Goal: Find specific page/section: Find specific page/section

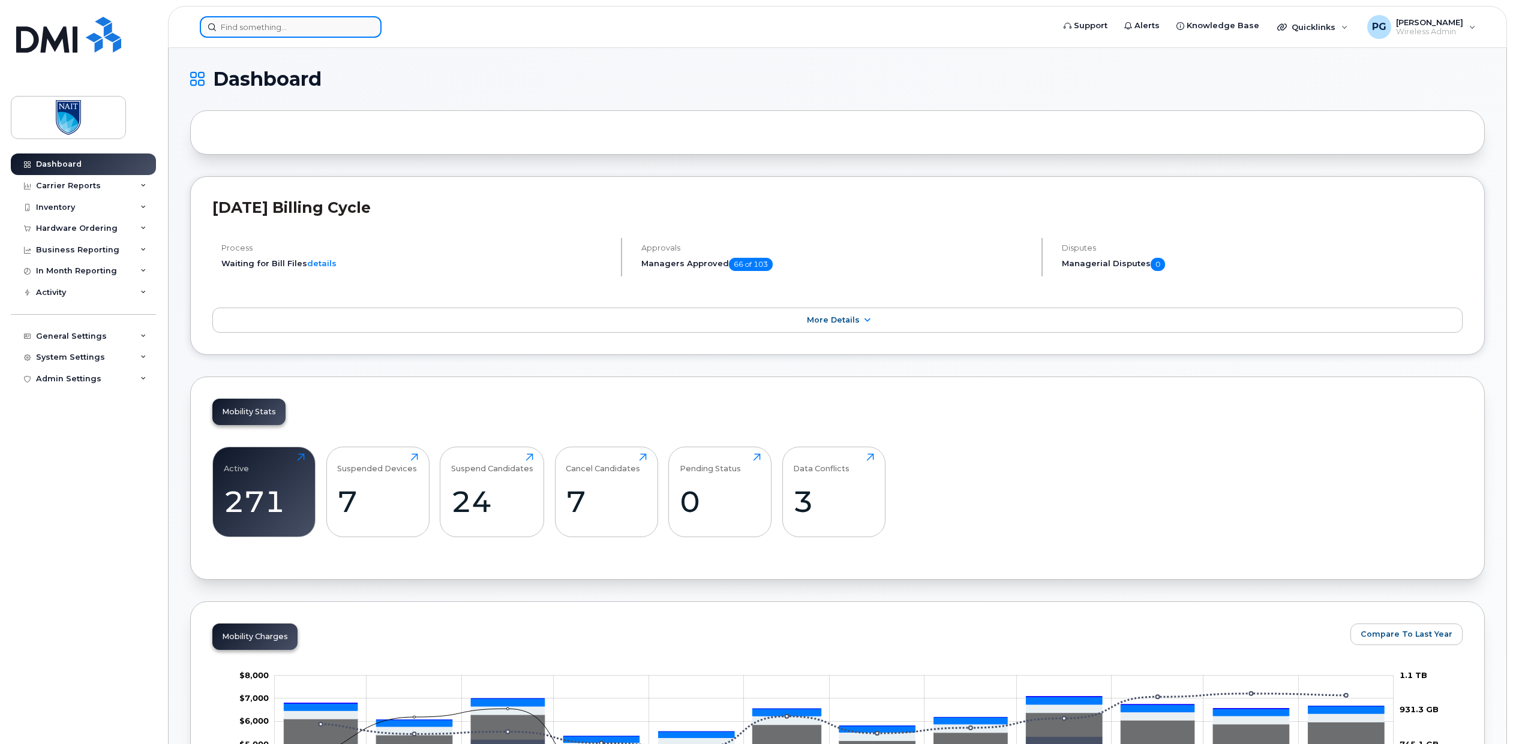
click at [276, 28] on input at bounding box center [291, 27] width 182 height 22
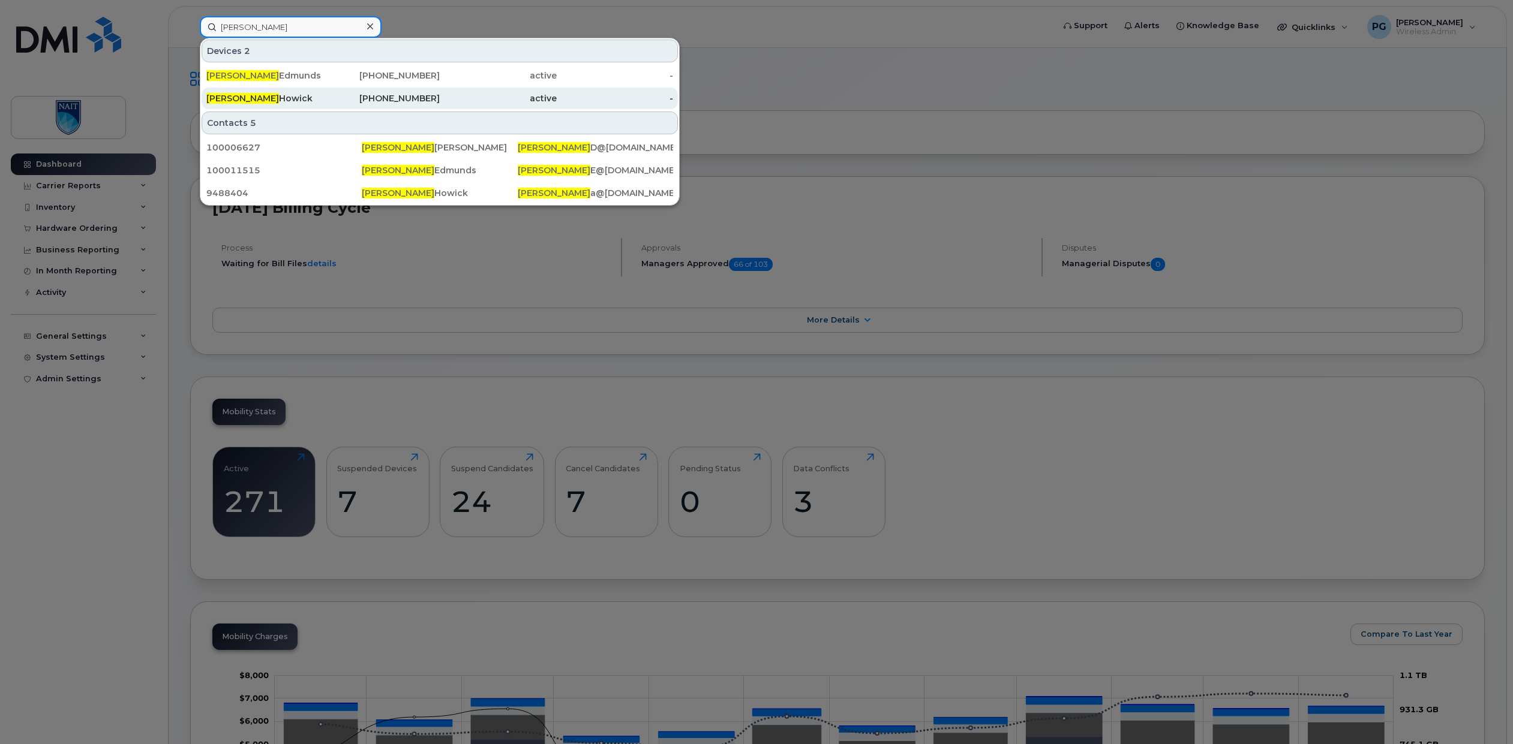
type input "Jodi"
click at [244, 96] on div "Jodi Howick" at bounding box center [264, 98] width 117 height 12
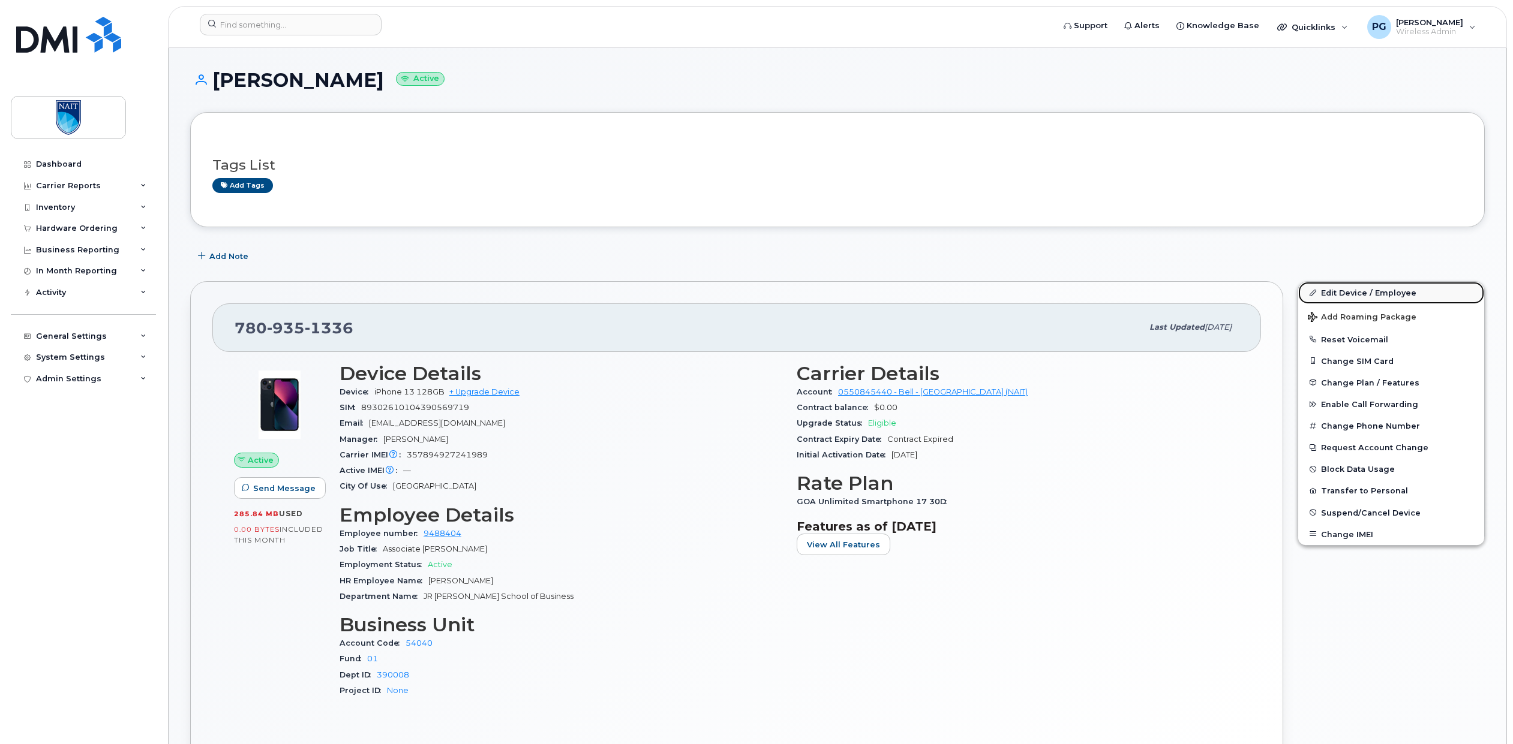
click at [1359, 295] on link "Edit Device / Employee" at bounding box center [1391, 293] width 186 height 22
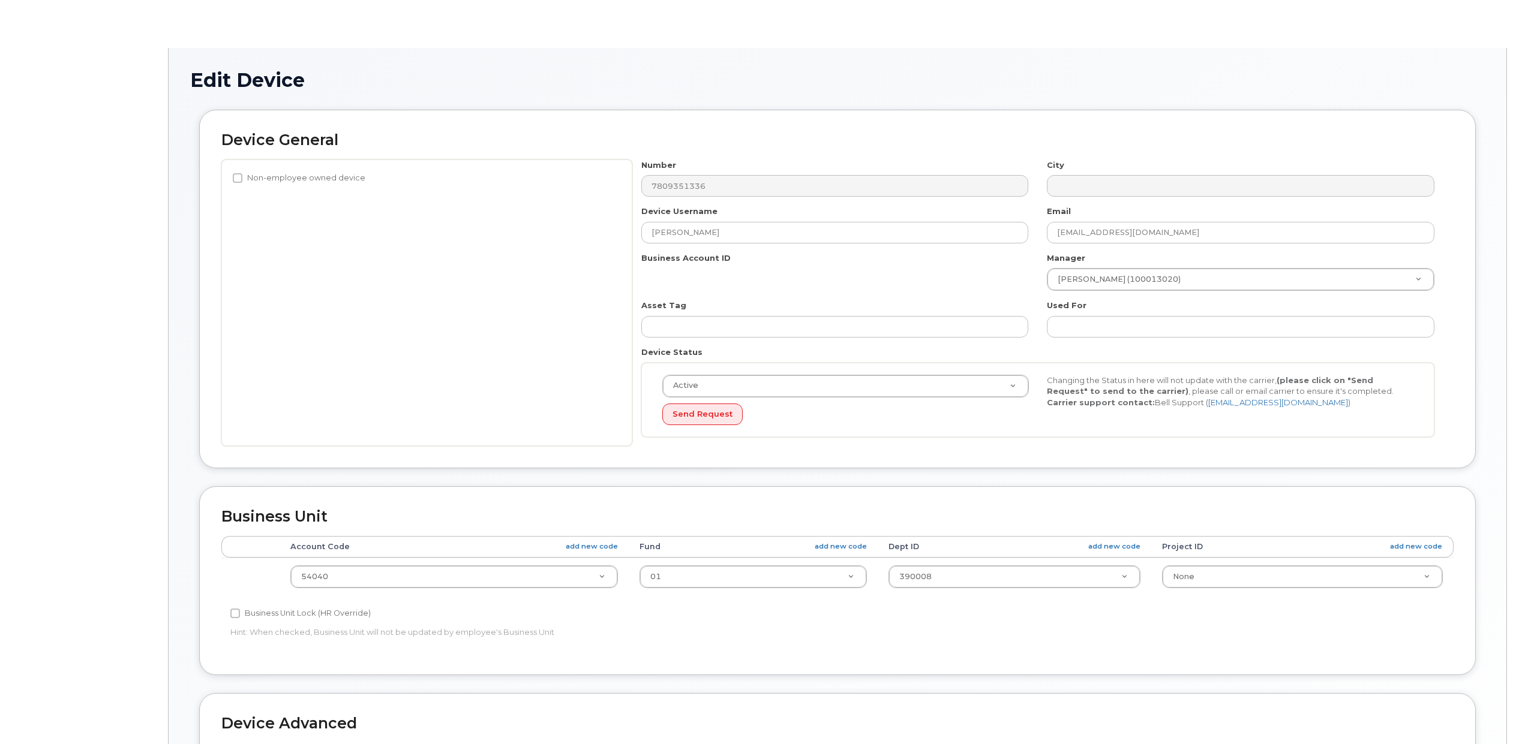
select select "29473126"
select select "29461498"
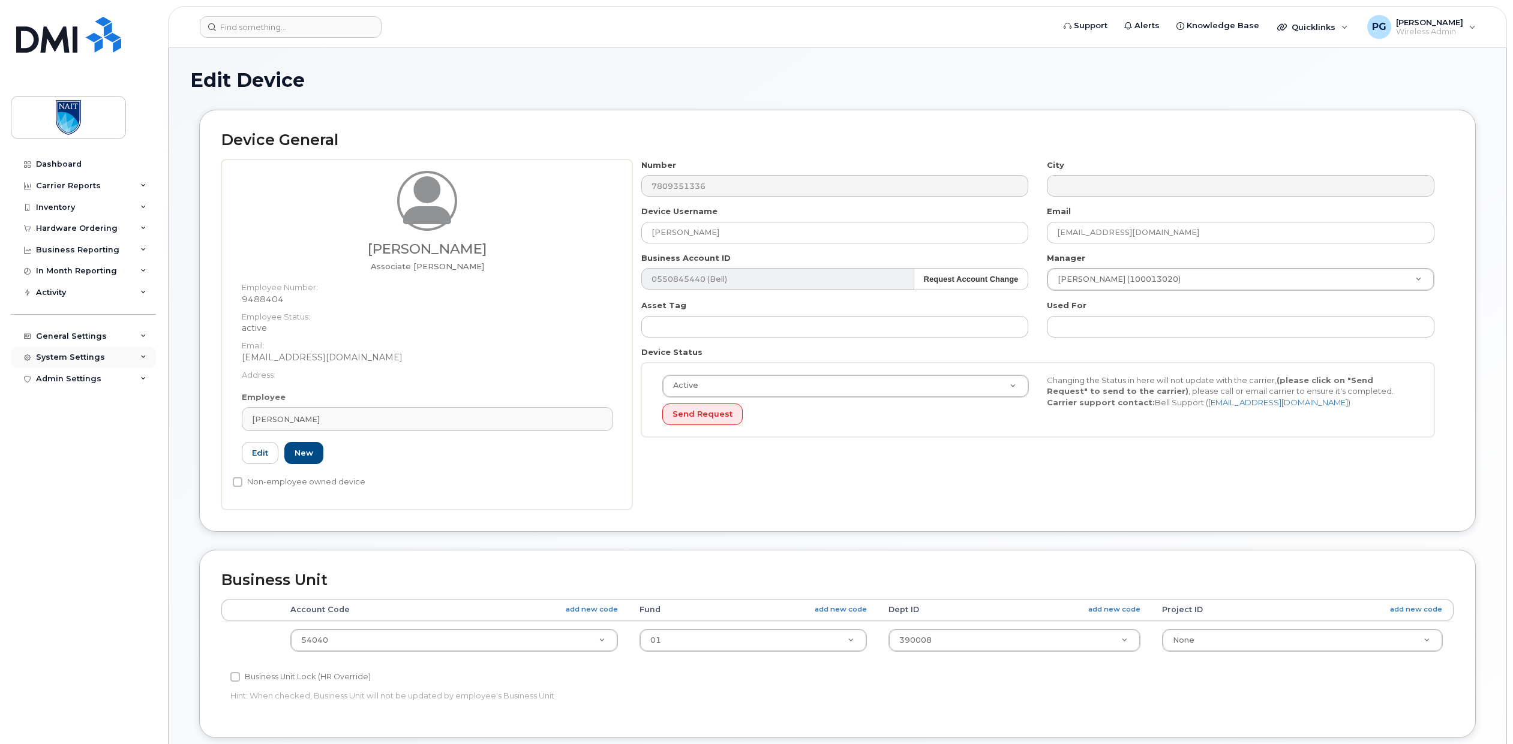
click at [69, 361] on div "System Settings" at bounding box center [70, 358] width 69 height 10
click at [69, 539] on link "Users" at bounding box center [94, 540] width 124 height 23
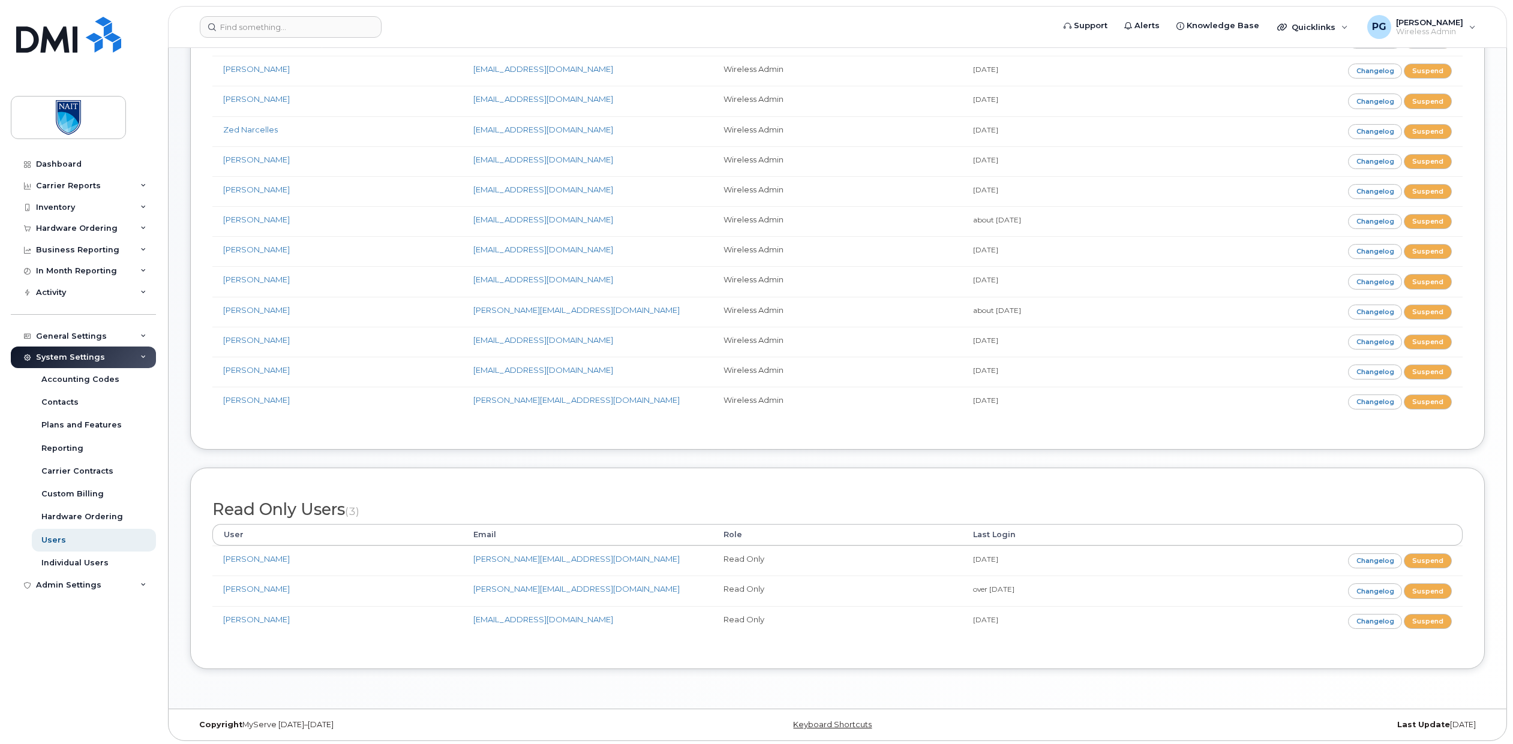
scroll to position [167, 0]
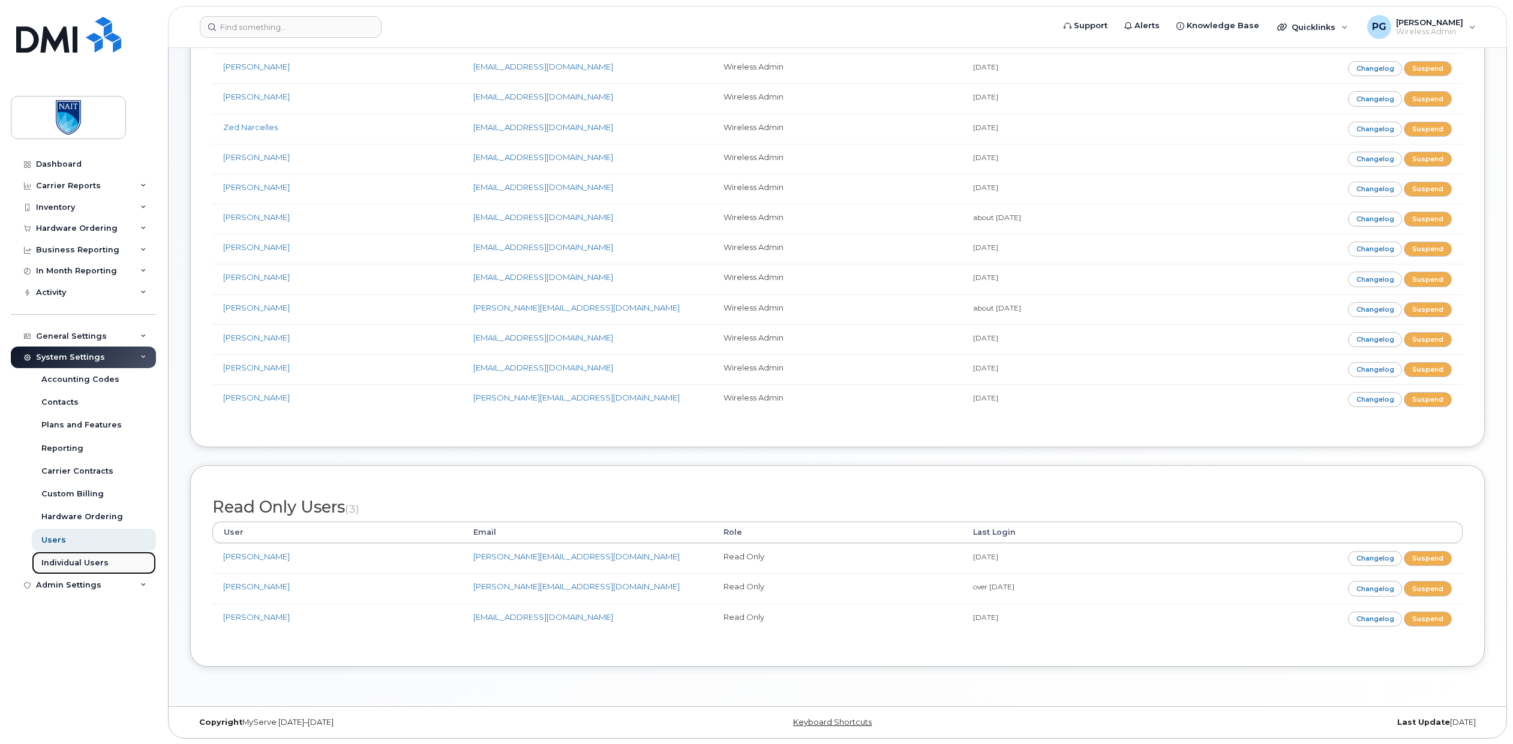
click at [66, 565] on div "Individual Users" at bounding box center [74, 563] width 67 height 11
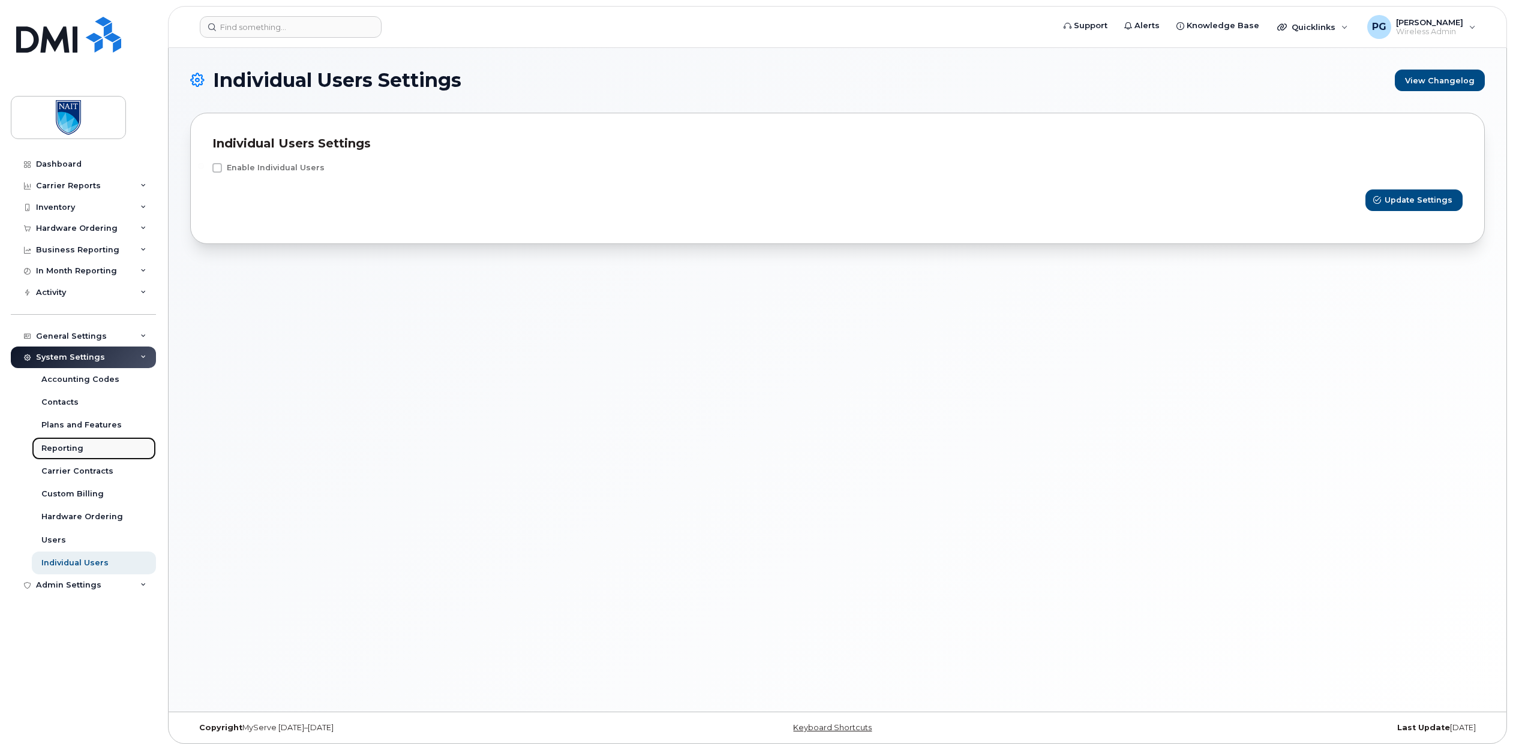
click at [68, 449] on div "Reporting" at bounding box center [62, 448] width 42 height 11
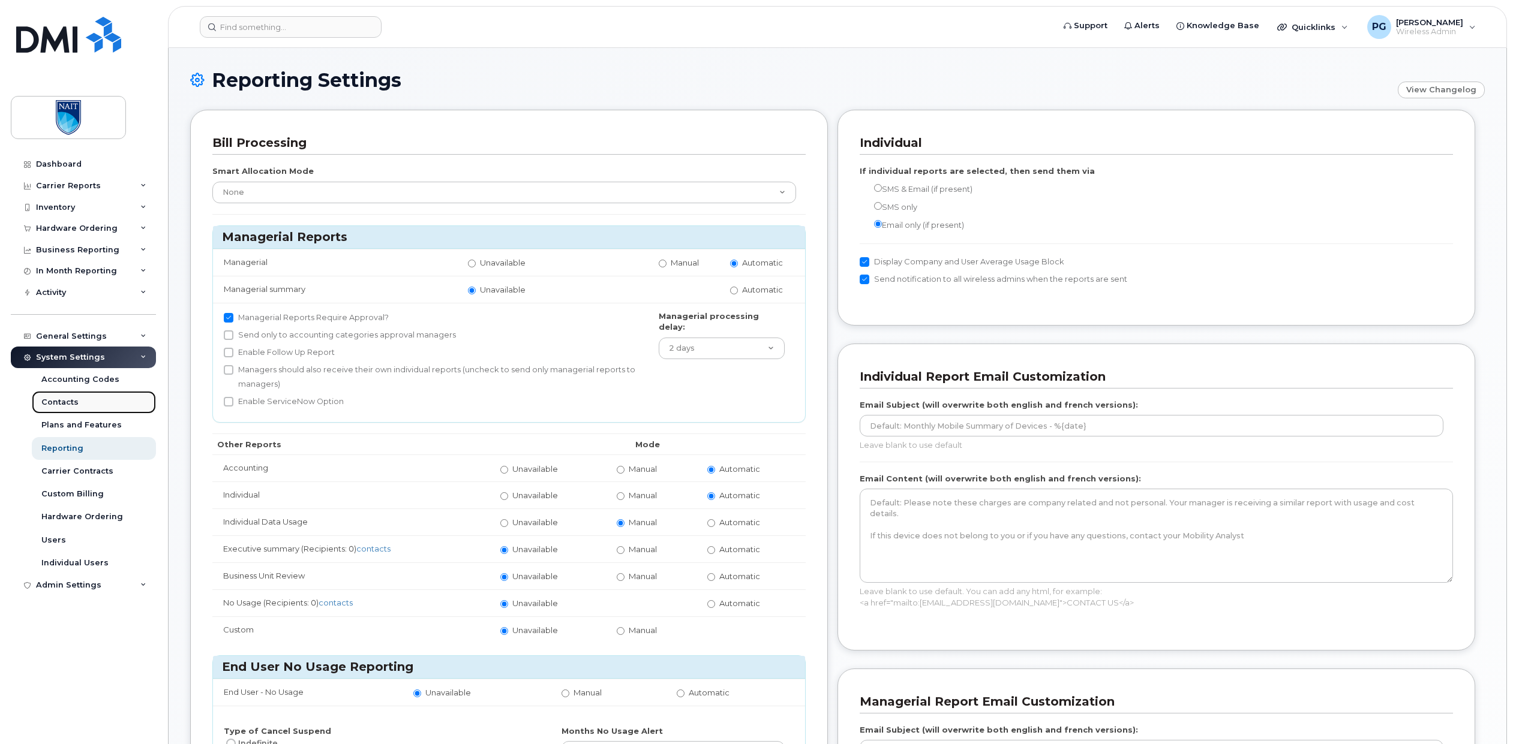
click at [56, 407] on div "Contacts" at bounding box center [59, 402] width 37 height 11
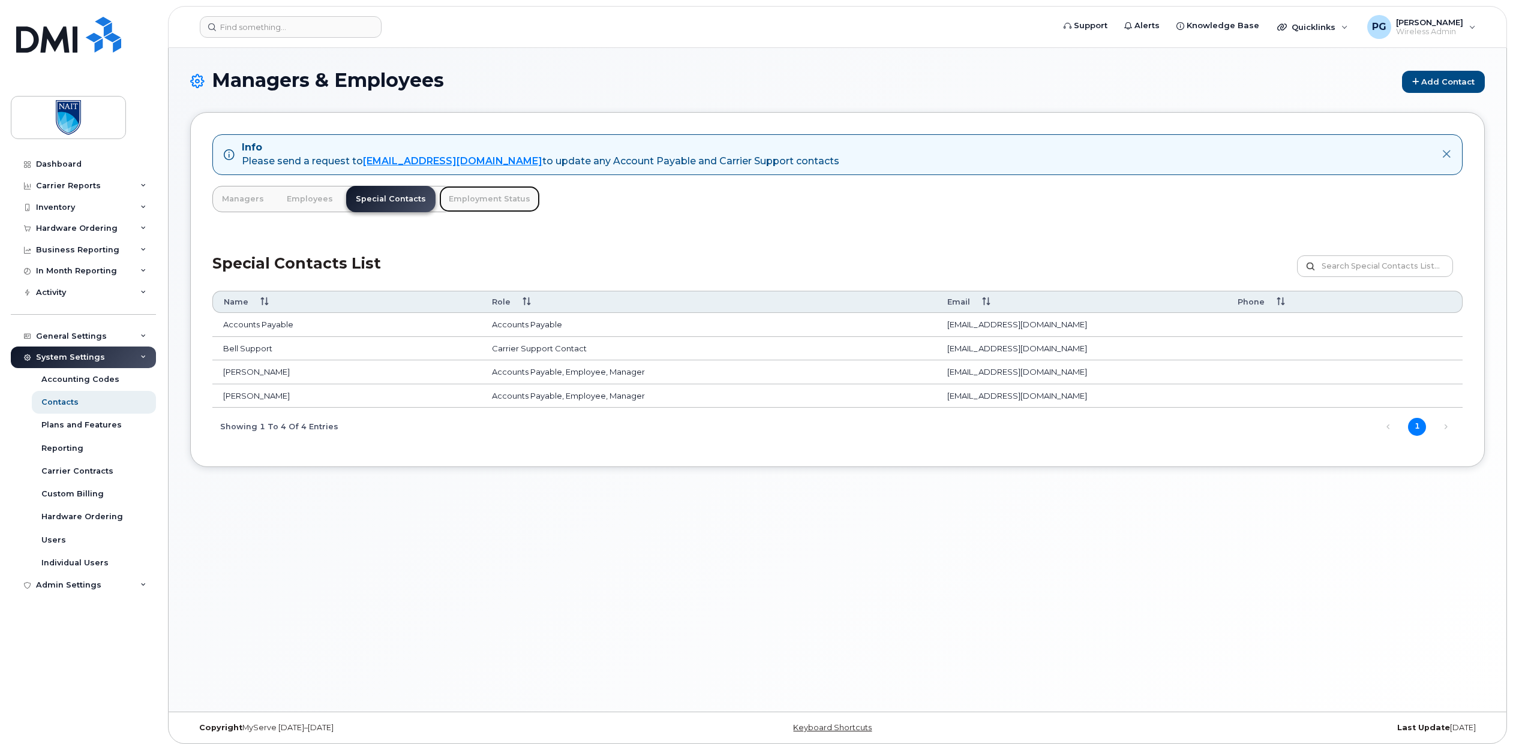
click at [460, 197] on link "Employment Status" at bounding box center [489, 199] width 101 height 26
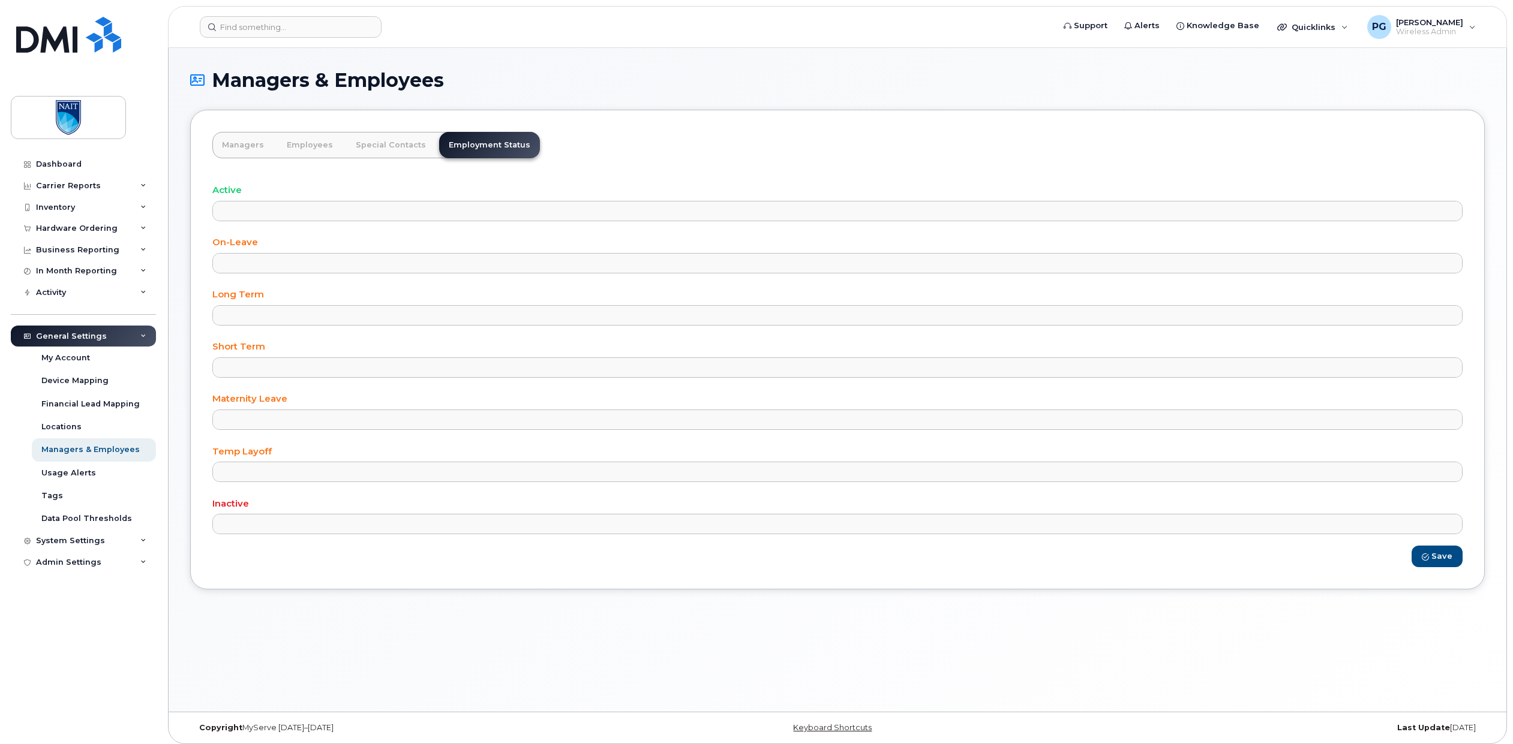
select select
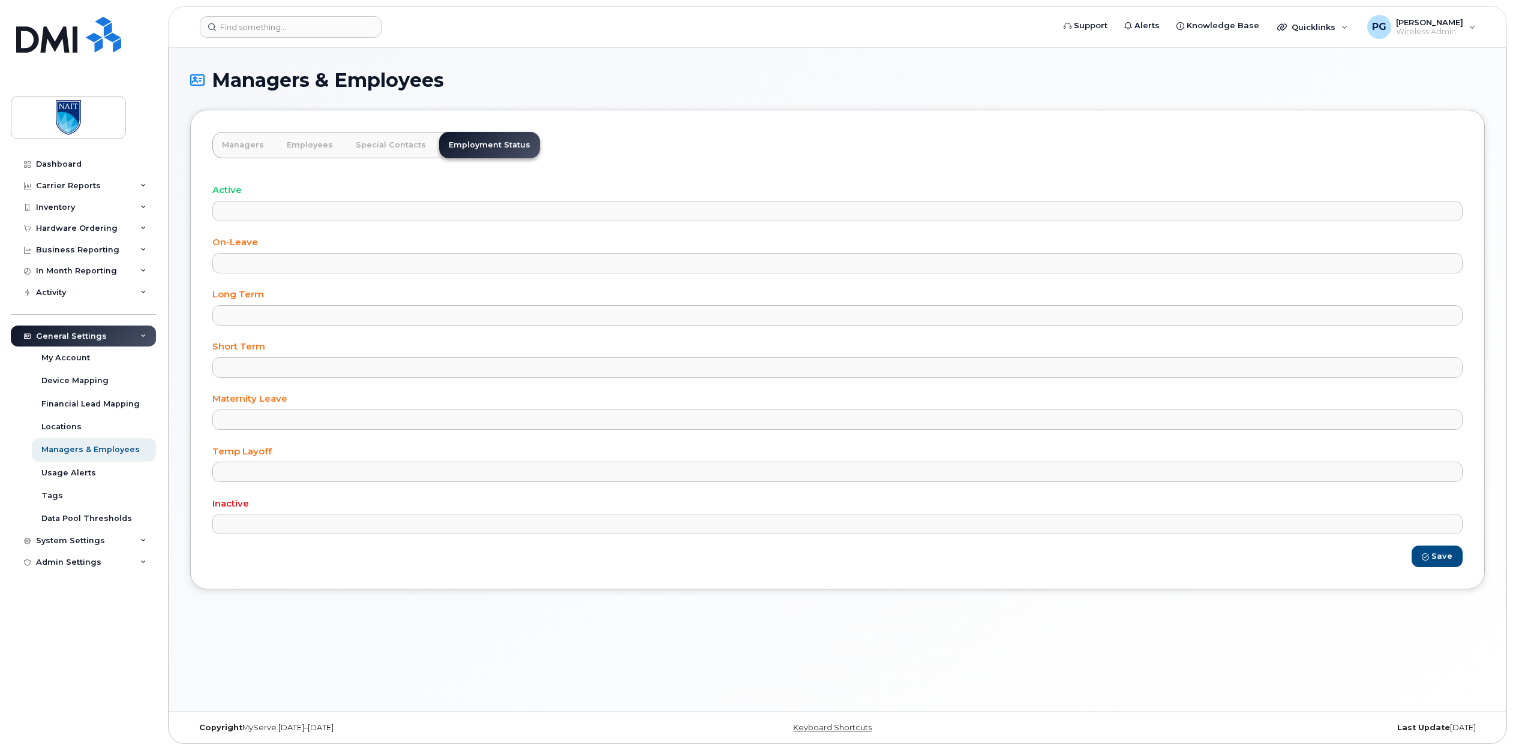
select select
click at [378, 148] on link "Special Contacts" at bounding box center [390, 145] width 89 height 26
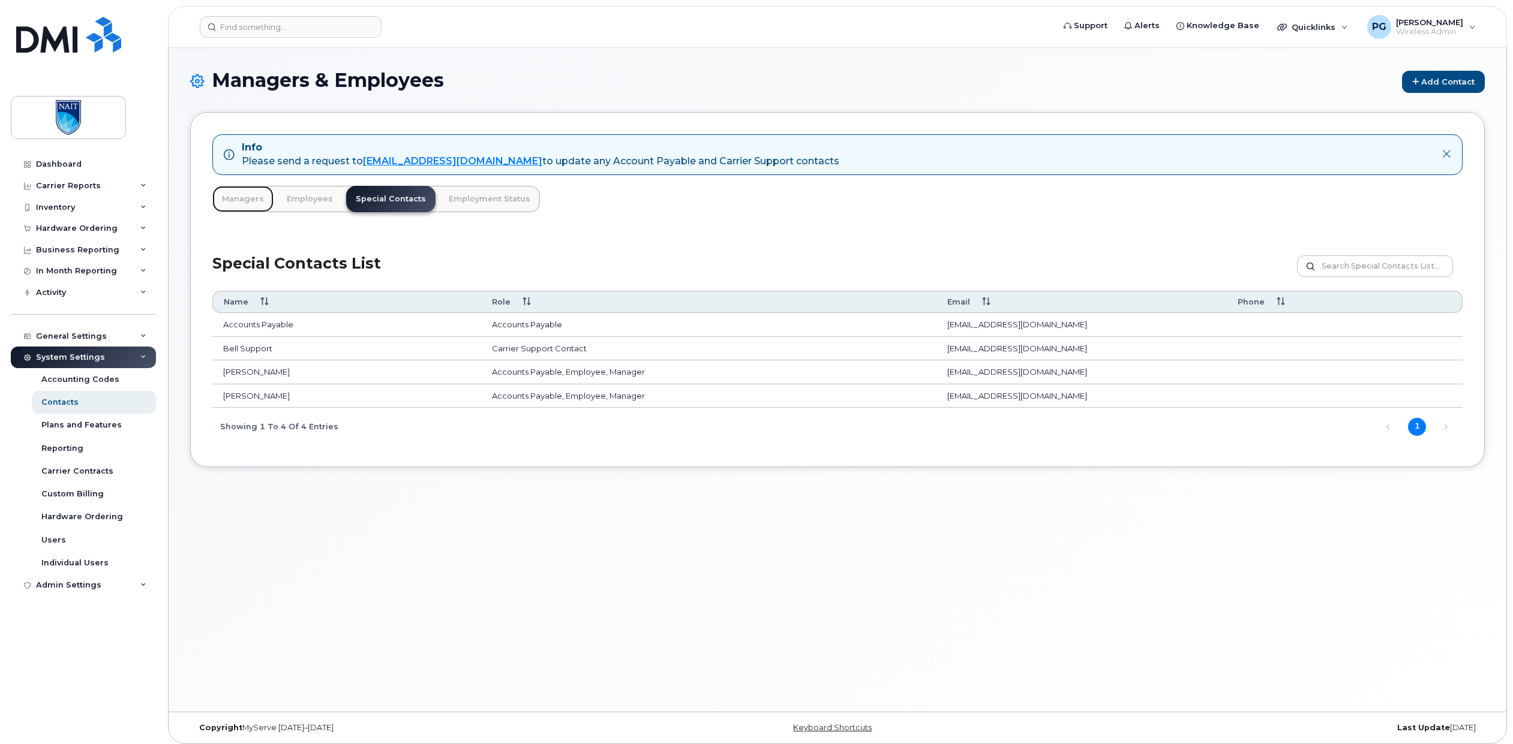
click at [247, 201] on link "Managers" at bounding box center [242, 199] width 61 height 26
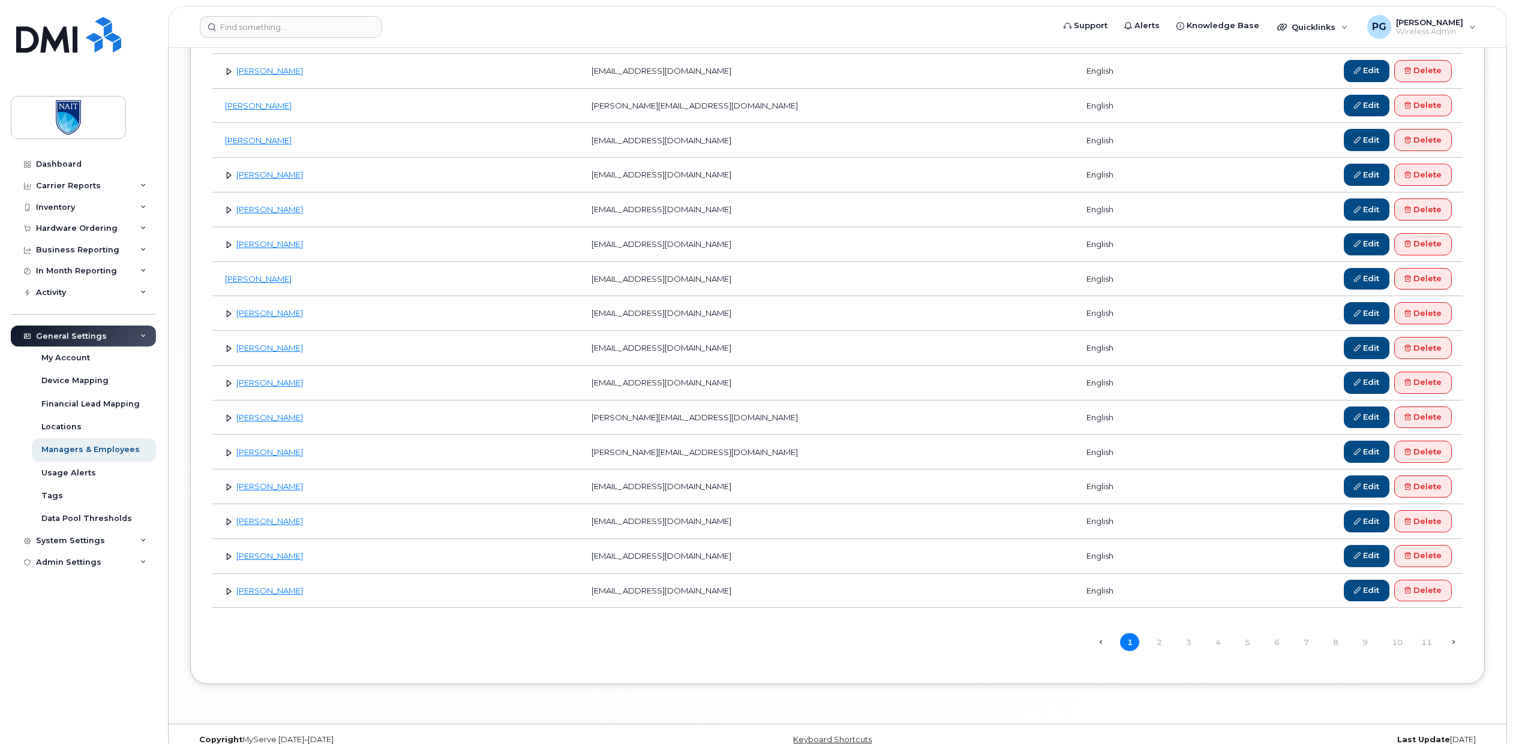
scroll to position [1406, 0]
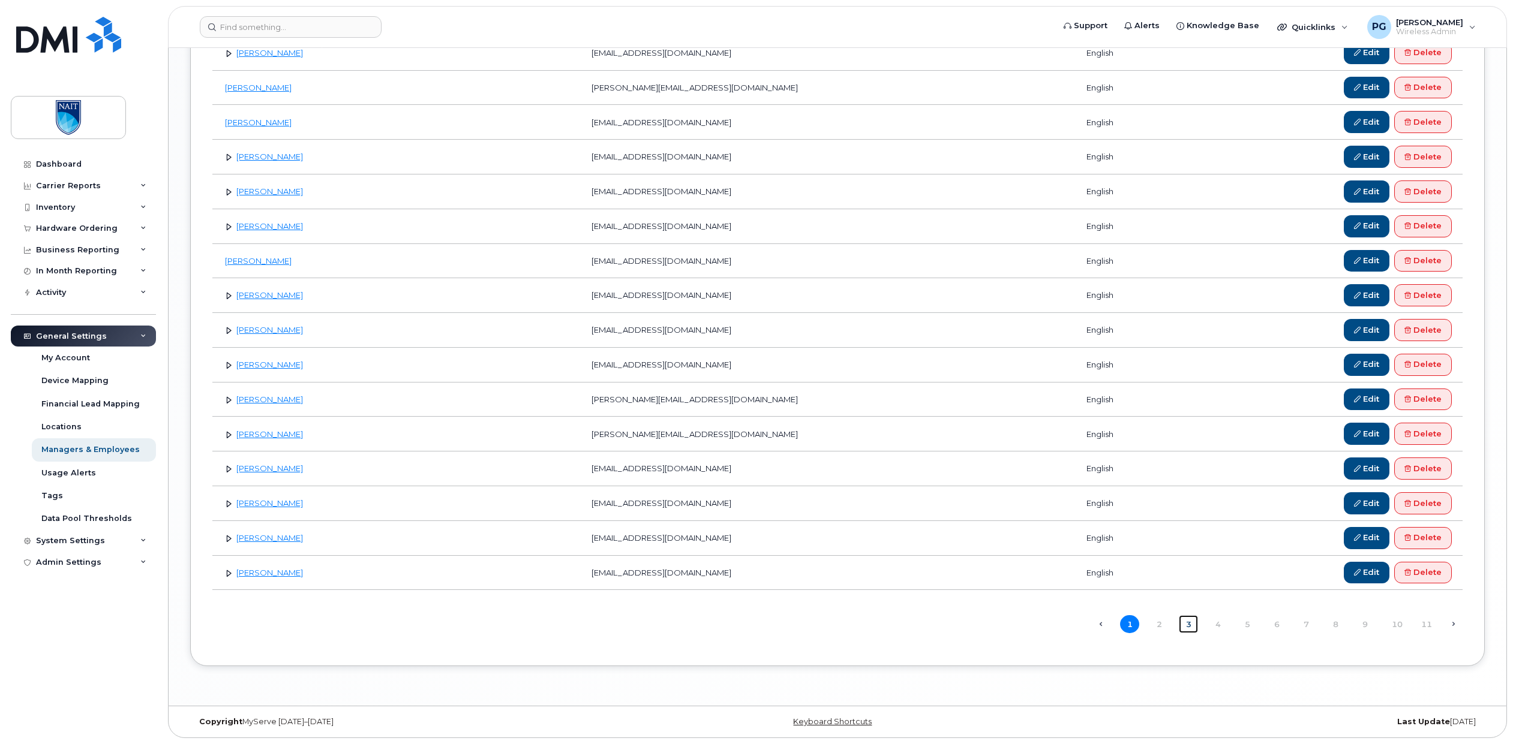
click at [1188, 627] on link "3" at bounding box center [1188, 624] width 19 height 19
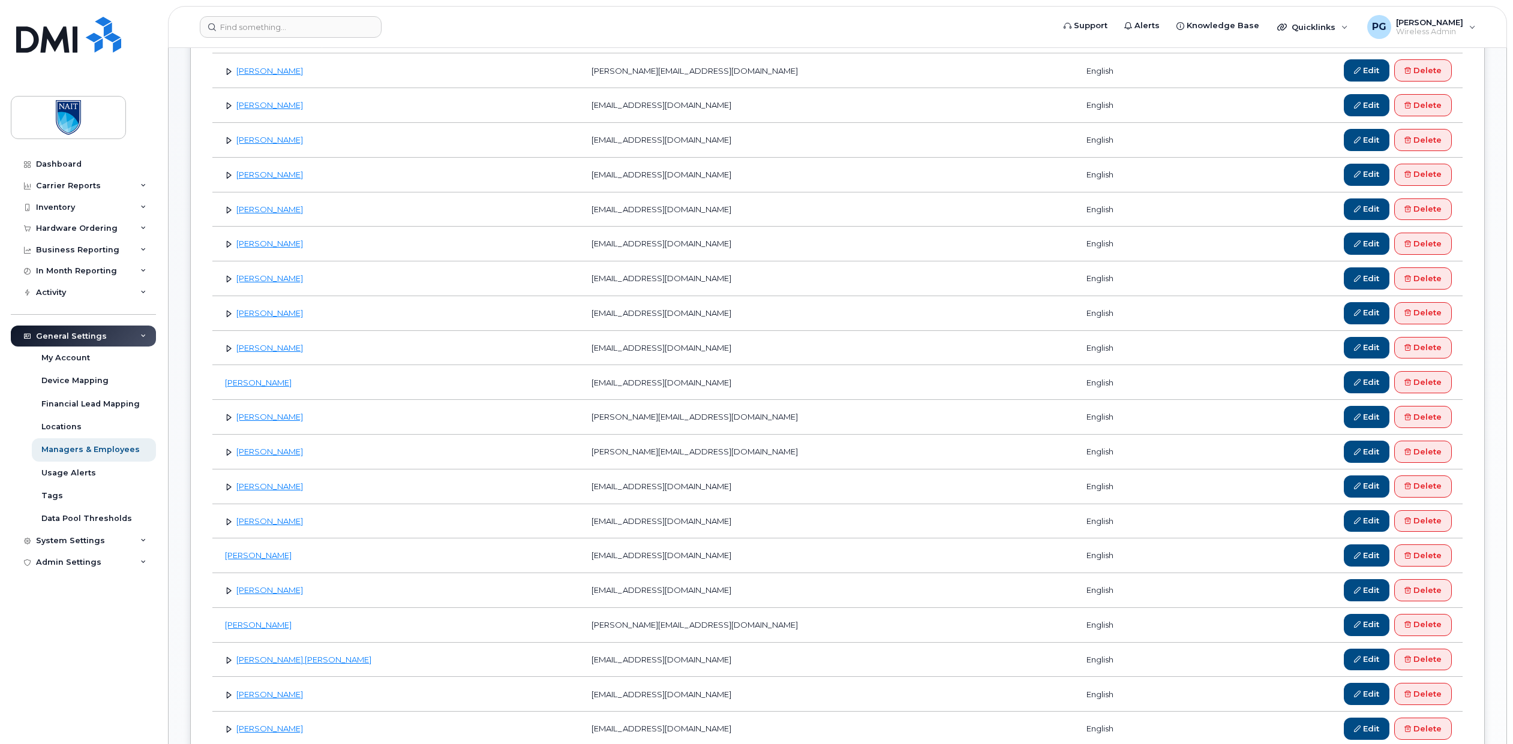
scroll to position [511, 0]
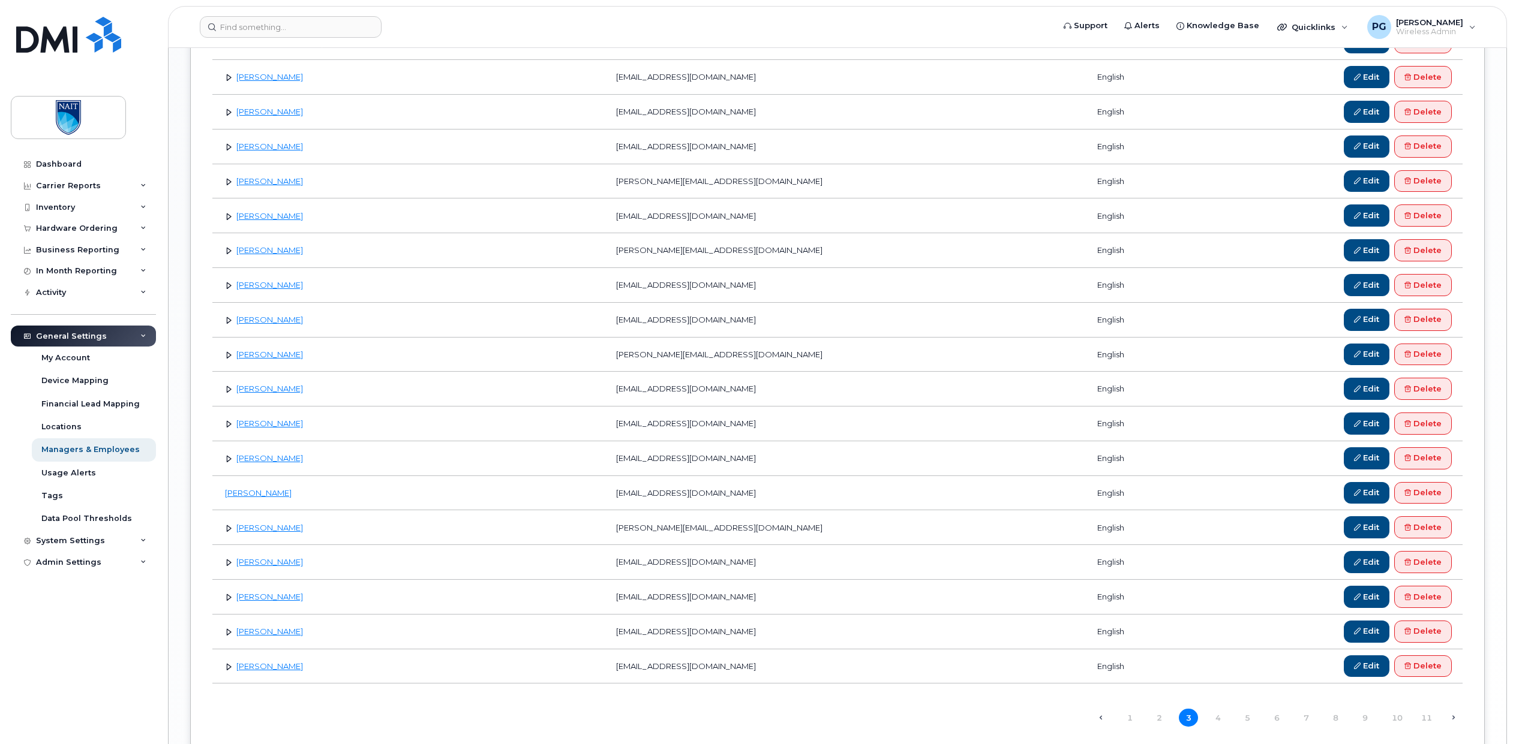
scroll to position [1406, 0]
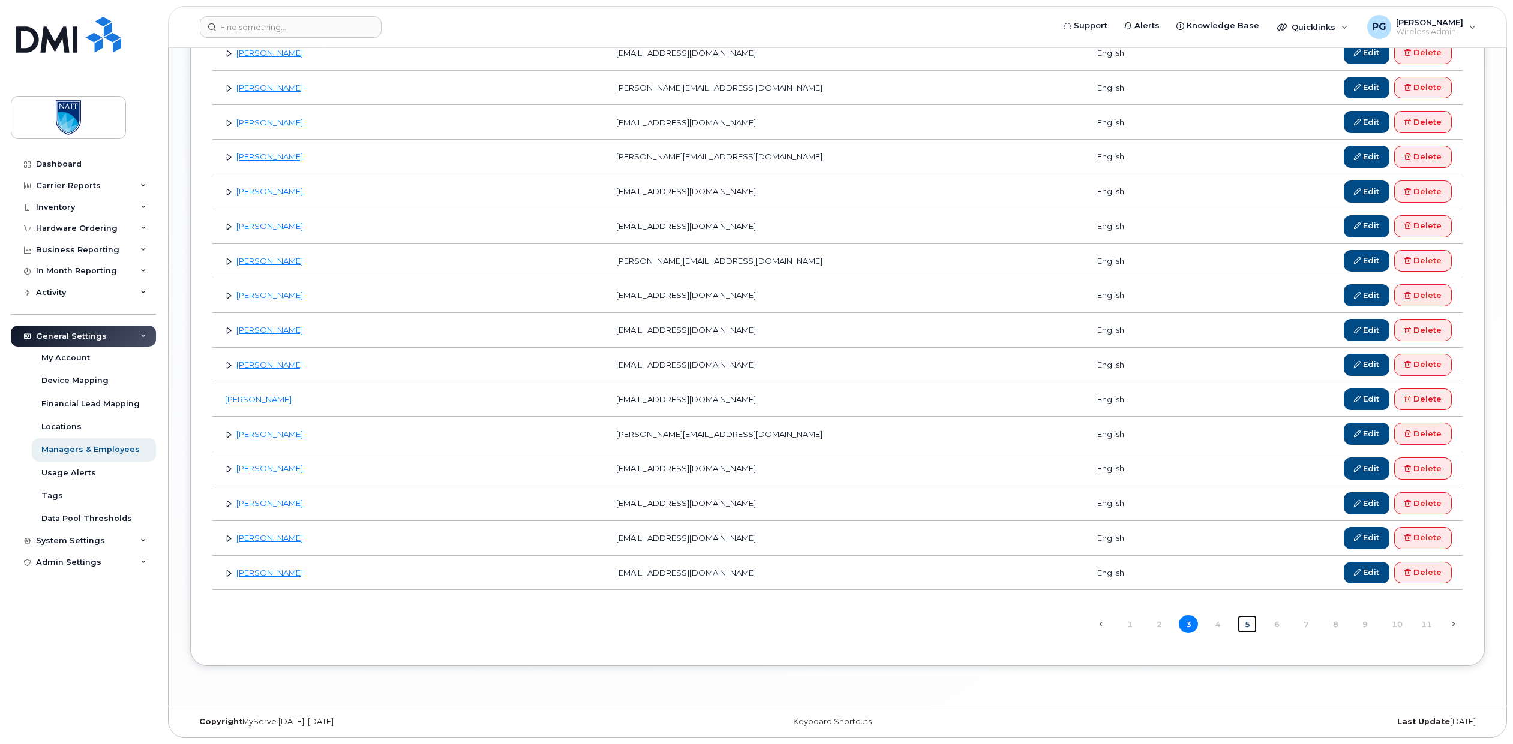
click at [1250, 626] on link "5" at bounding box center [1247, 624] width 19 height 19
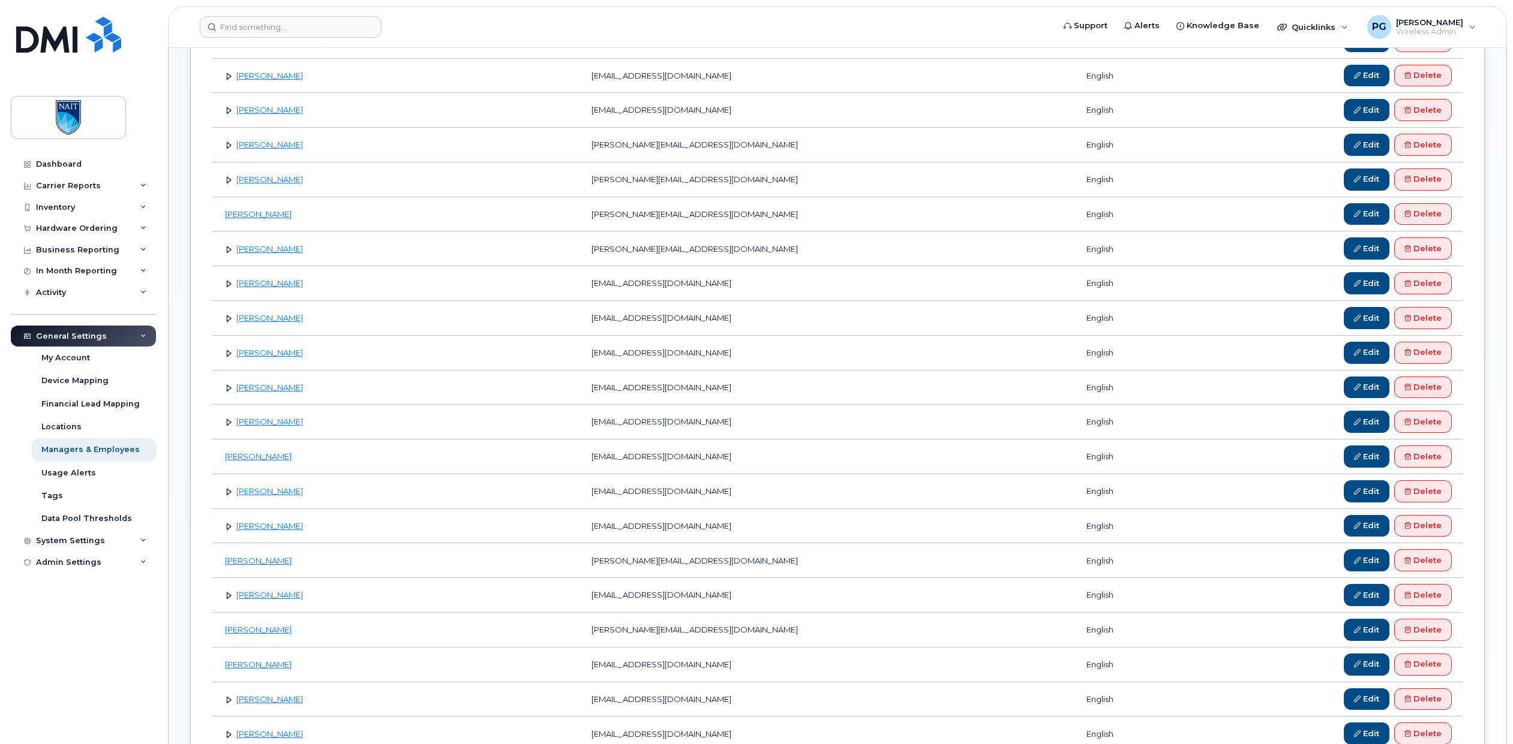
scroll to position [723, 0]
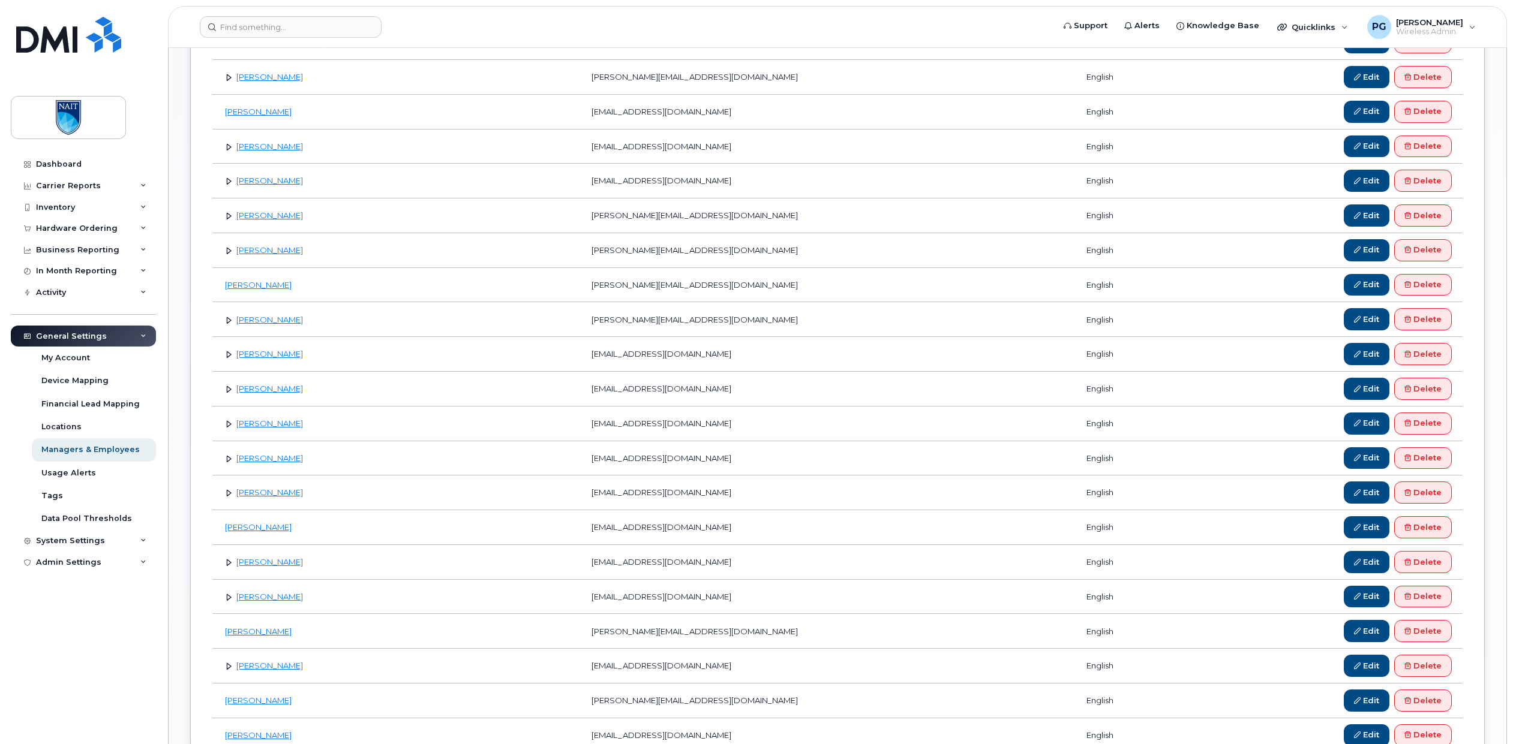
click at [229, 354] on link at bounding box center [228, 354] width 11 height 11
click at [228, 354] on link at bounding box center [228, 354] width 11 height 11
click at [1366, 355] on link "Edit" at bounding box center [1367, 354] width 46 height 22
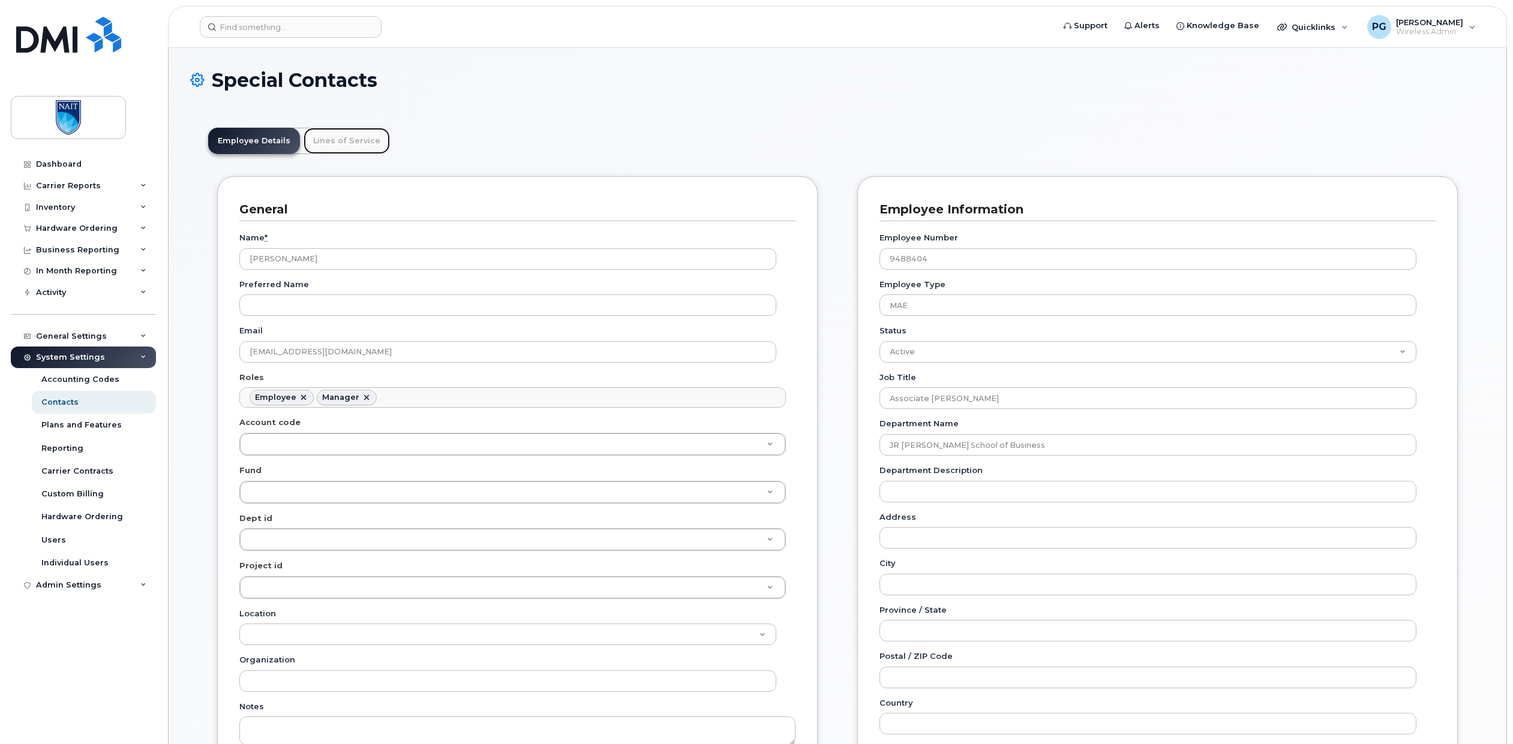
click at [334, 142] on link "Lines of Service" at bounding box center [347, 141] width 86 height 26
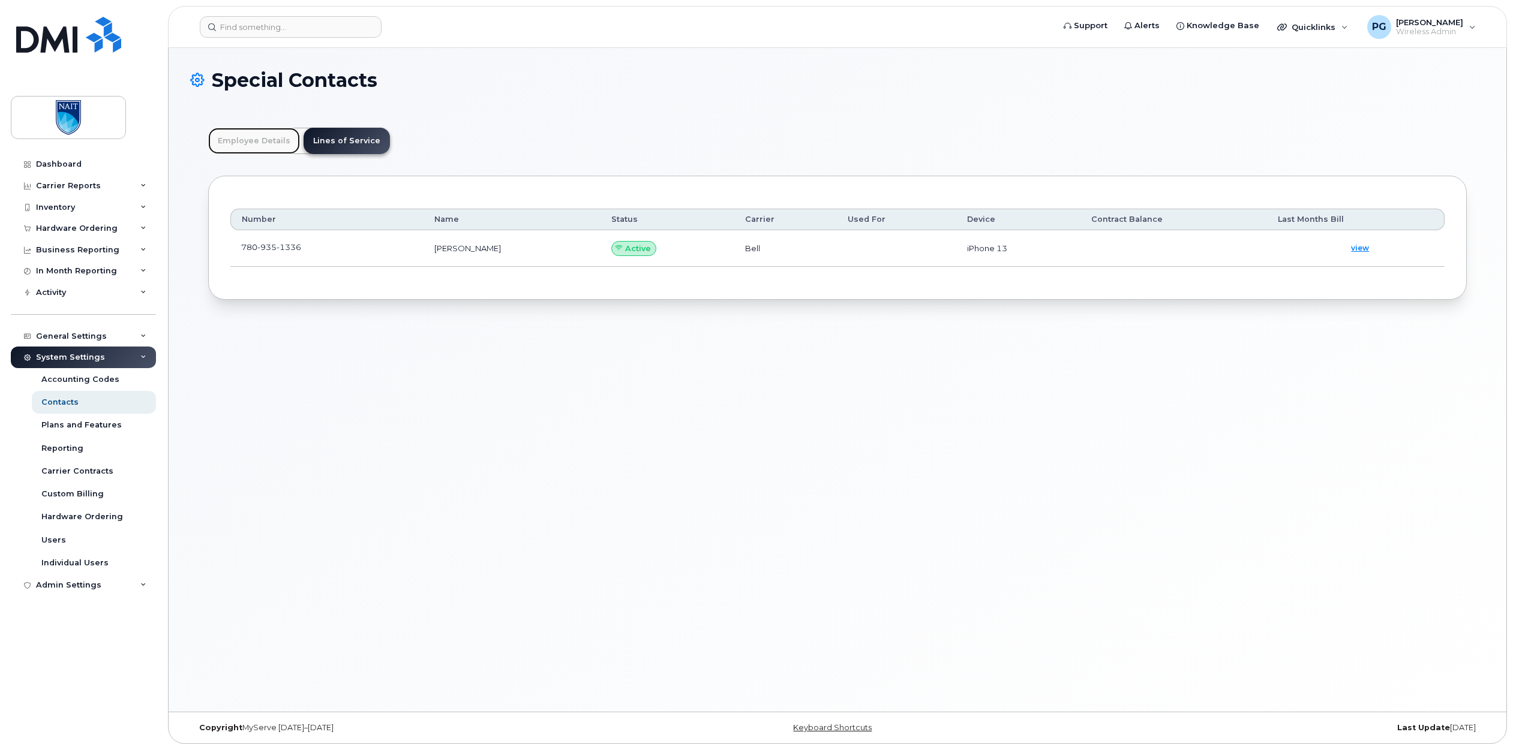
click at [221, 149] on link "Employee Details" at bounding box center [254, 141] width 92 height 26
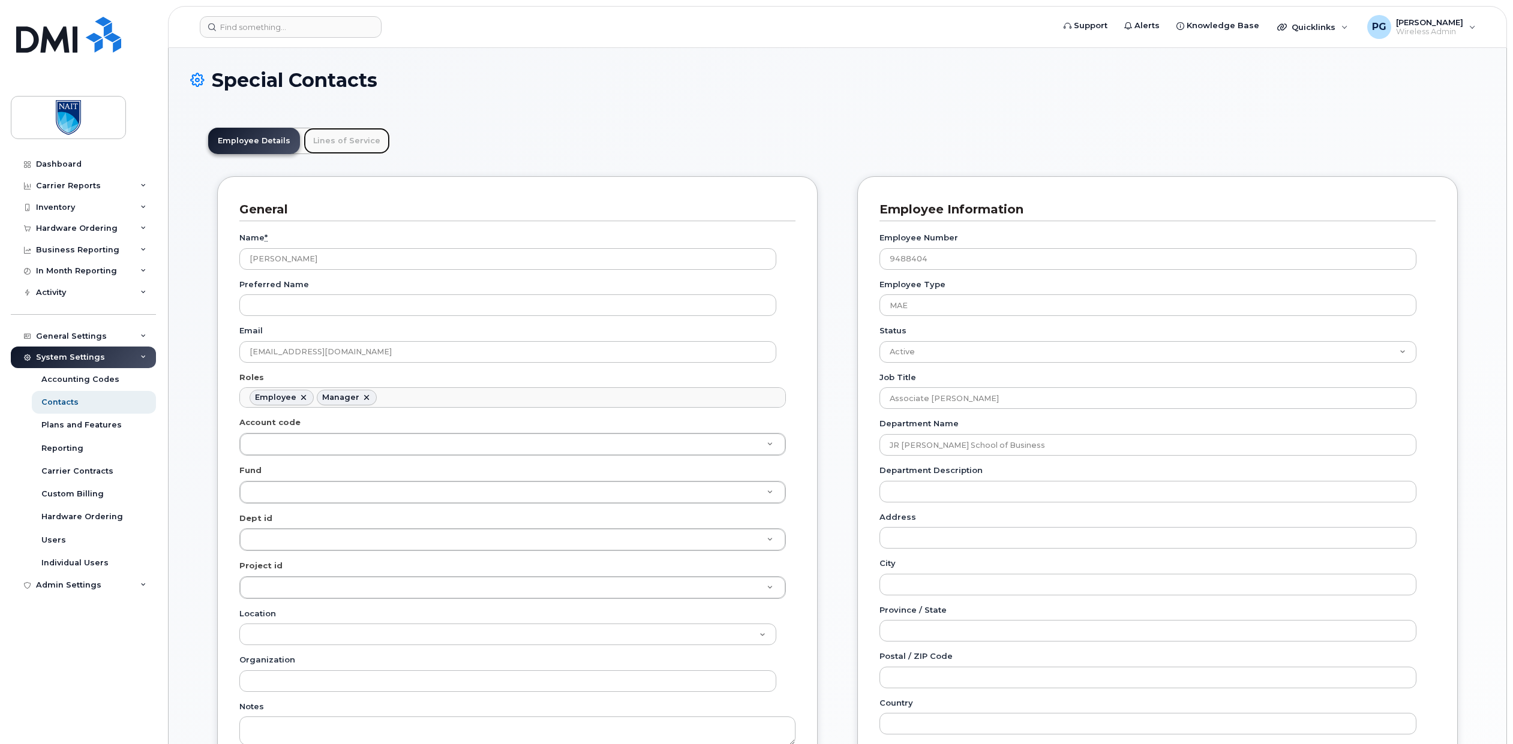
drag, startPoint x: 329, startPoint y: 139, endPoint x: 321, endPoint y: 142, distance: 8.2
click at [329, 139] on link "Lines of Service" at bounding box center [347, 141] width 86 height 26
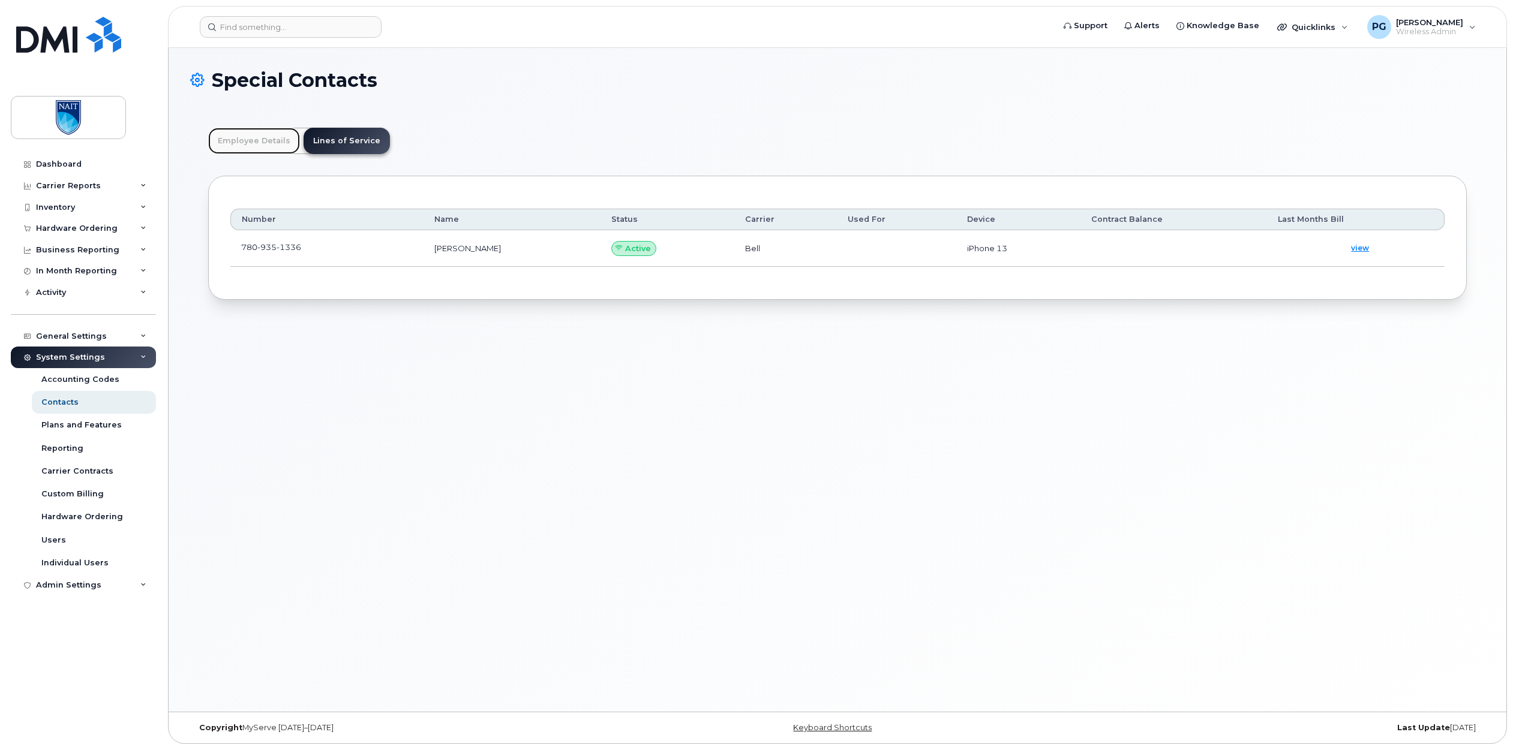
click at [255, 146] on link "Employee Details" at bounding box center [254, 141] width 92 height 26
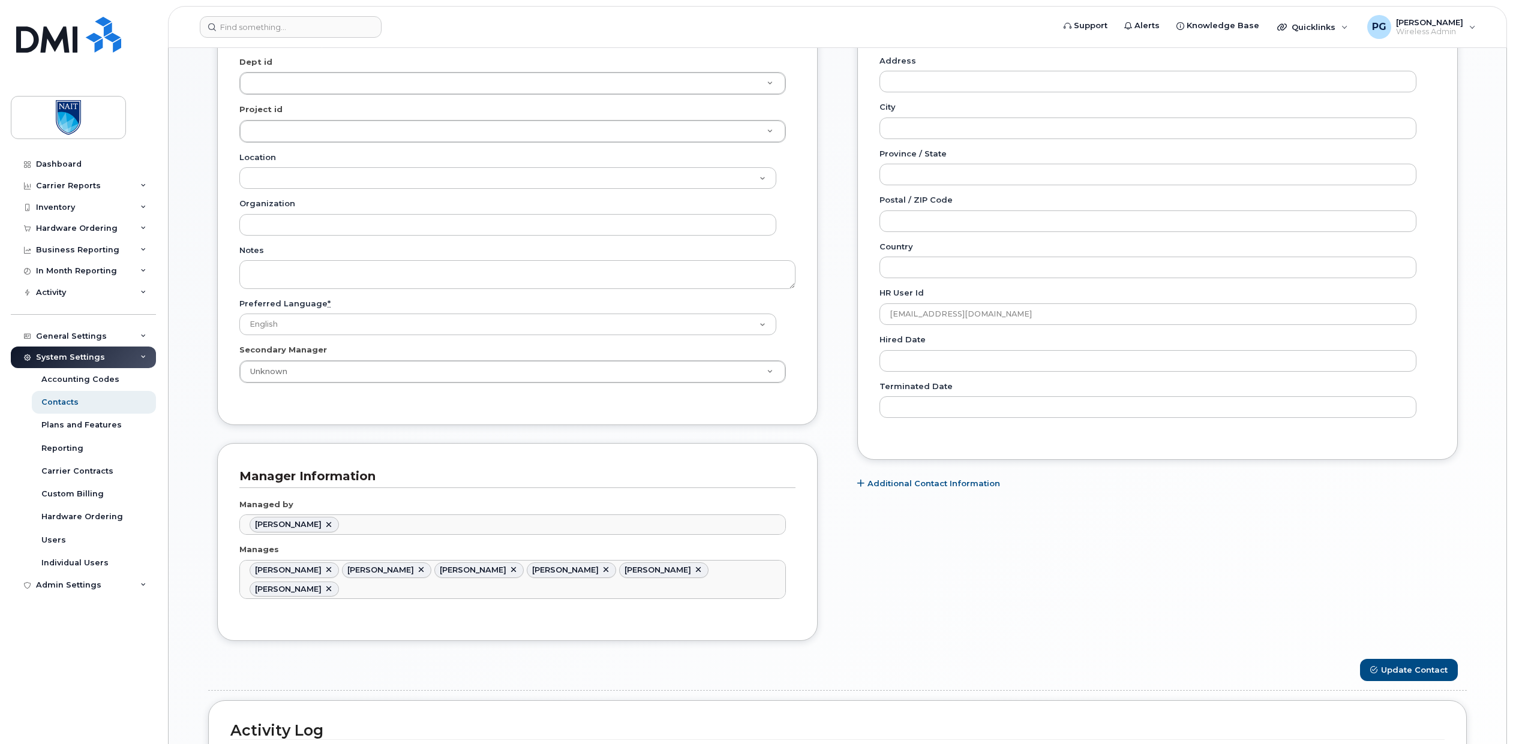
scroll to position [507, 0]
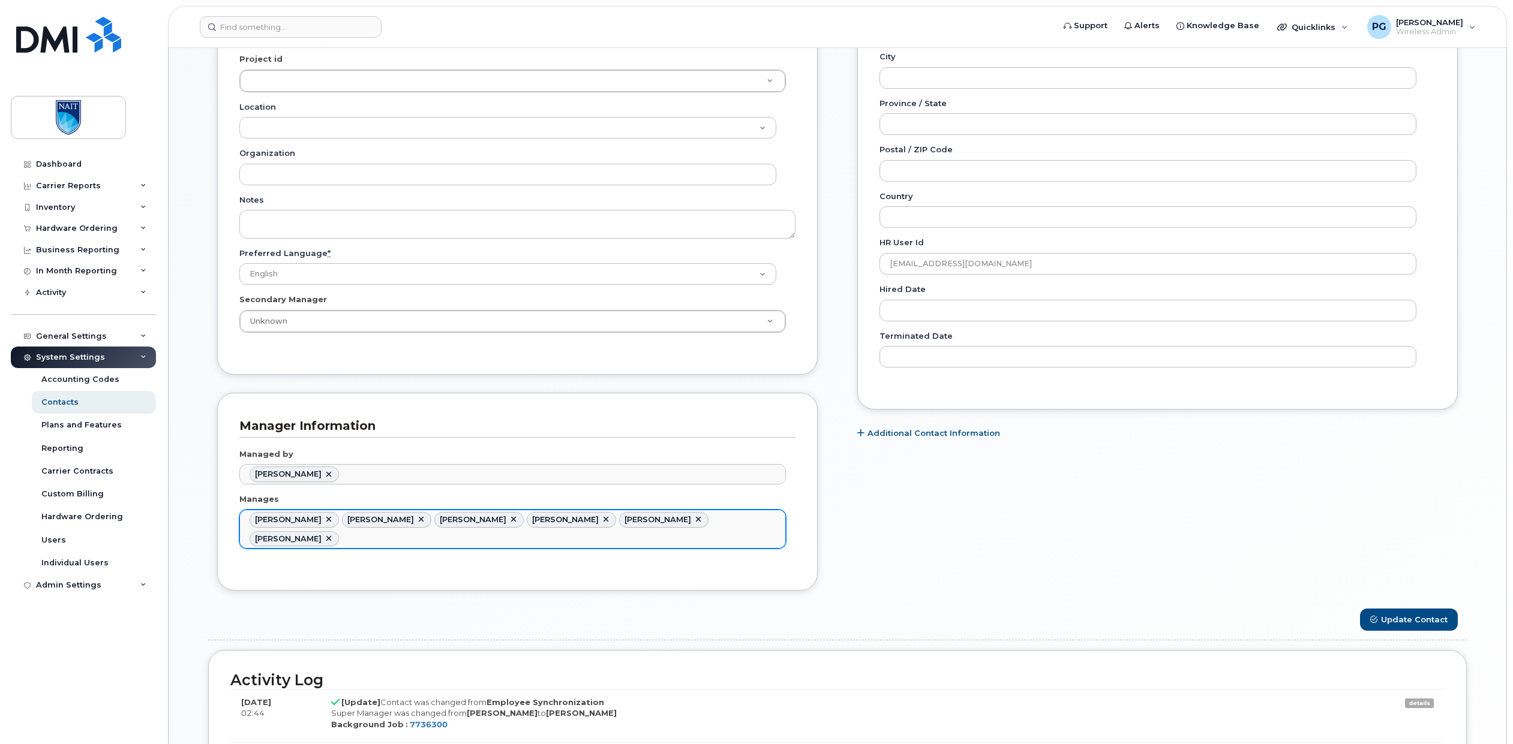
click at [780, 521] on ul "Glenn Arnold Kerry Berrisford Kristina Kim Larry Webster Theresa Hovdestad Thom…" at bounding box center [512, 530] width 545 height 38
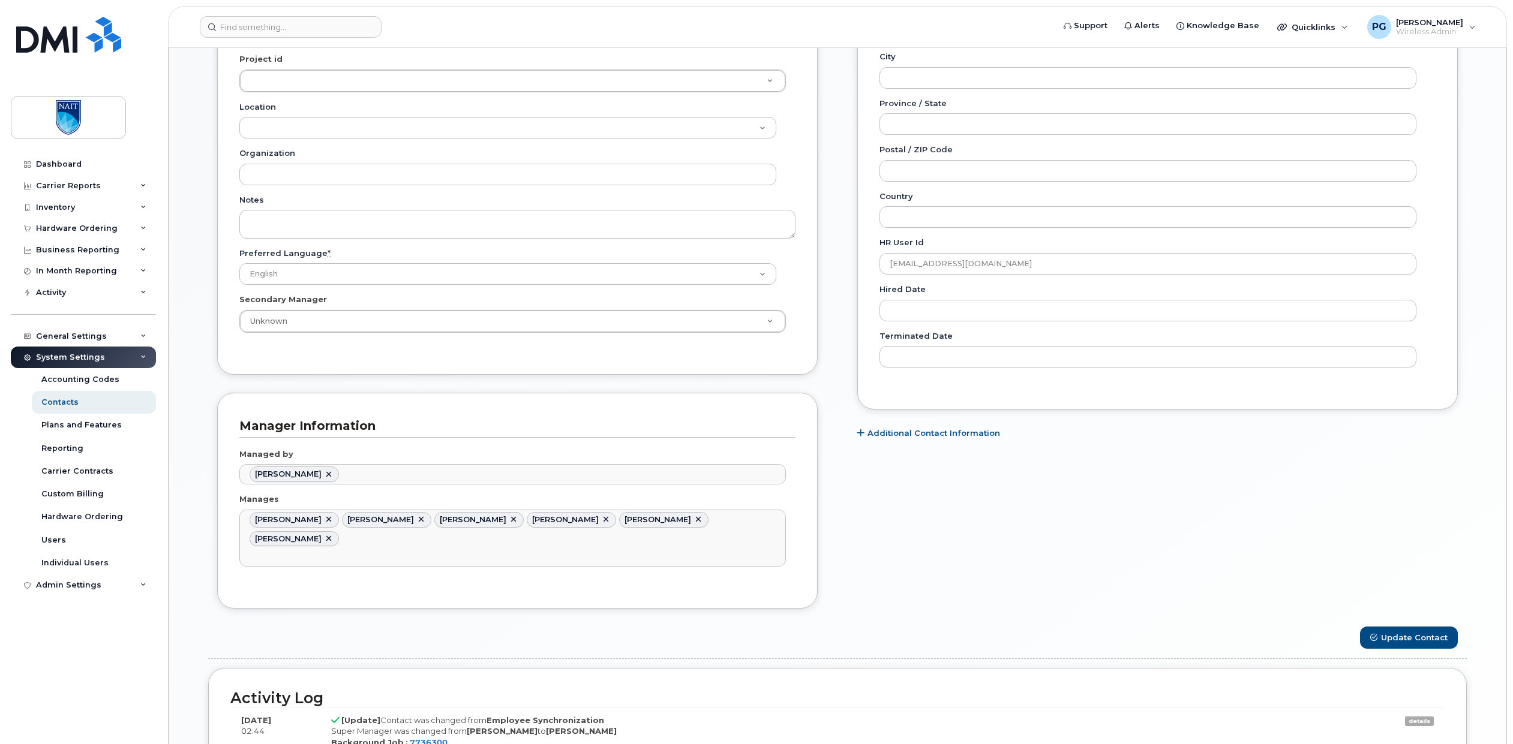
type input "Manages"
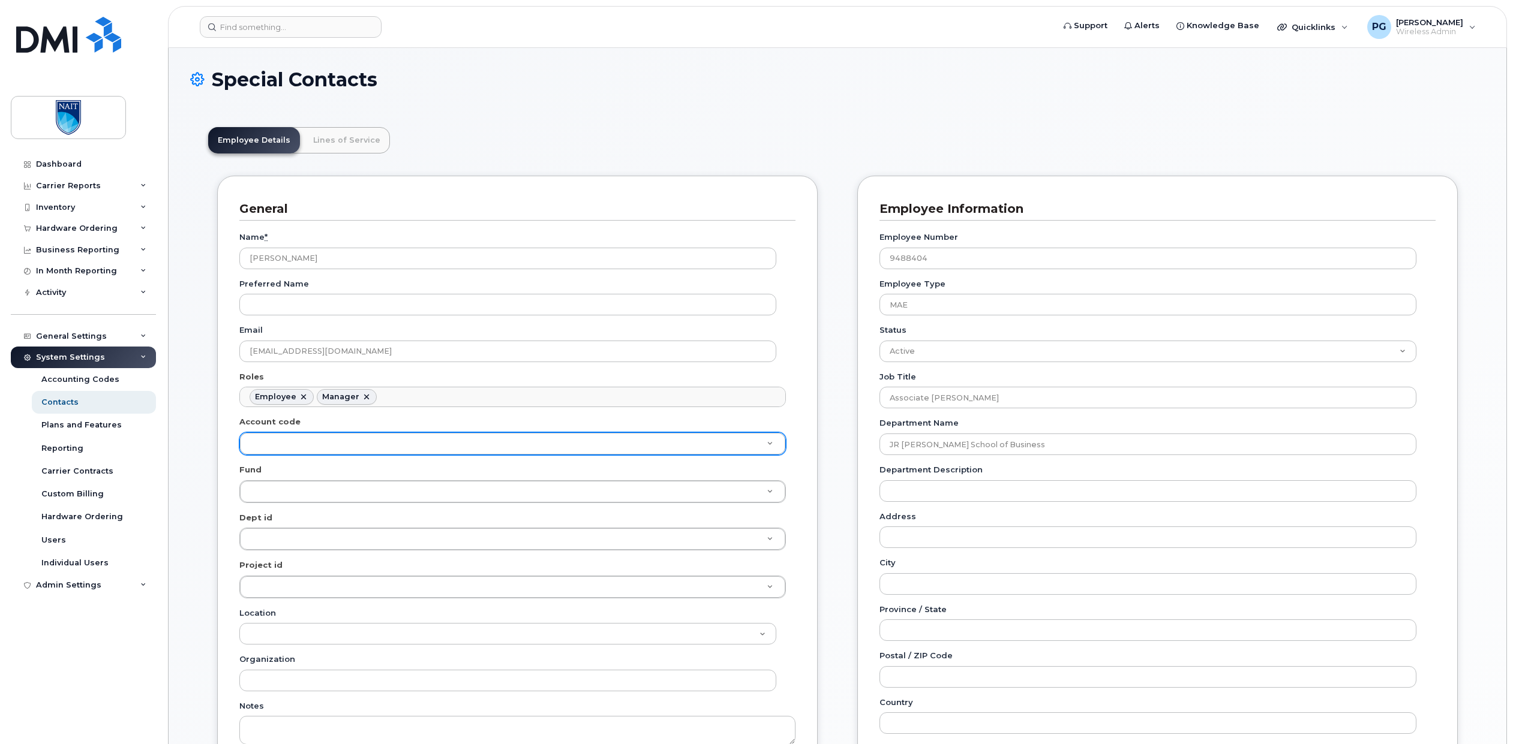
scroll to position [0, 0]
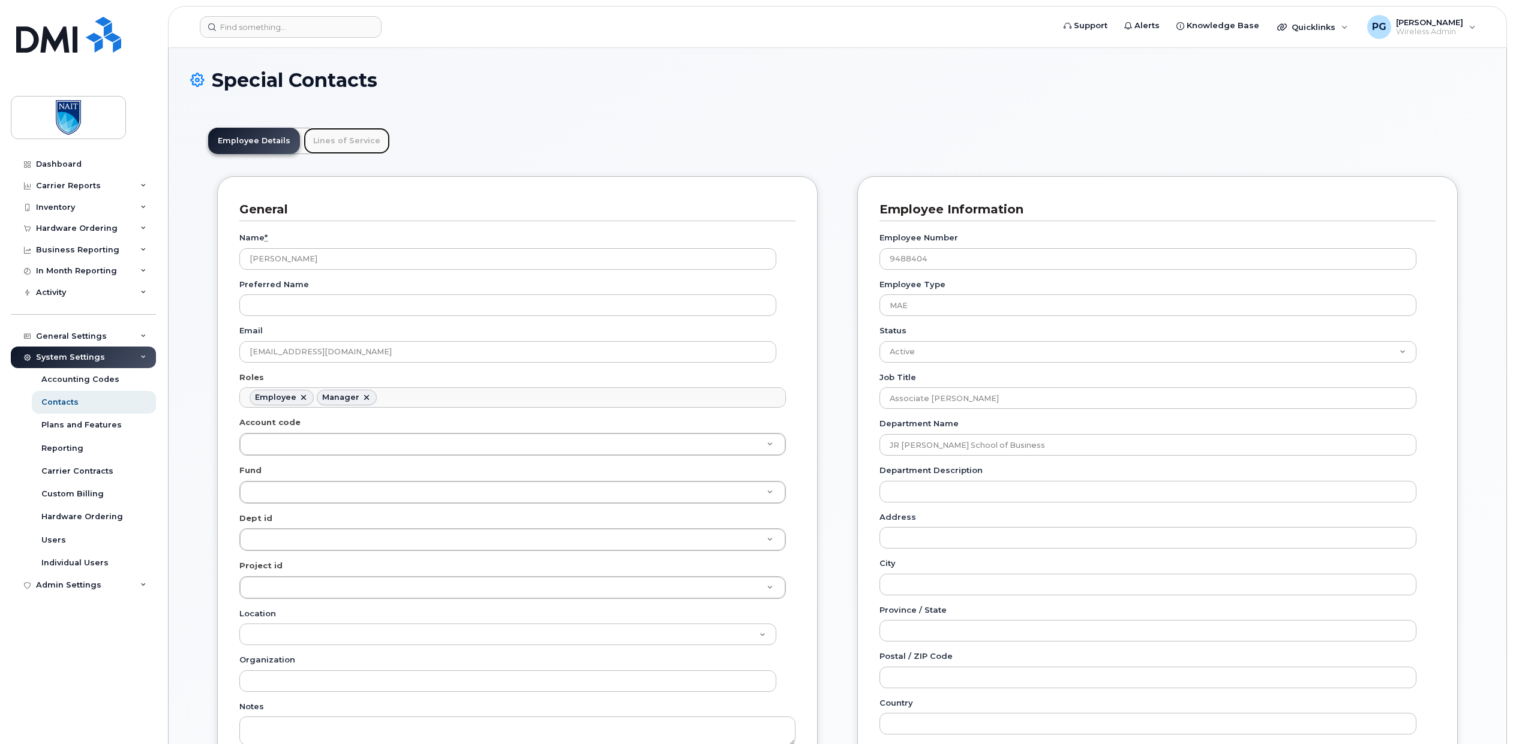
type input "Manages"
click at [336, 136] on link "Lines of Service" at bounding box center [347, 141] width 86 height 26
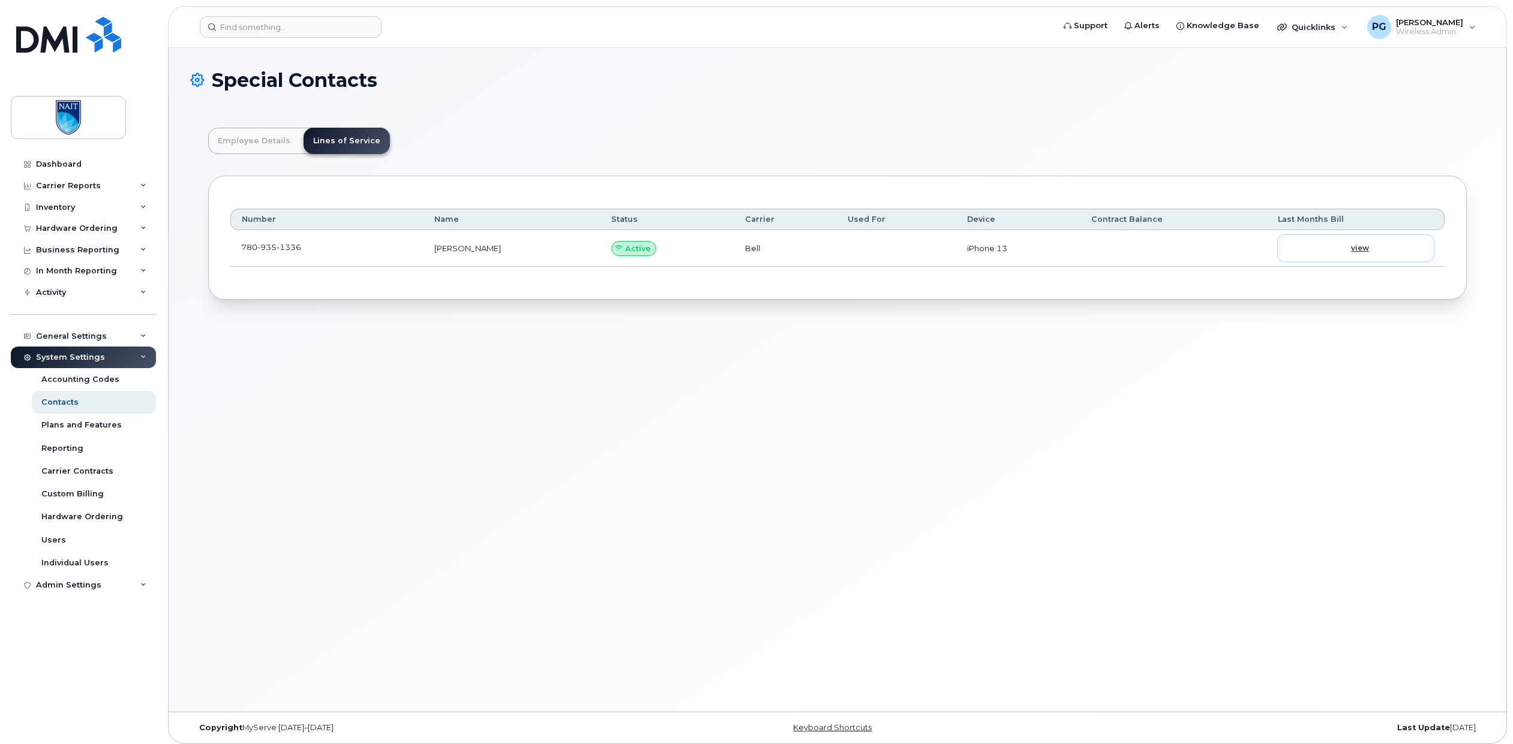
click at [1355, 247] on span "view" at bounding box center [1360, 248] width 18 height 11
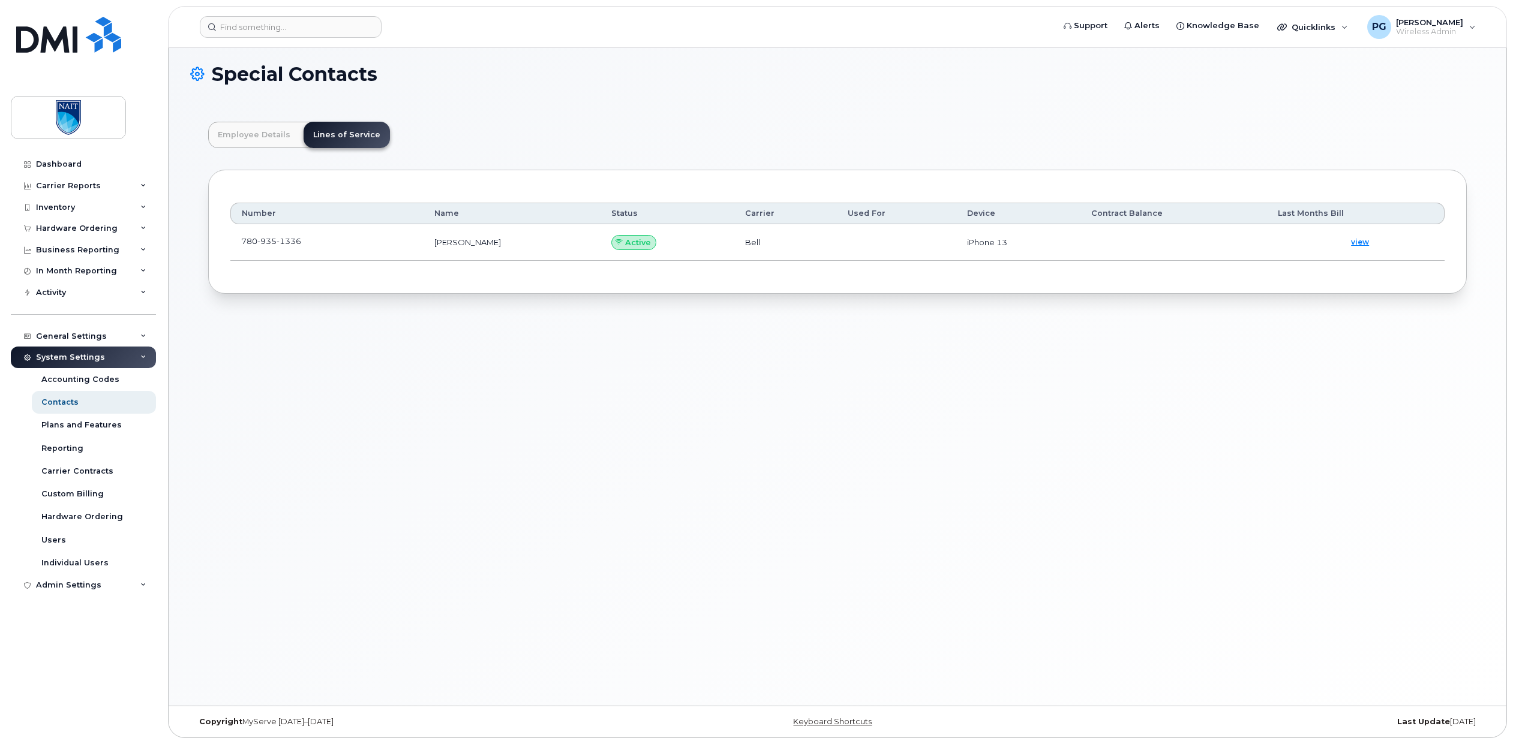
click at [280, 242] on span "1336" at bounding box center [289, 241] width 25 height 10
click at [248, 141] on link "Employee Details" at bounding box center [254, 135] width 92 height 26
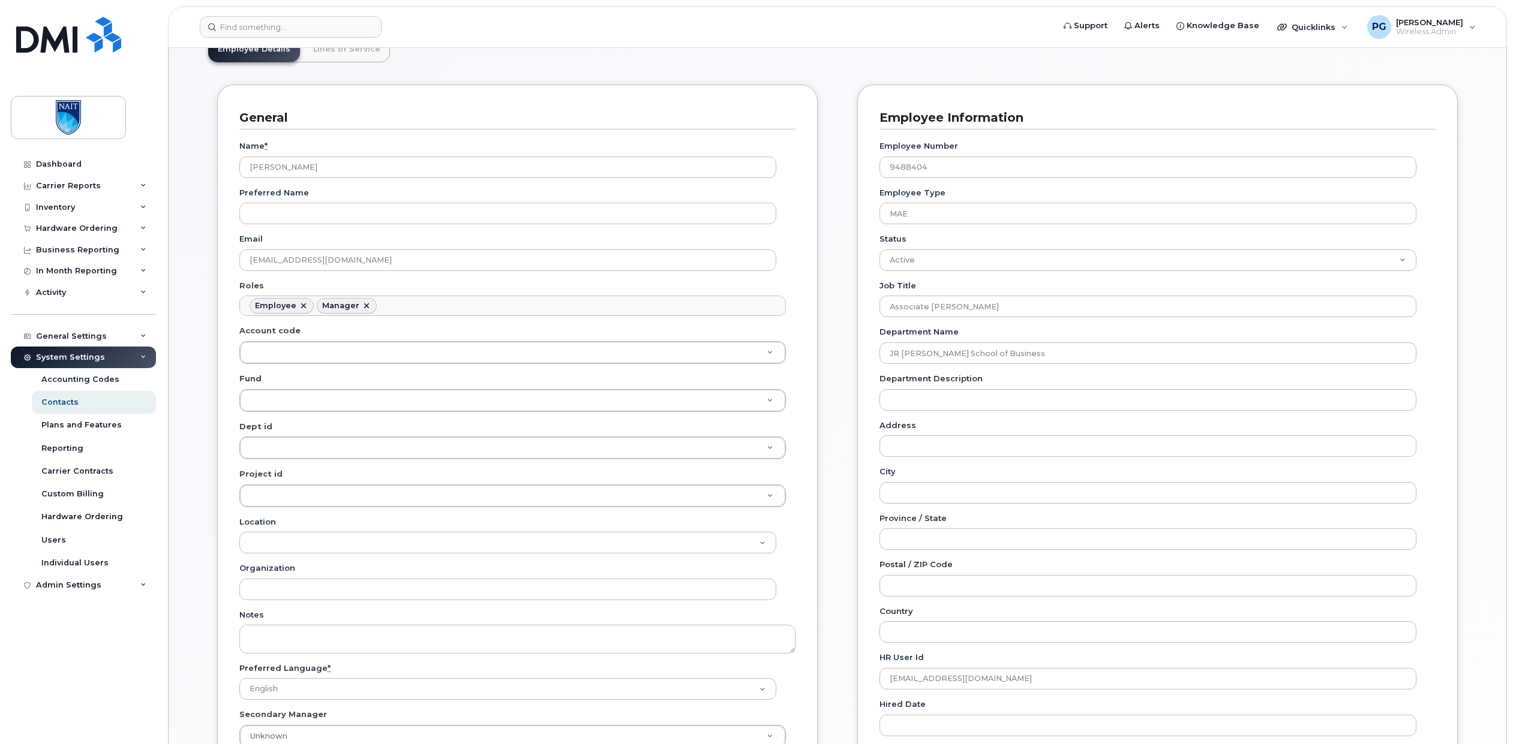
scroll to position [0, 0]
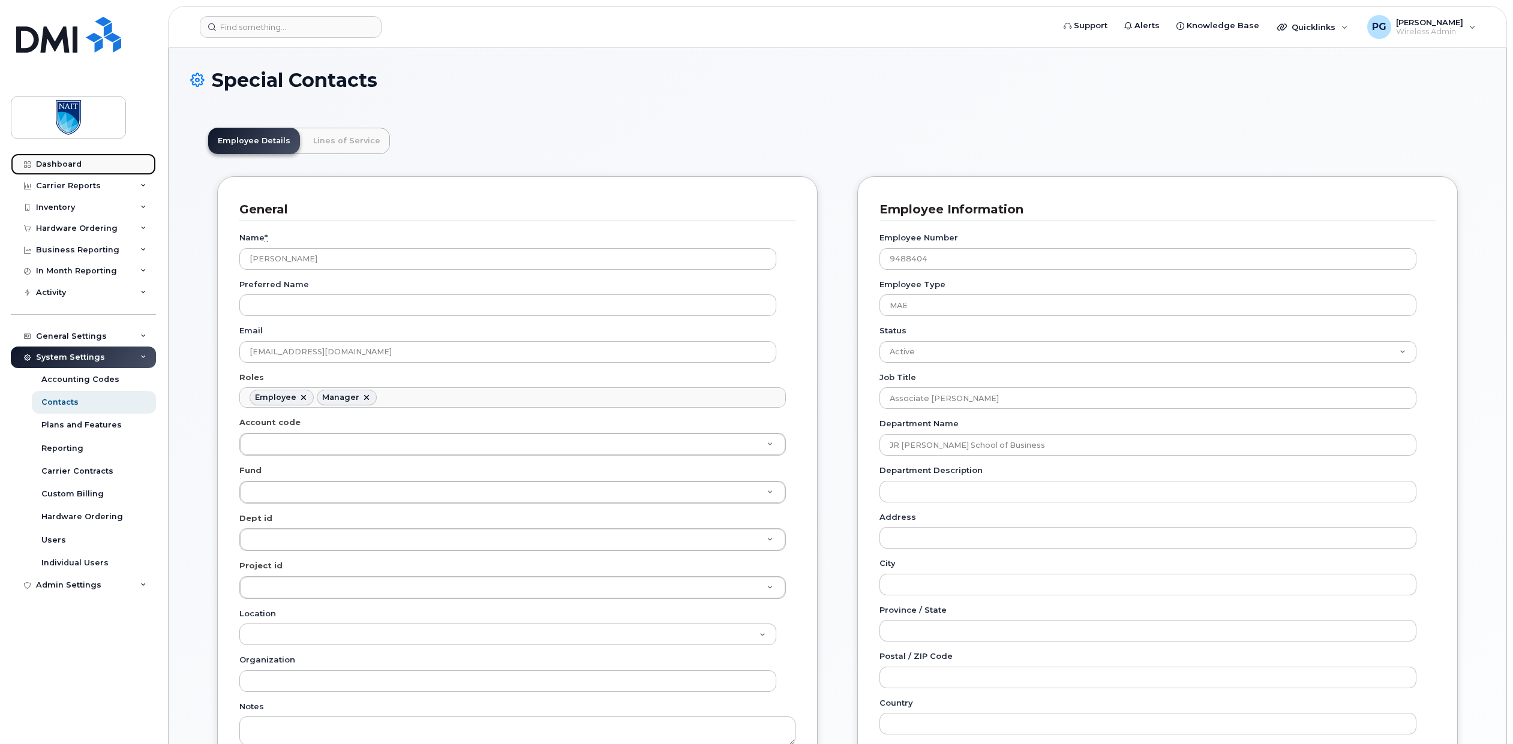
click at [74, 166] on div "Dashboard" at bounding box center [59, 165] width 46 height 10
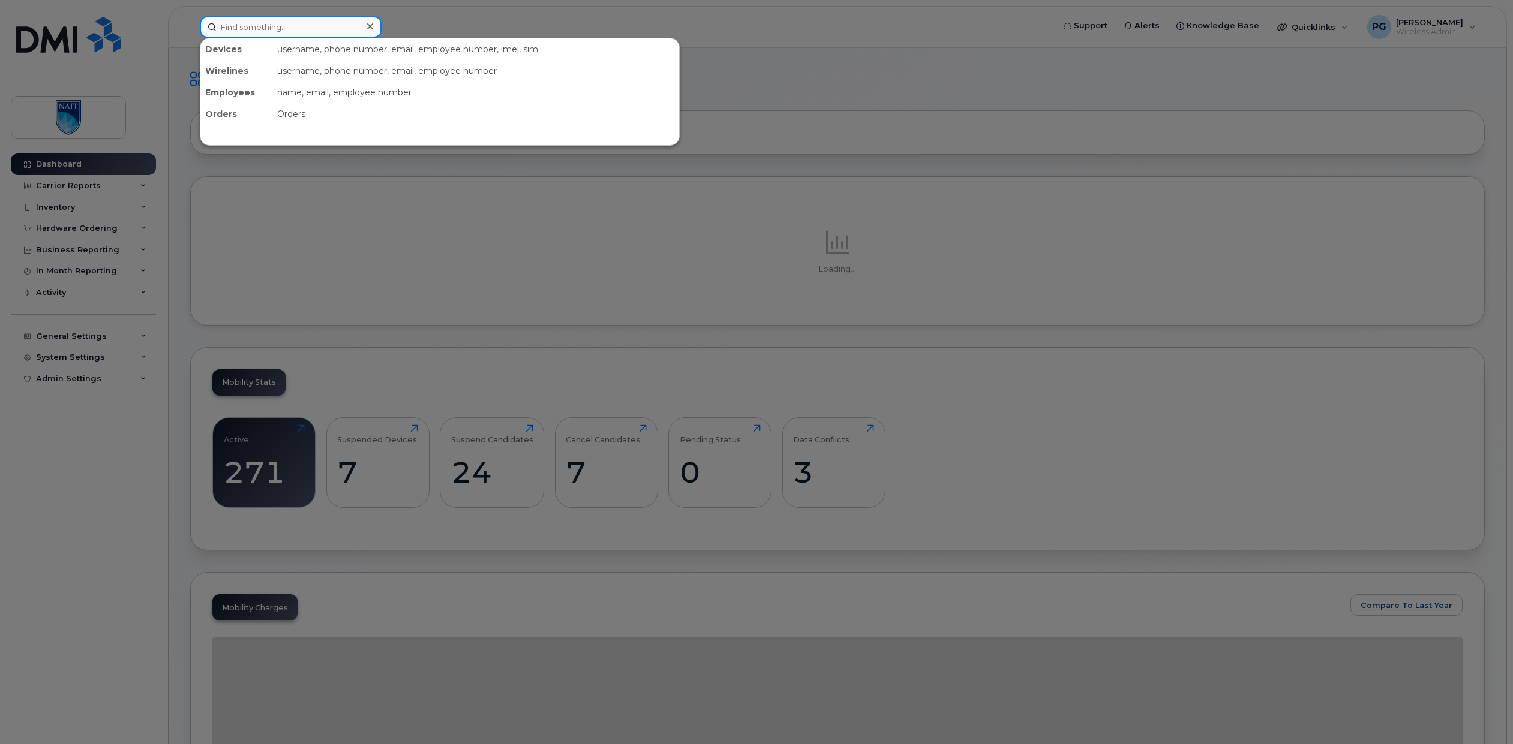
click at [265, 25] on input at bounding box center [291, 27] width 182 height 22
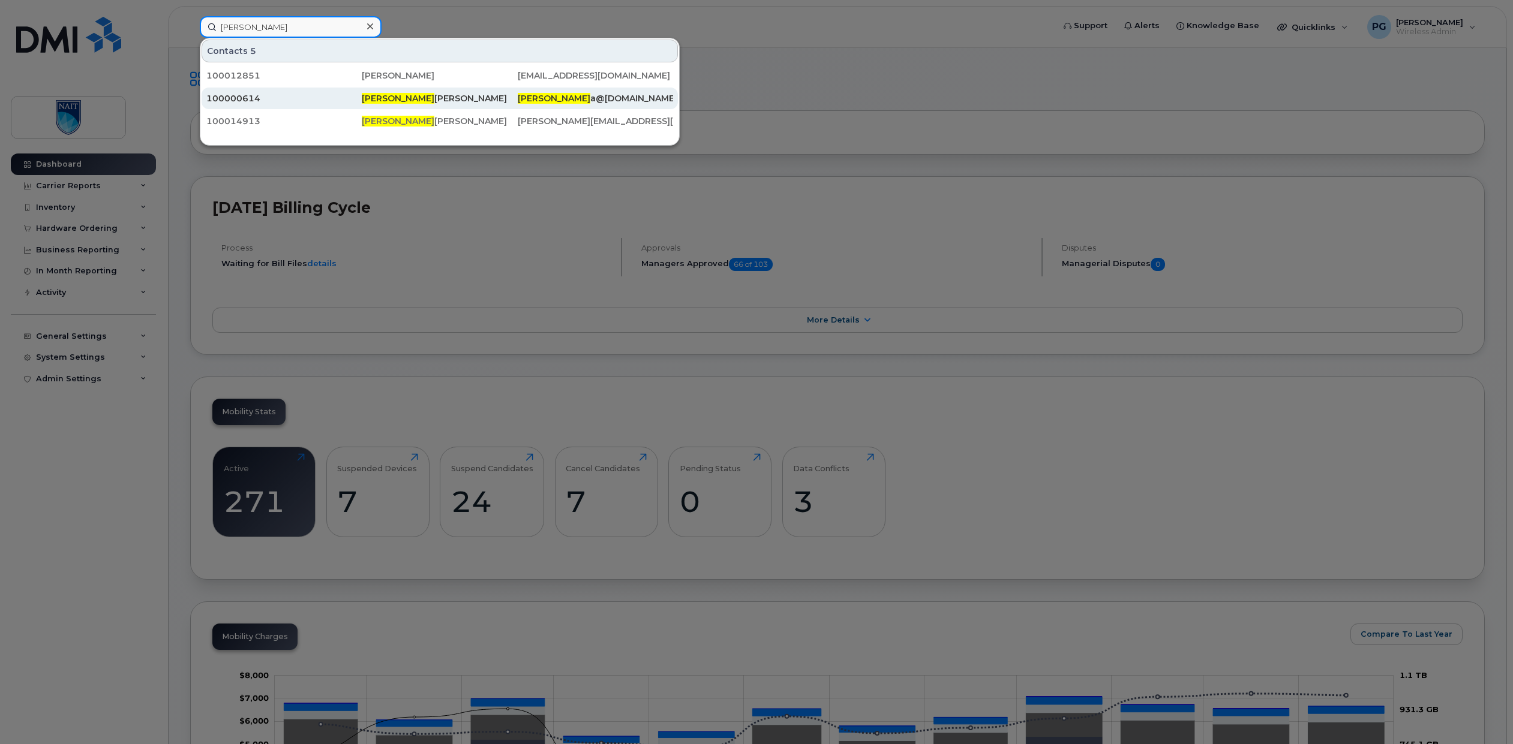
type input "Glenn"
click at [292, 95] on div "100000614" at bounding box center [283, 98] width 155 height 12
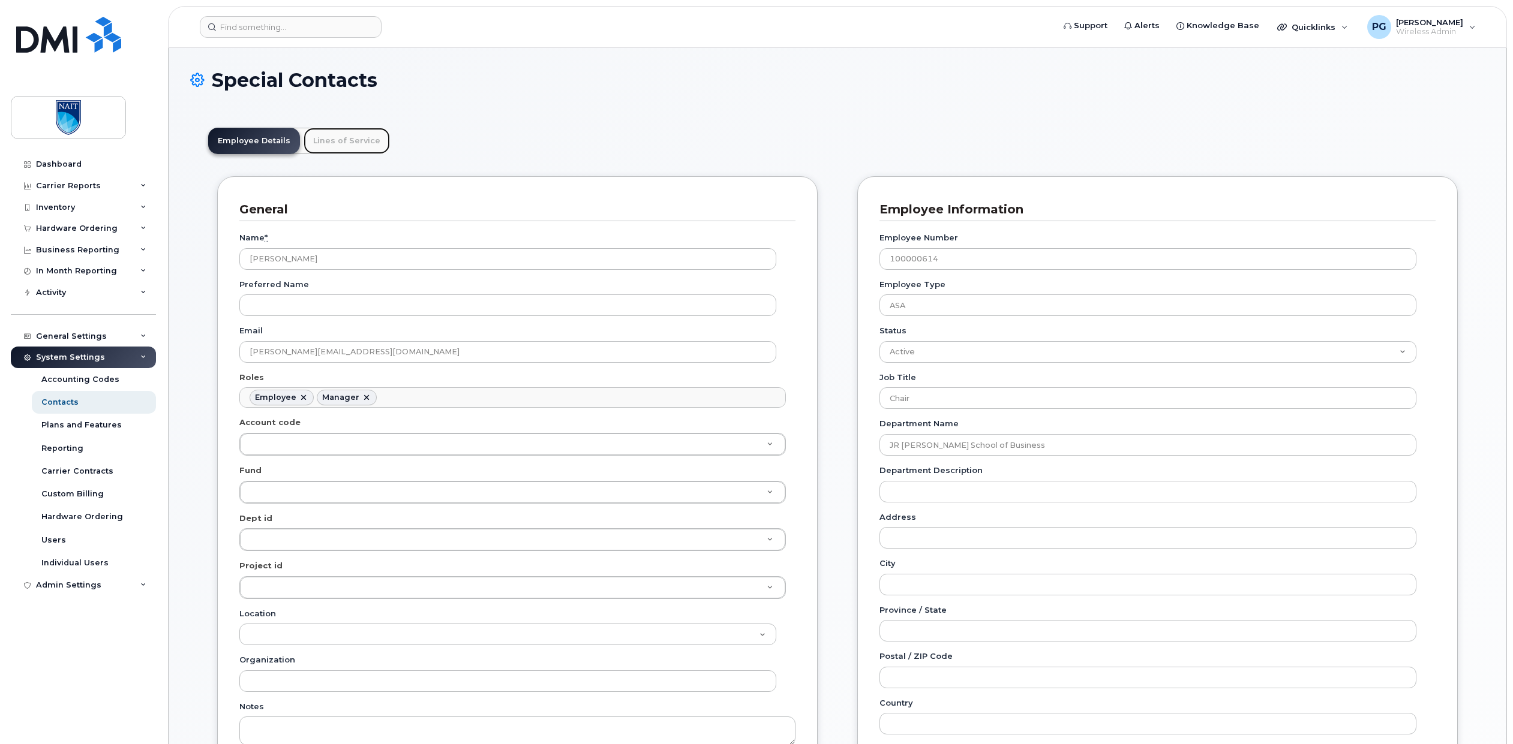
click at [332, 141] on link "Lines of Service" at bounding box center [347, 141] width 86 height 26
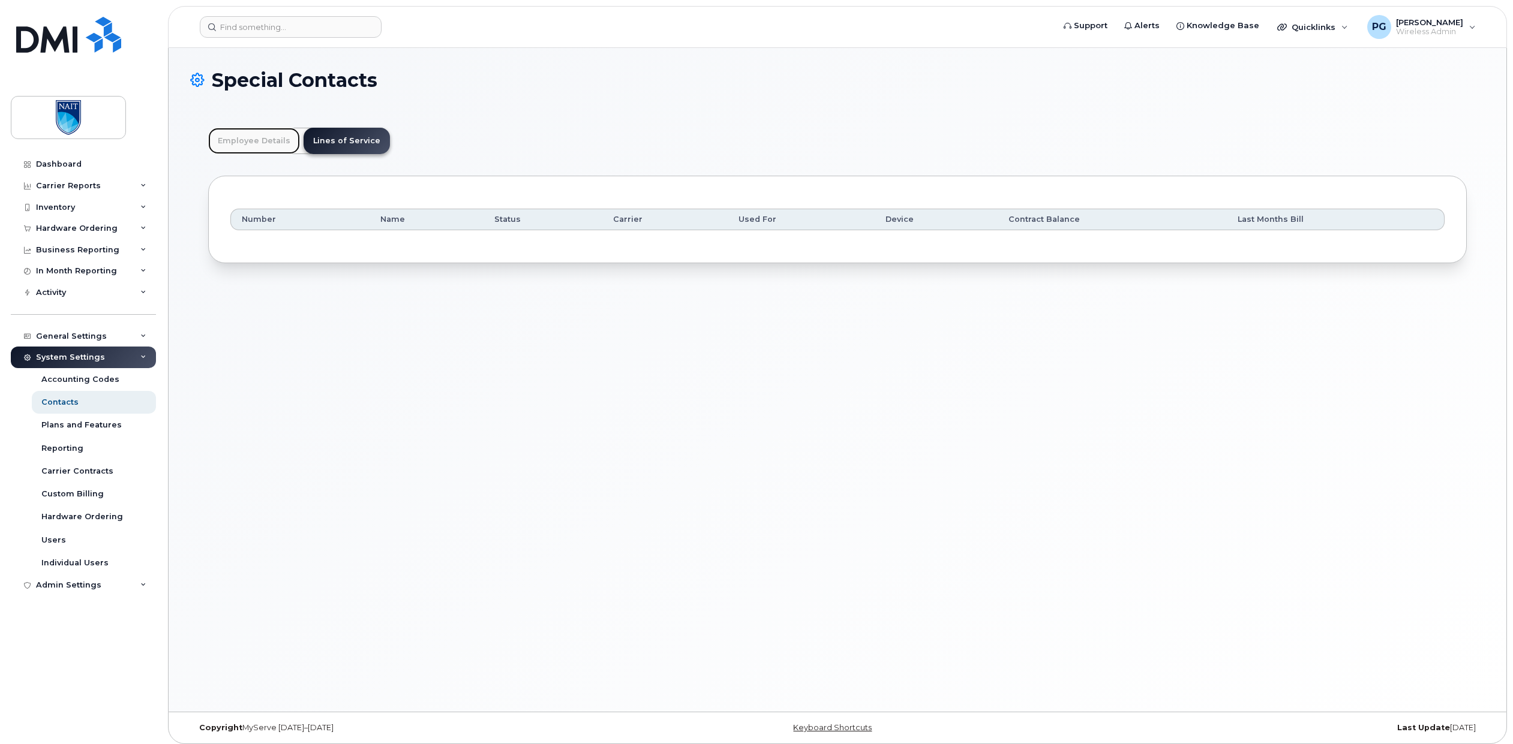
click at [280, 140] on link "Employee Details" at bounding box center [254, 141] width 92 height 26
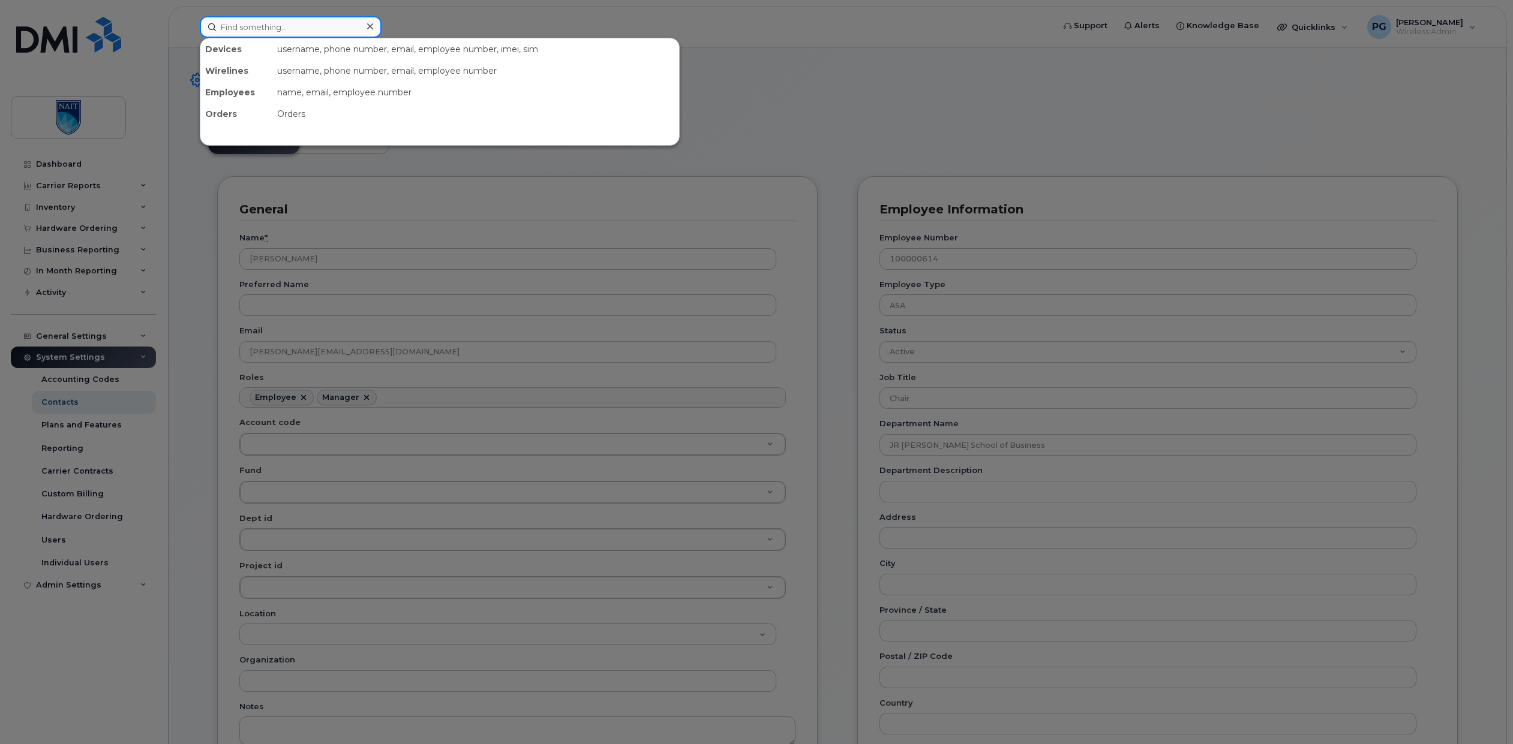
click at [302, 23] on input at bounding box center [291, 27] width 182 height 22
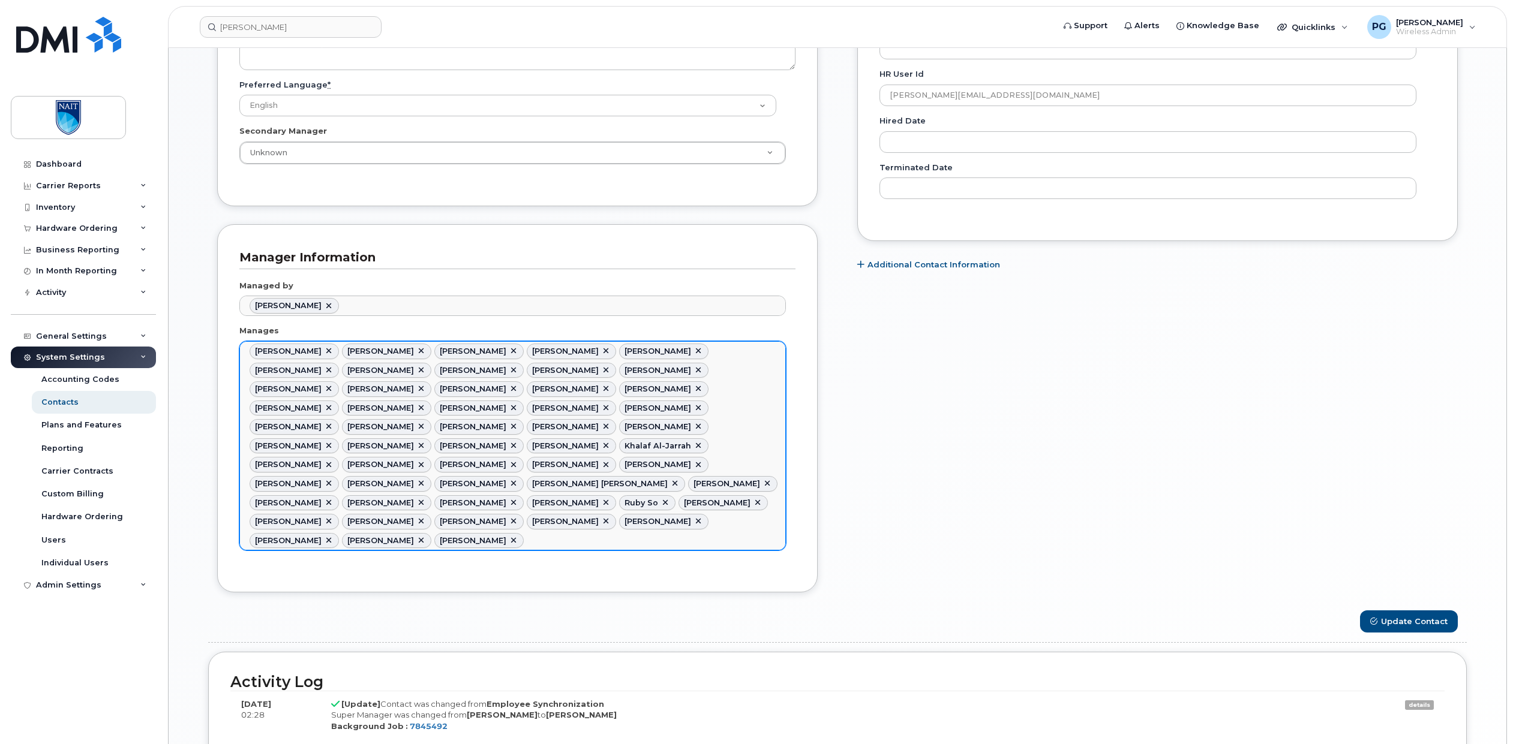
scroll to position [541, 0]
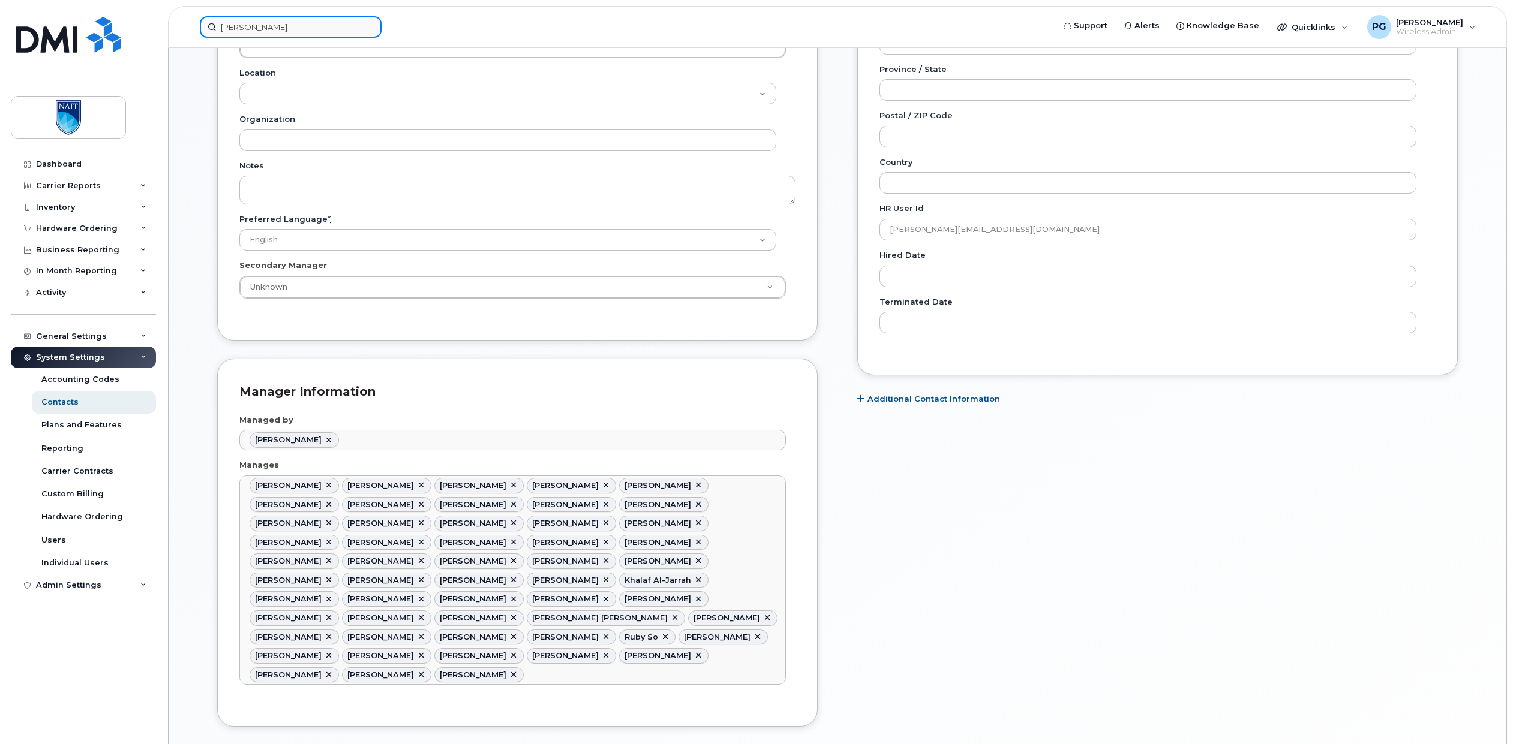
click at [290, 23] on input "[PERSON_NAME]" at bounding box center [291, 27] width 182 height 22
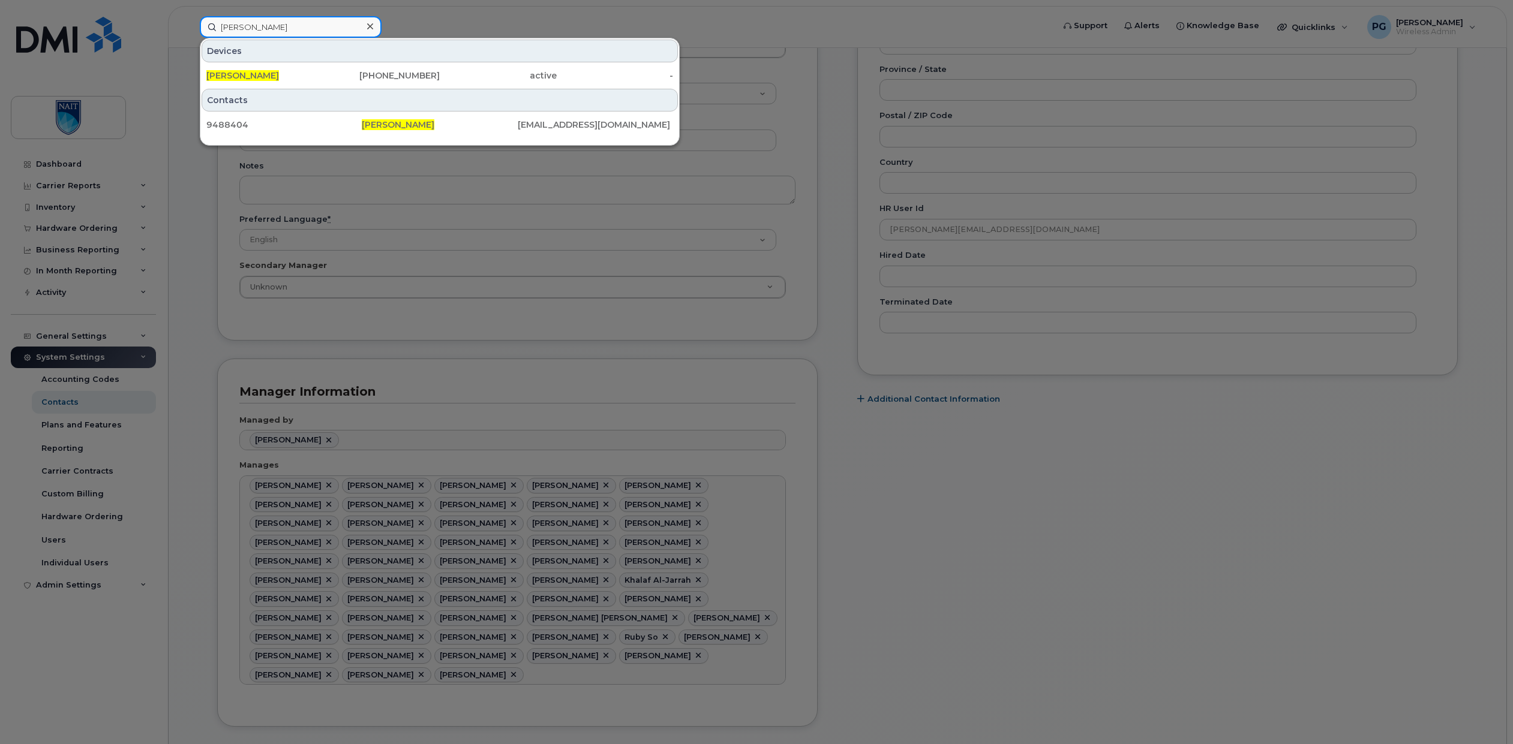
drag, startPoint x: 295, startPoint y: 28, endPoint x: 181, endPoint y: 20, distance: 114.2
click at [190, 20] on div "Jodi Howick Devices Jodi Howick 780-935-1336 active - Contacts 9488404 Jodi How…" at bounding box center [622, 27] width 865 height 22
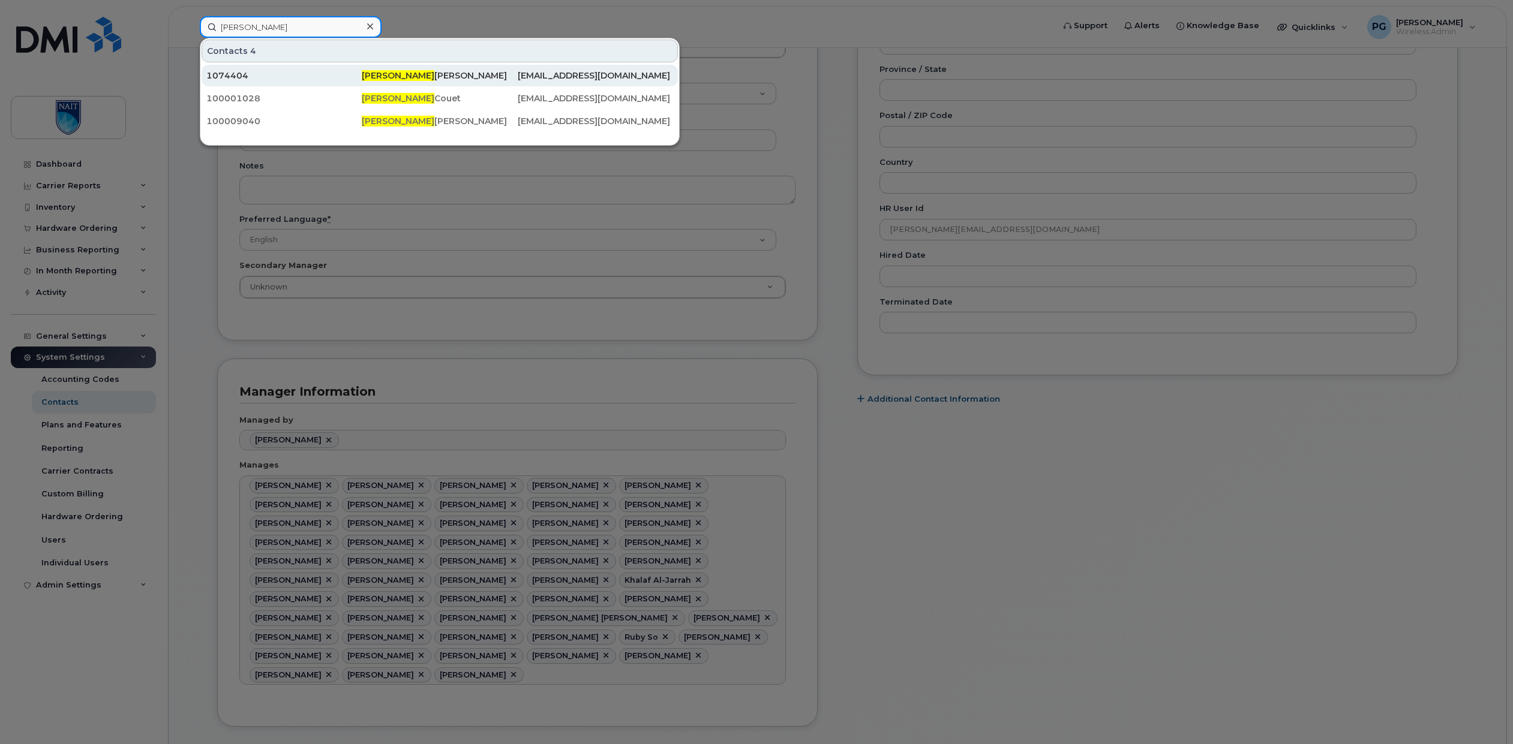
type input "Kerry"
click at [271, 77] on div "1074404" at bounding box center [283, 76] width 155 height 12
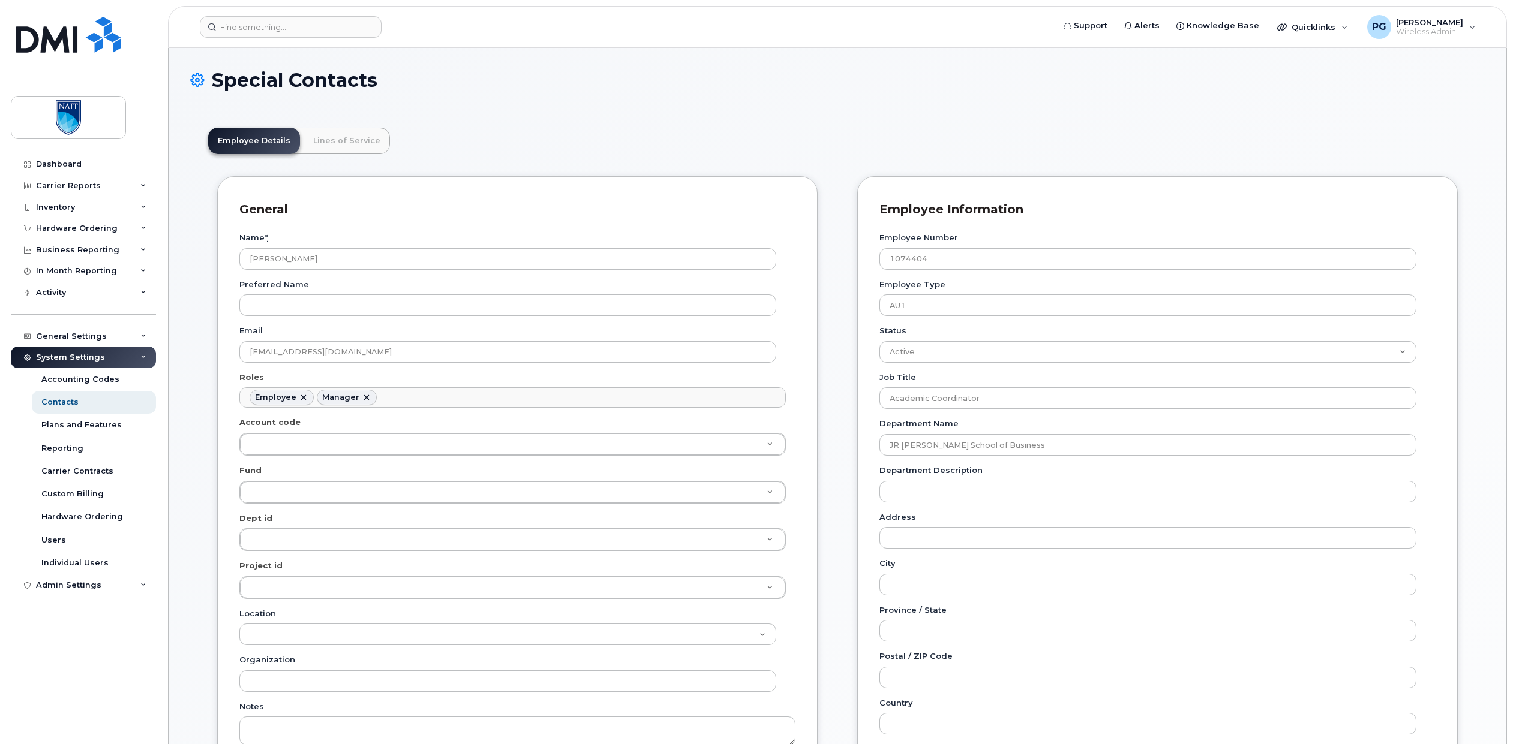
scroll to position [35, 0]
click at [346, 146] on link "Lines of Service" at bounding box center [347, 141] width 86 height 26
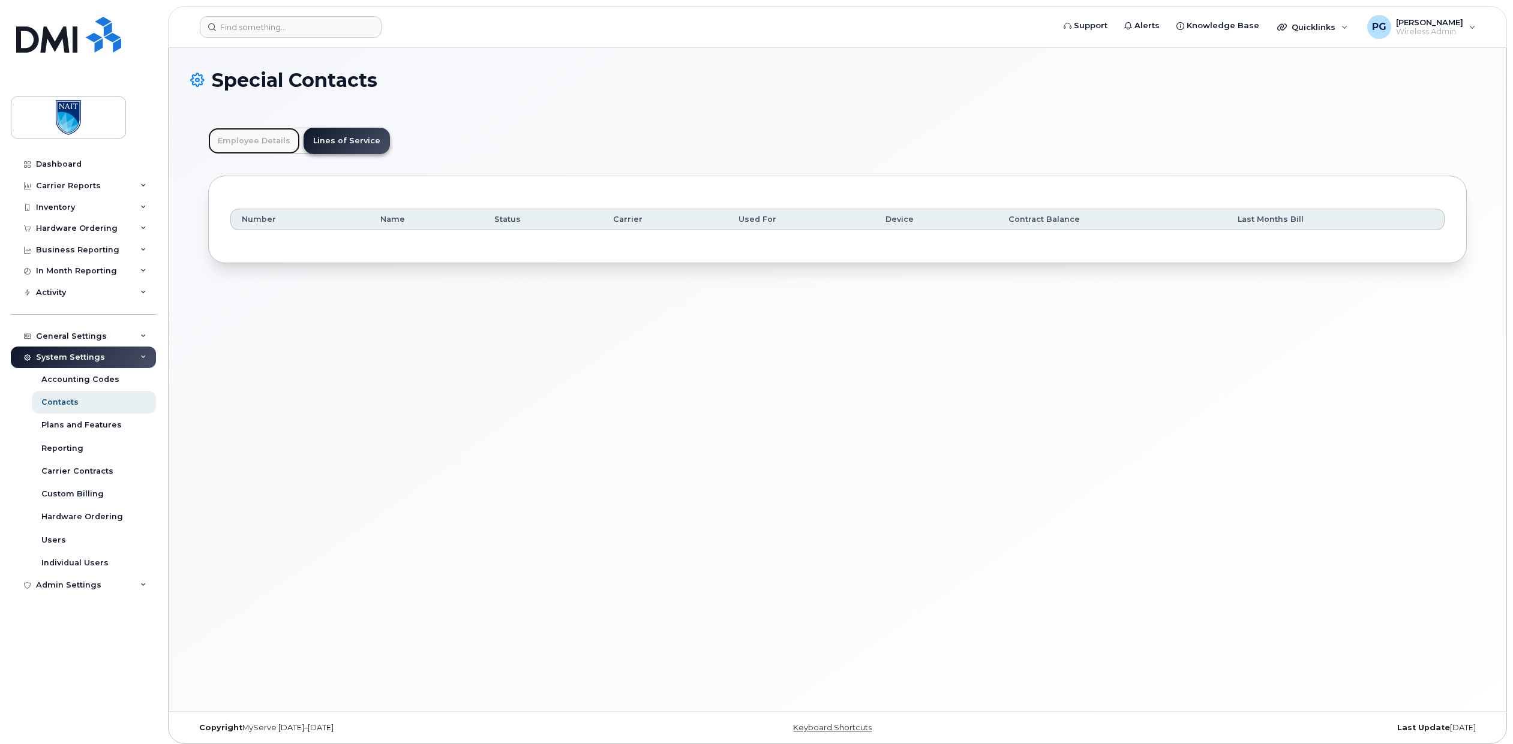
click at [257, 146] on link "Employee Details" at bounding box center [254, 141] width 92 height 26
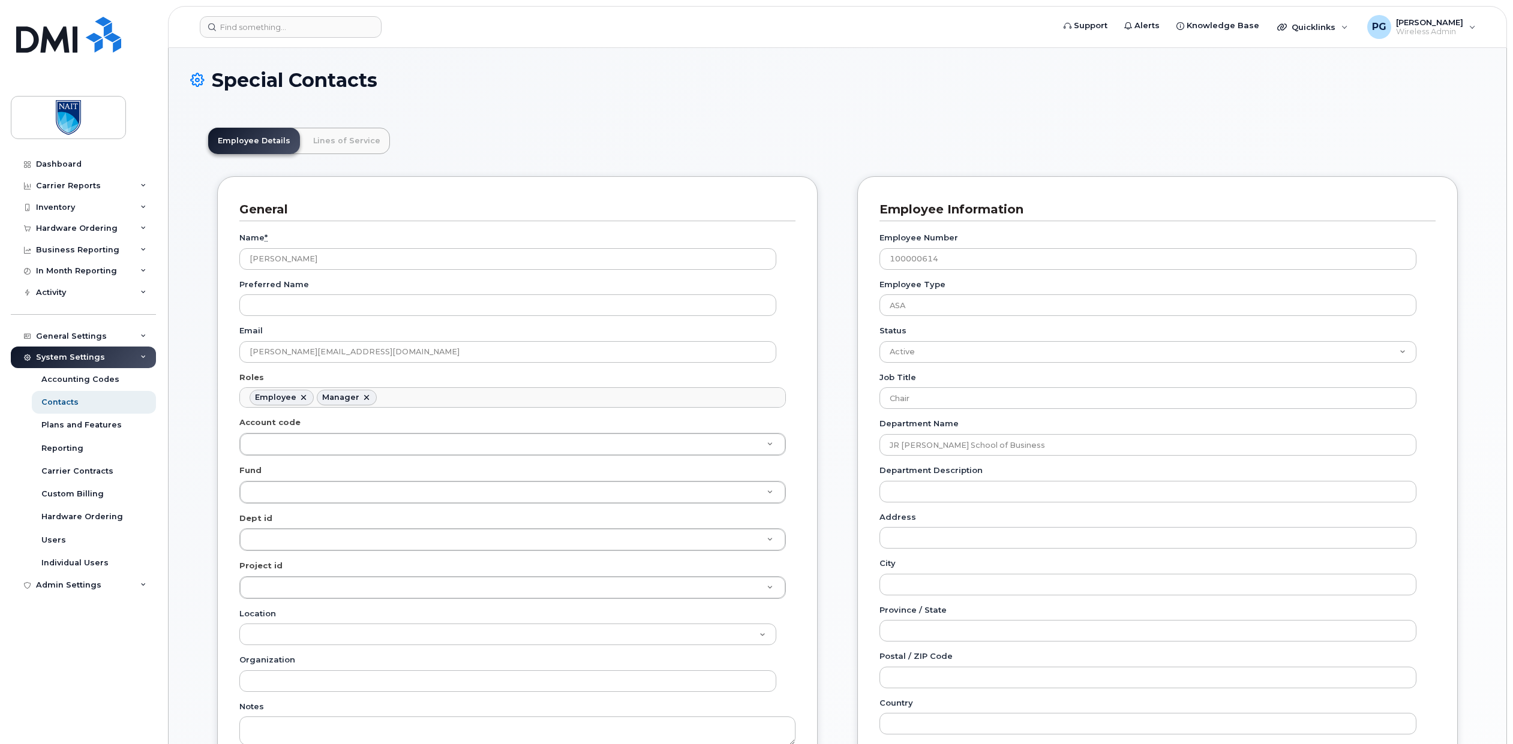
scroll to position [67, 0]
click at [319, 133] on link "Lines of Service" at bounding box center [347, 141] width 86 height 26
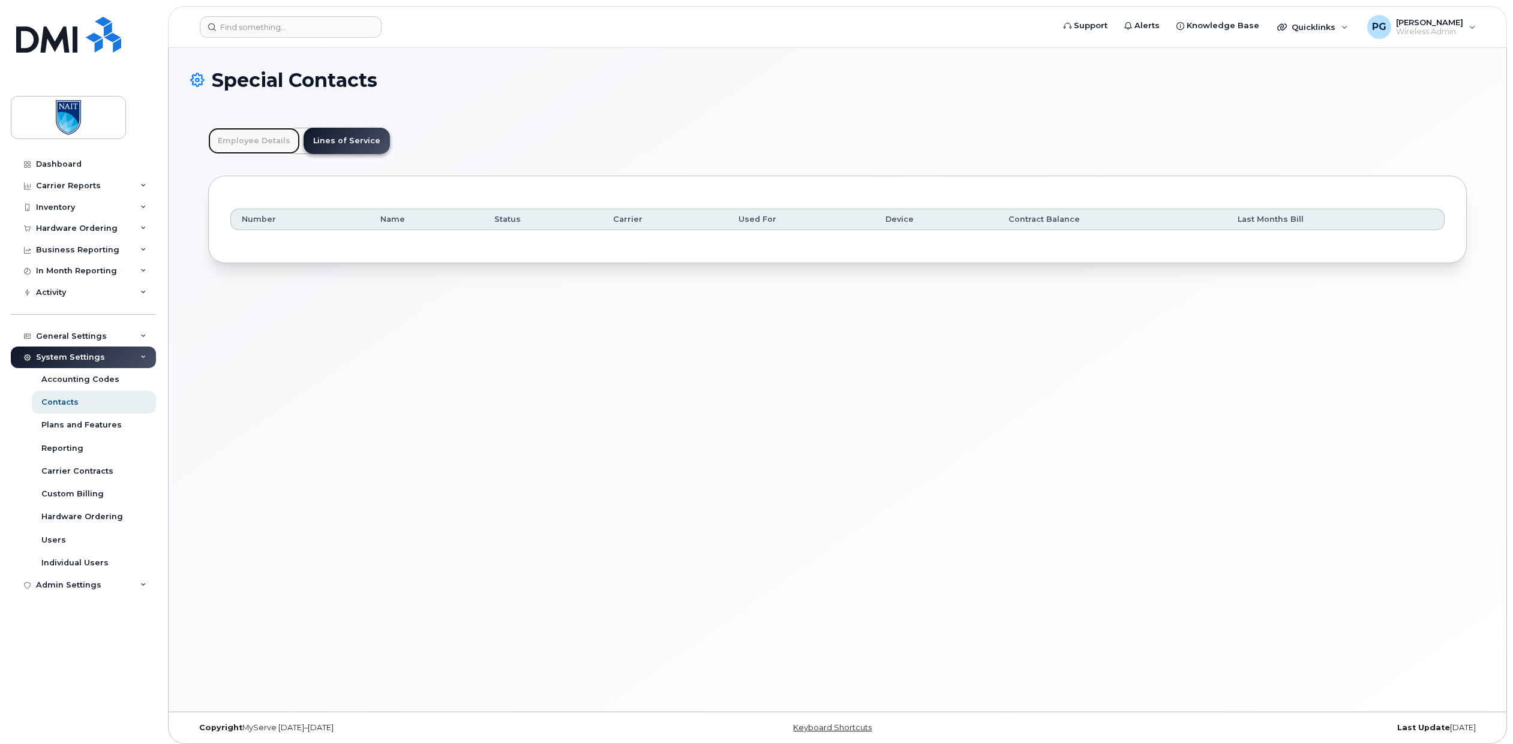
click at [251, 139] on link "Employee Details" at bounding box center [254, 141] width 92 height 26
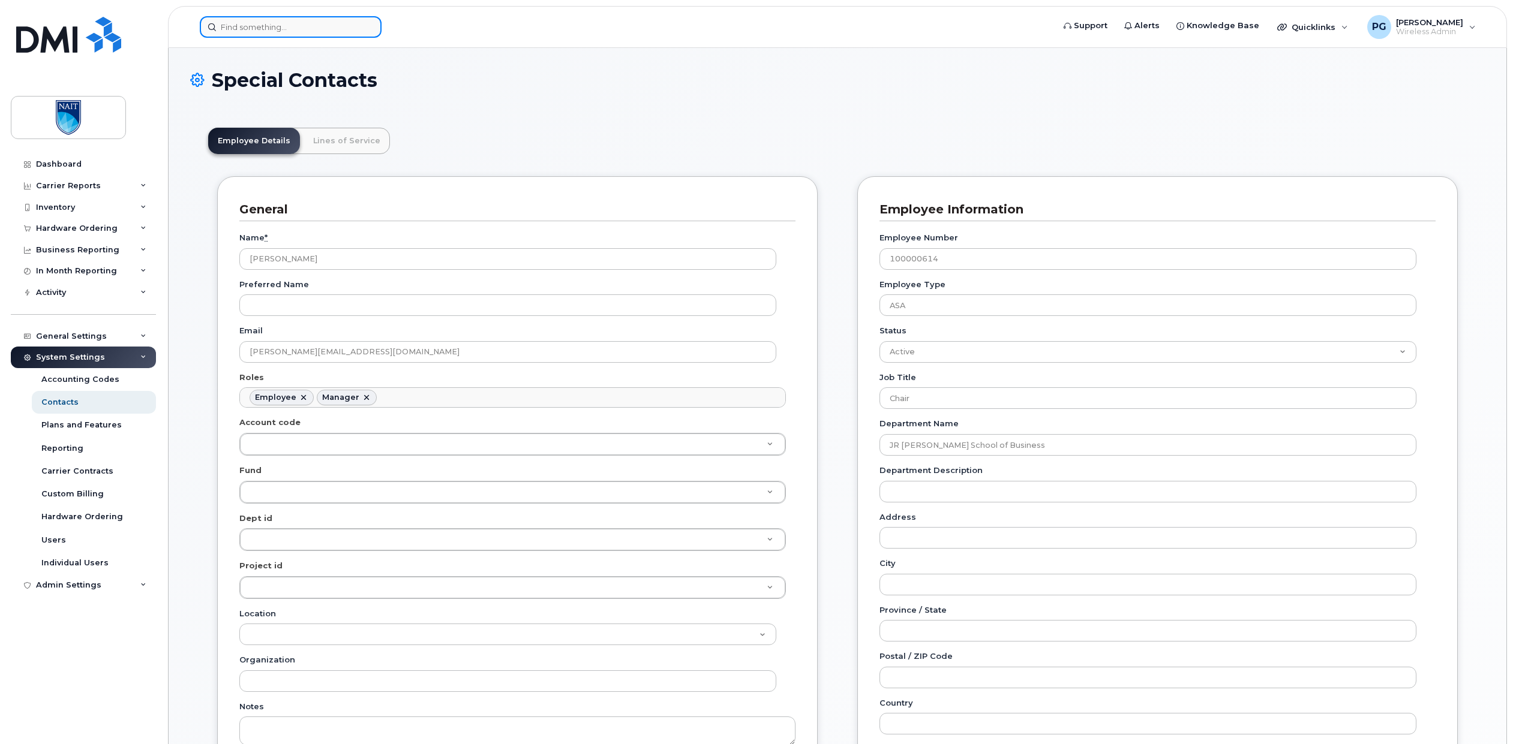
click at [349, 20] on input at bounding box center [291, 27] width 182 height 22
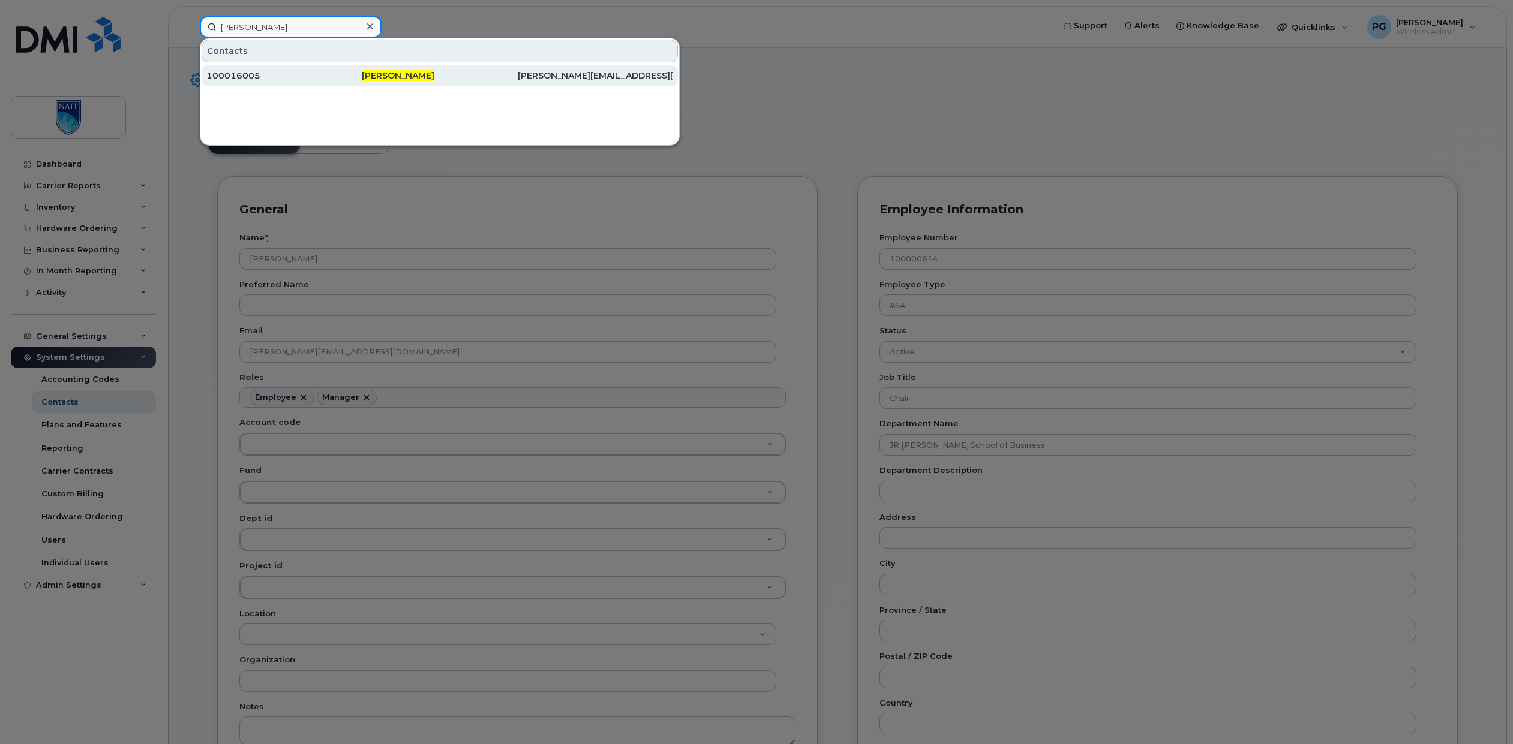
type input "[PERSON_NAME]"
click at [264, 74] on div "100016005" at bounding box center [283, 76] width 155 height 12
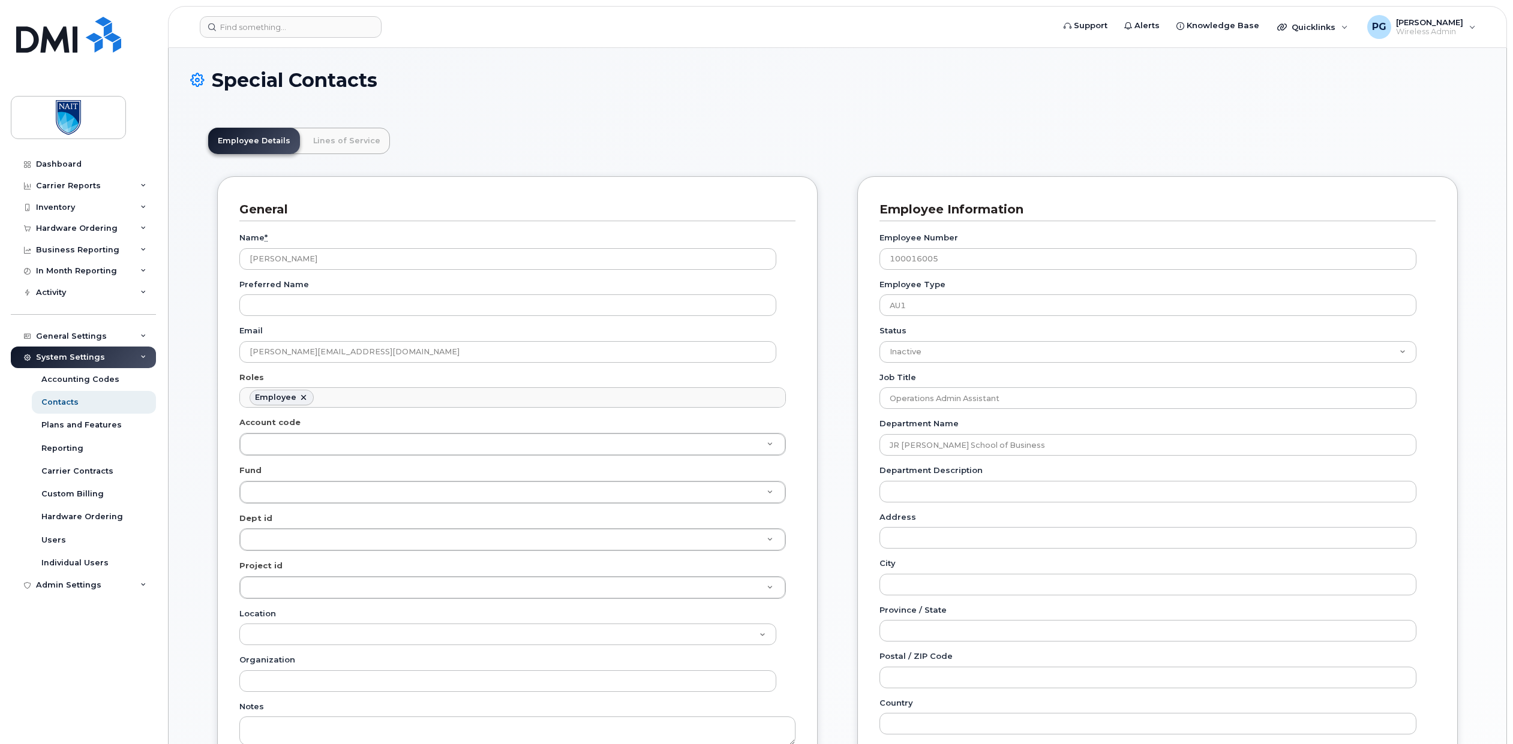
scroll to position [35, 0]
click at [344, 132] on link "Lines of Service" at bounding box center [347, 141] width 86 height 26
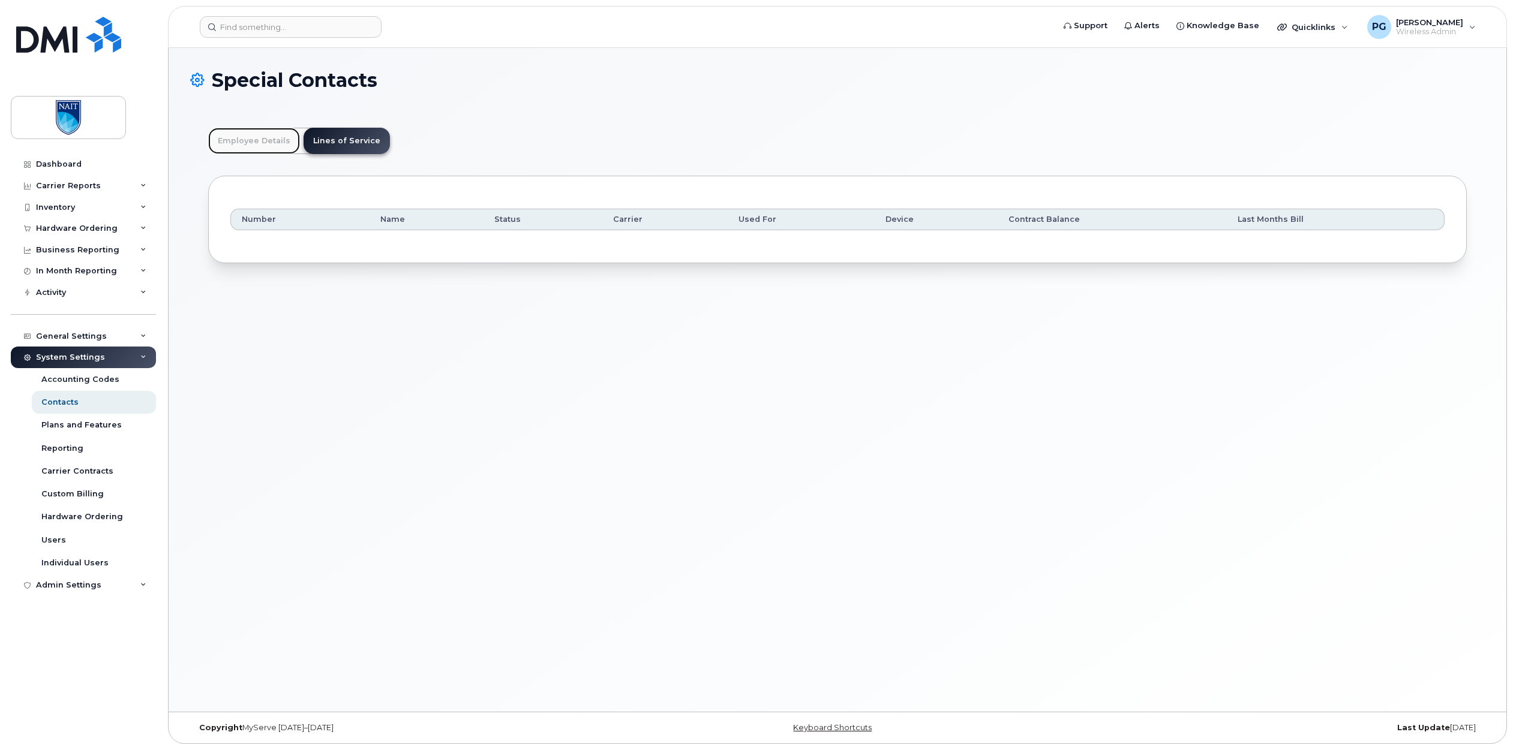
click at [251, 138] on link "Employee Details" at bounding box center [254, 141] width 92 height 26
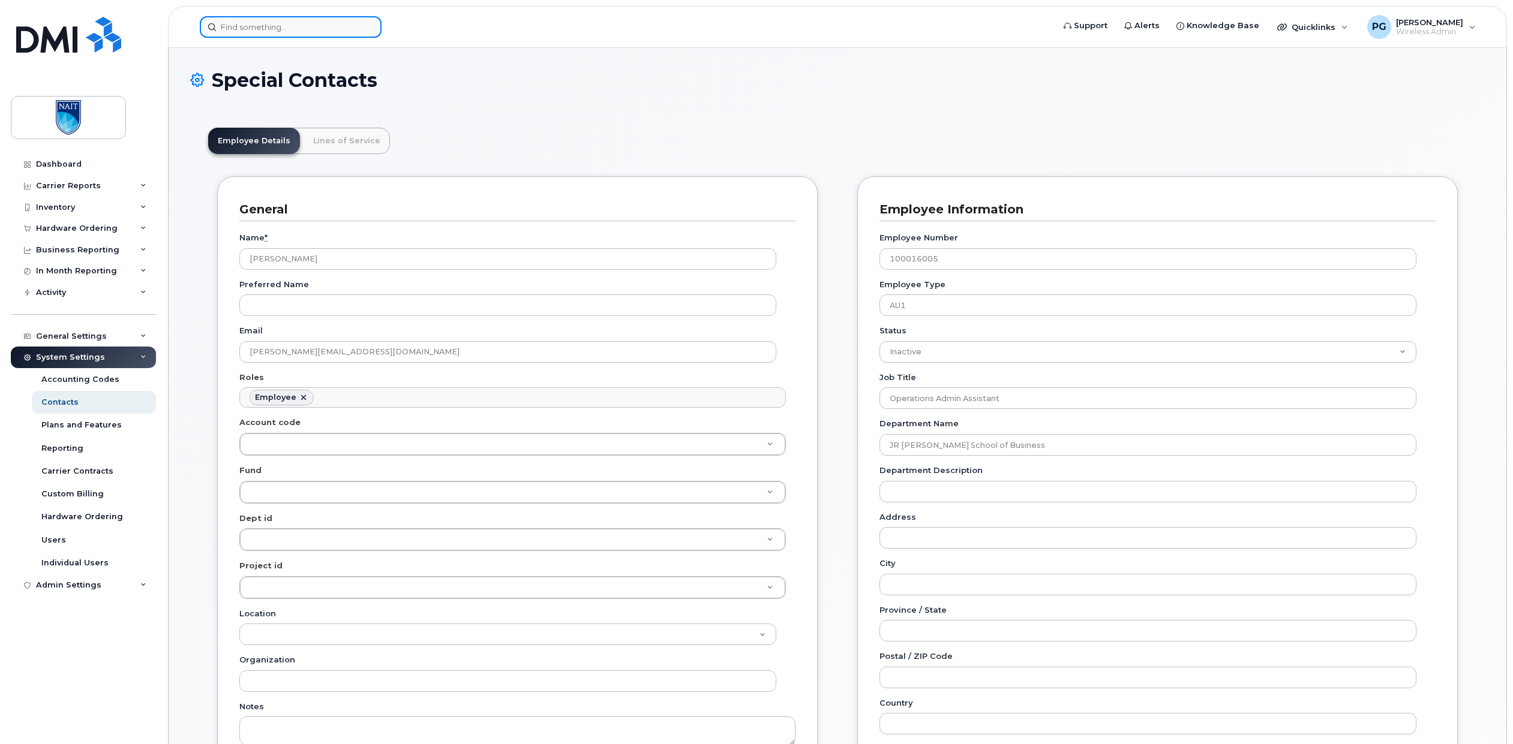
click at [332, 31] on input at bounding box center [291, 27] width 182 height 22
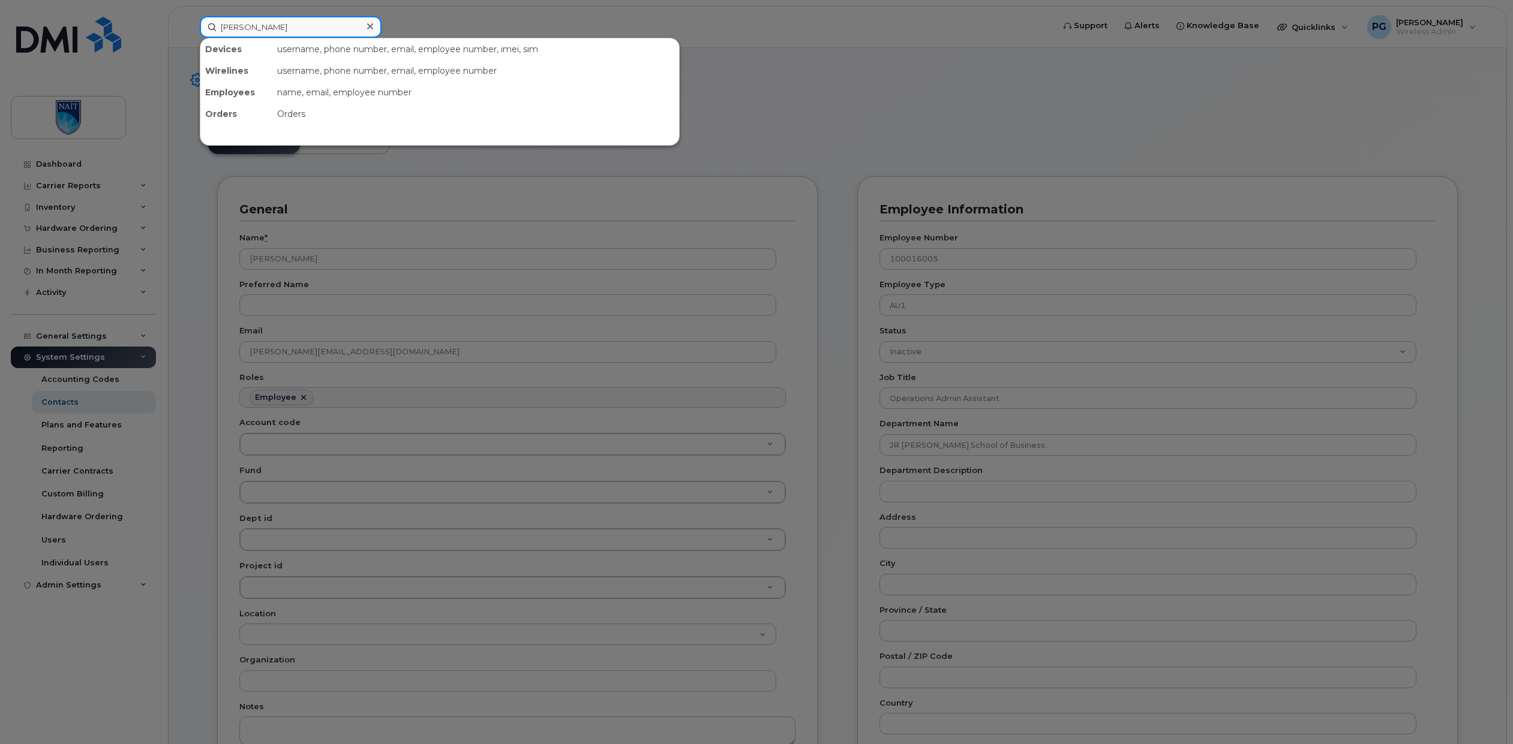
type input "Larry Webster"
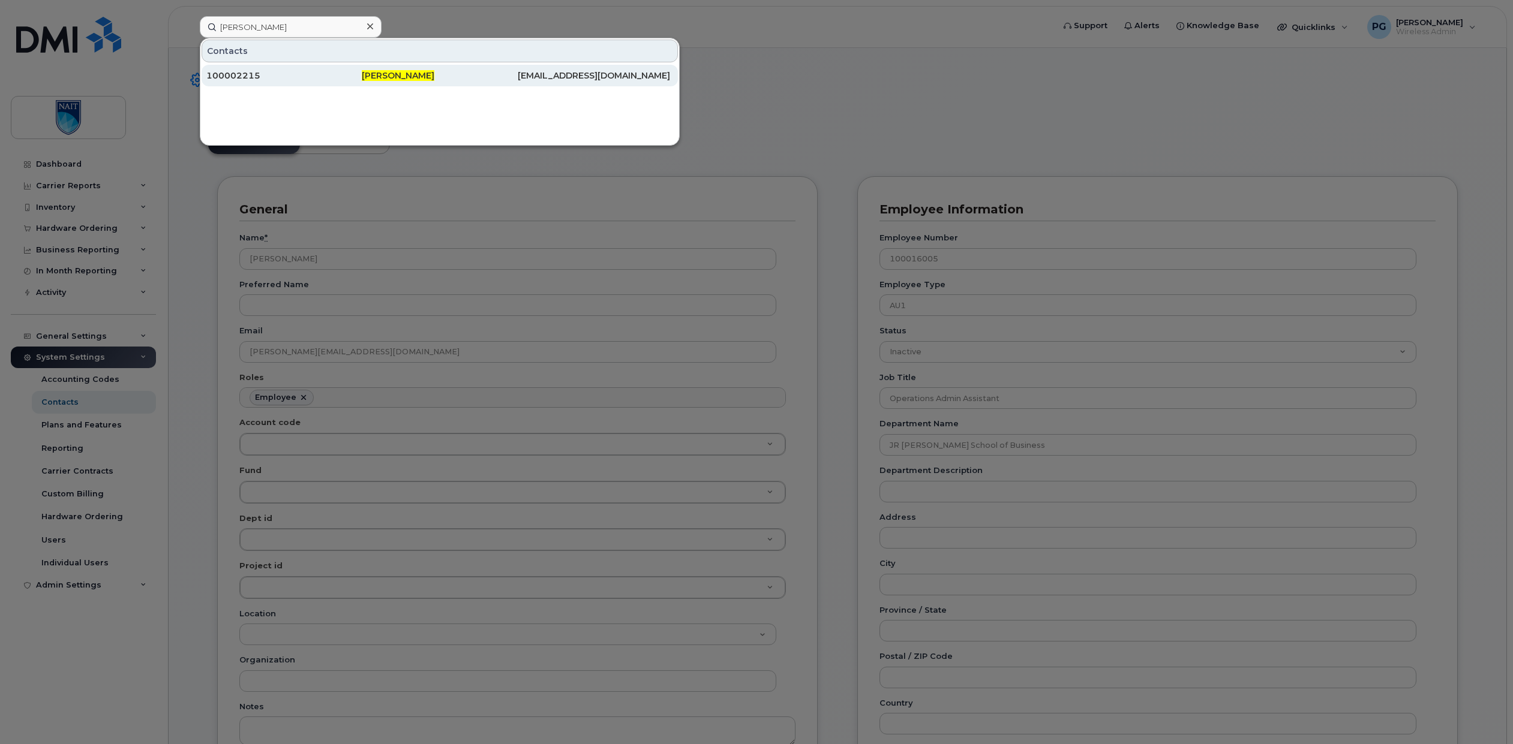
click at [401, 73] on span "Larry Webster" at bounding box center [398, 75] width 73 height 11
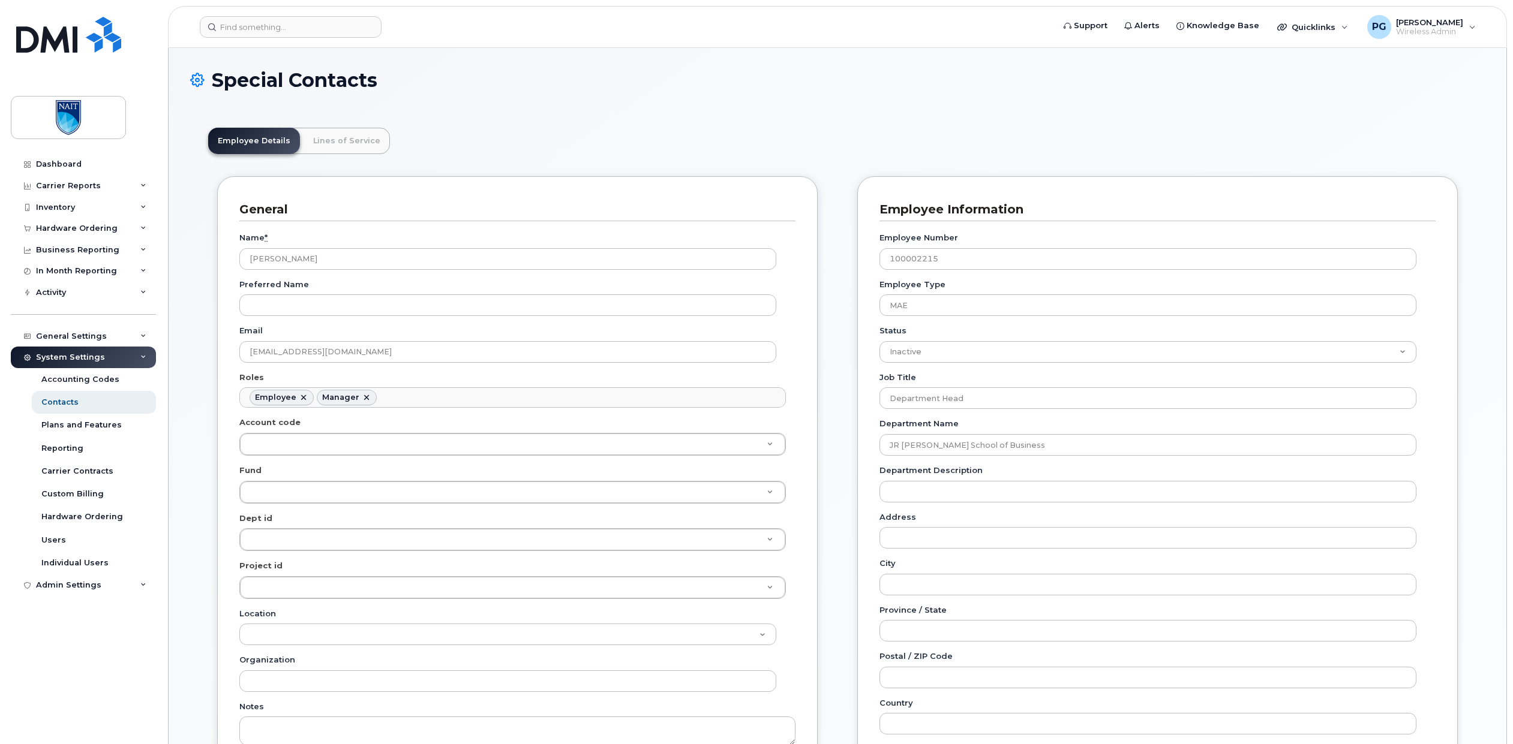
scroll to position [35, 0]
click at [367, 149] on link "Lines of Service" at bounding box center [347, 141] width 86 height 26
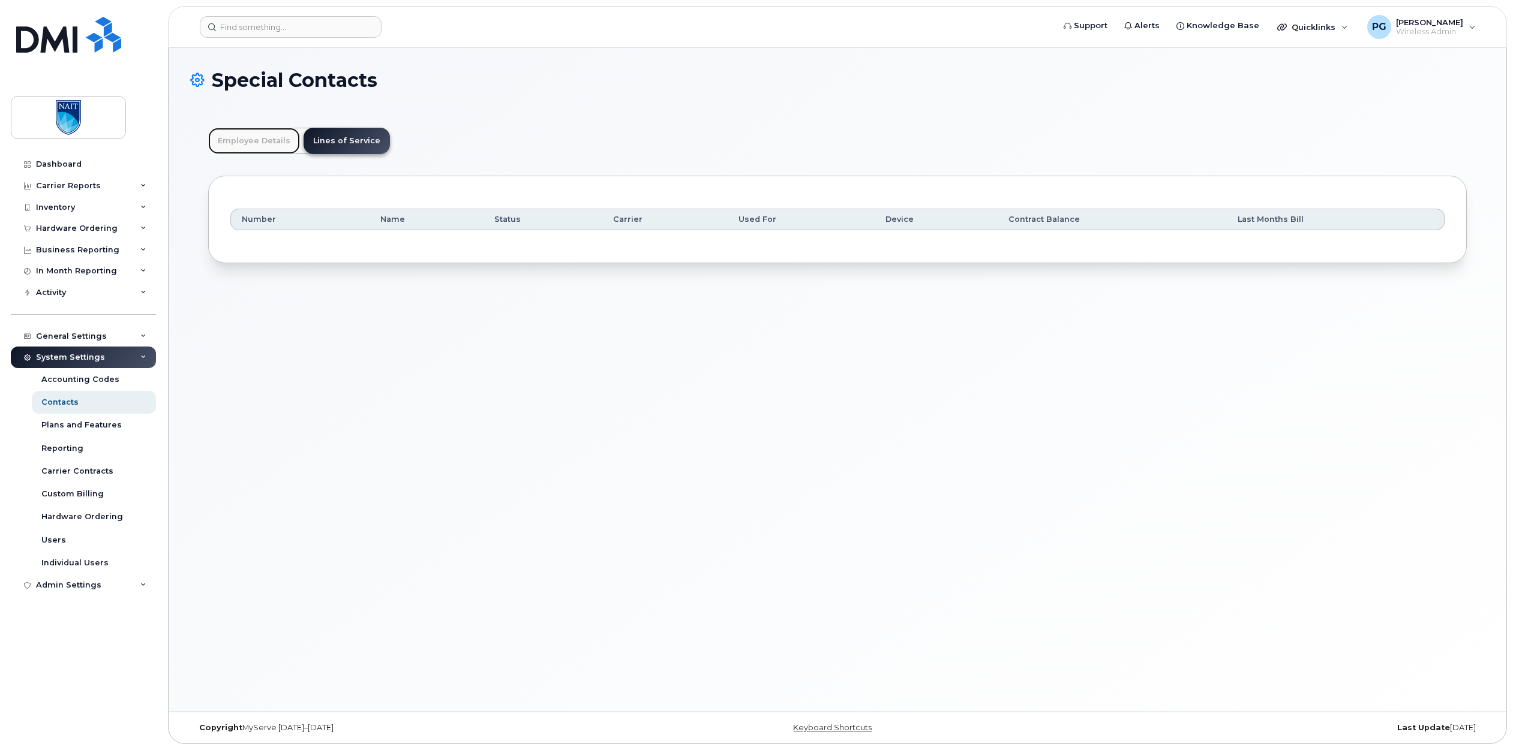
click at [246, 149] on link "Employee Details" at bounding box center [254, 141] width 92 height 26
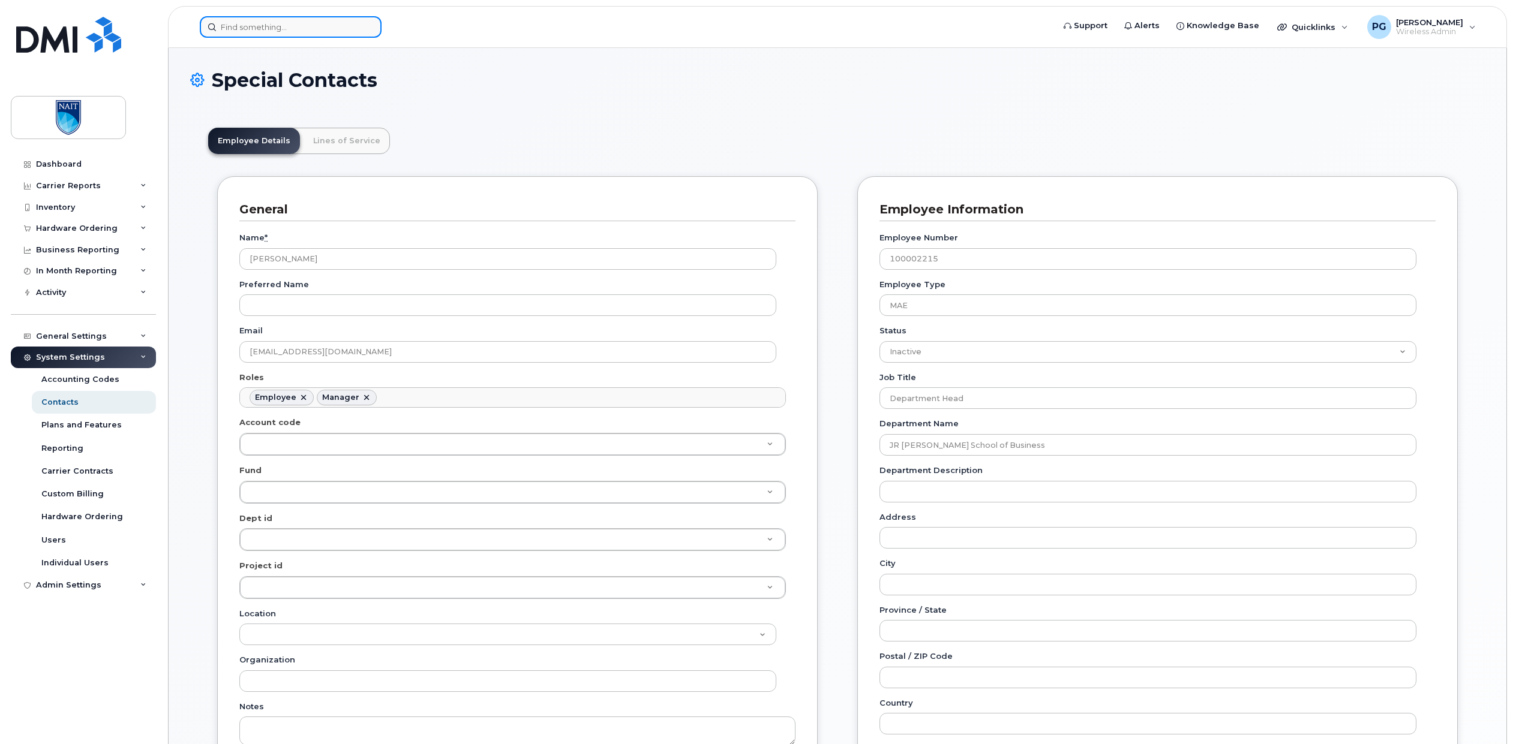
click at [338, 34] on input at bounding box center [291, 27] width 182 height 22
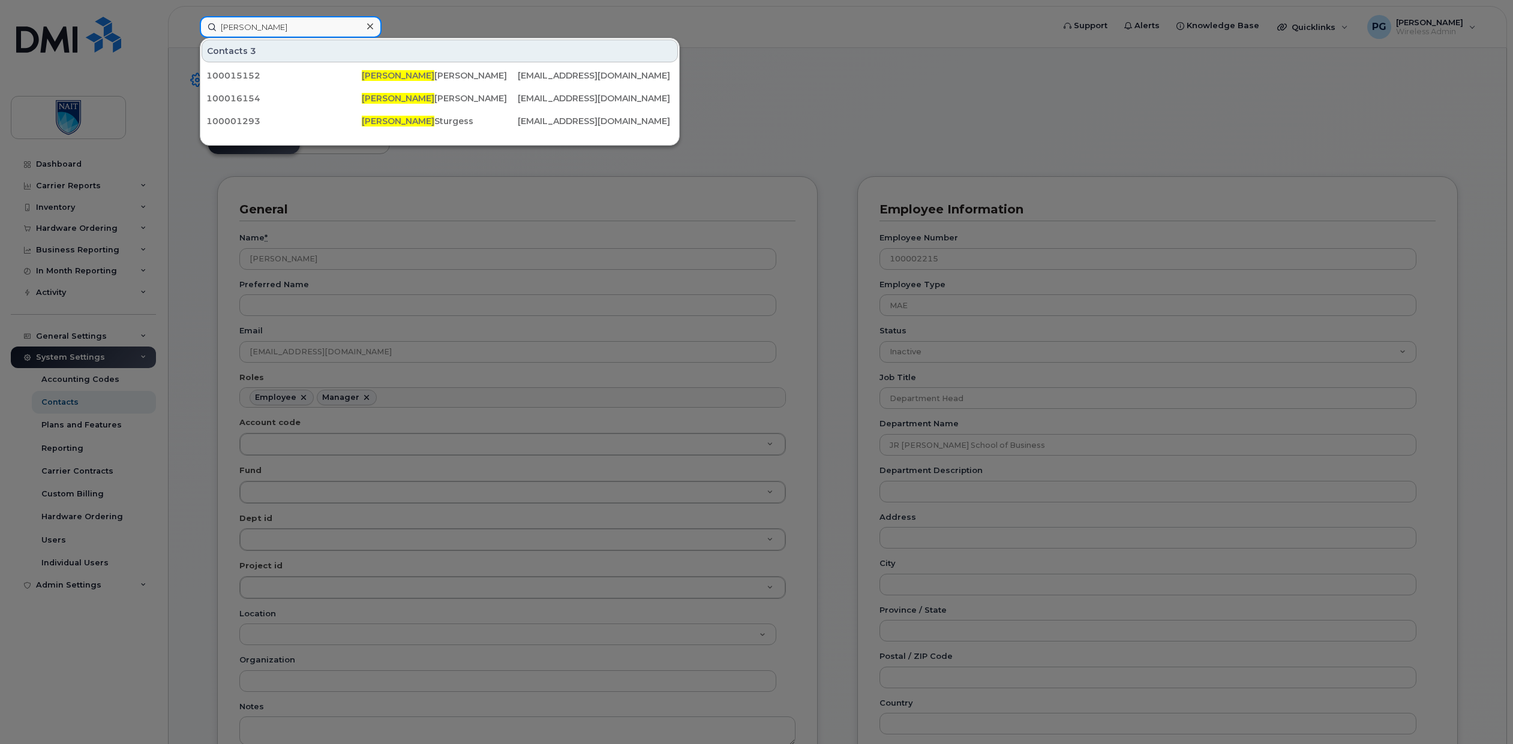
click at [225, 28] on input "Teresa" at bounding box center [291, 27] width 182 height 22
click at [256, 27] on input "Theresa" at bounding box center [291, 27] width 182 height 22
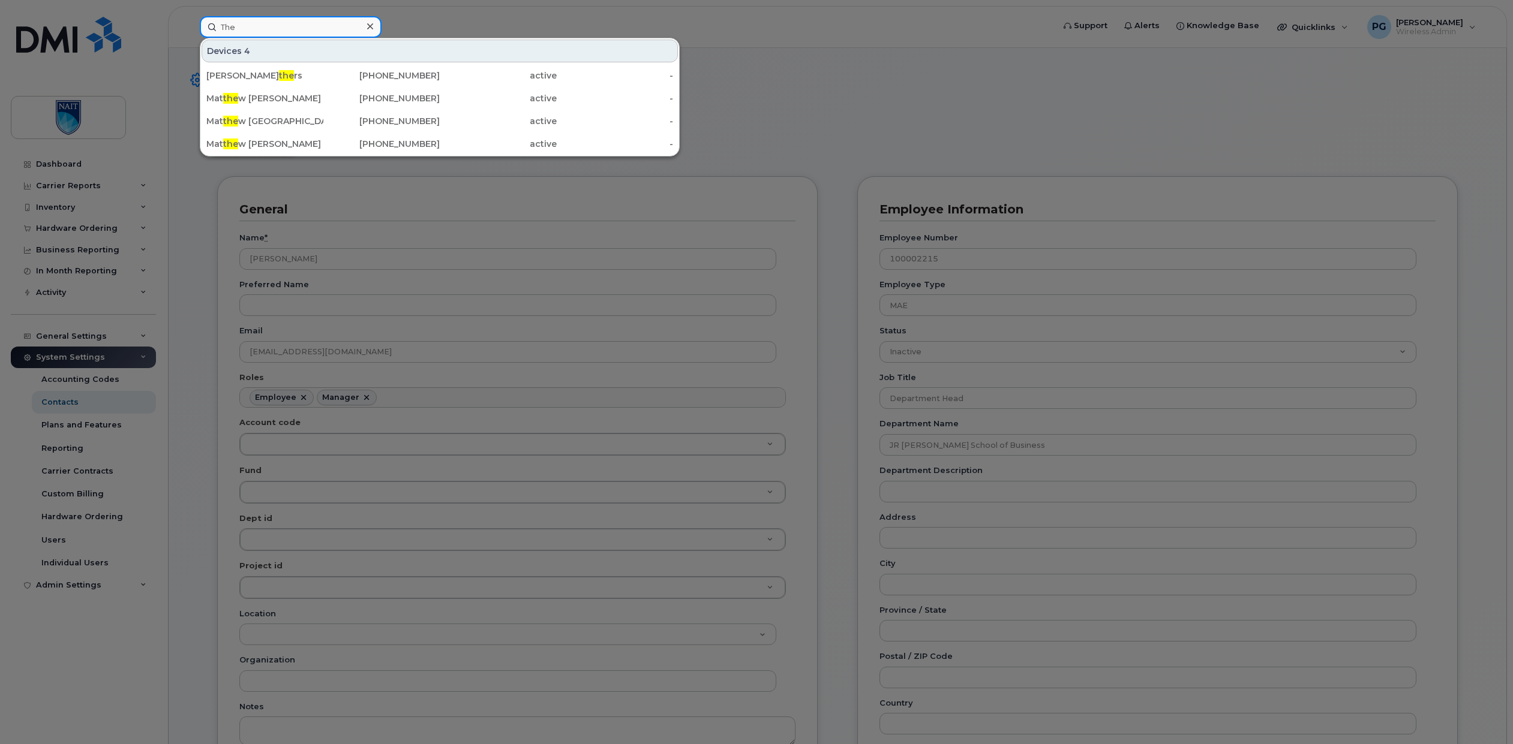
drag, startPoint x: 287, startPoint y: 23, endPoint x: 153, endPoint y: 29, distance: 133.9
click at [190, 29] on div "The Devices 4 Jennifer Cro the rs 780-668-9934 active - Mat the w Lindberg 780-…" at bounding box center [622, 27] width 865 height 22
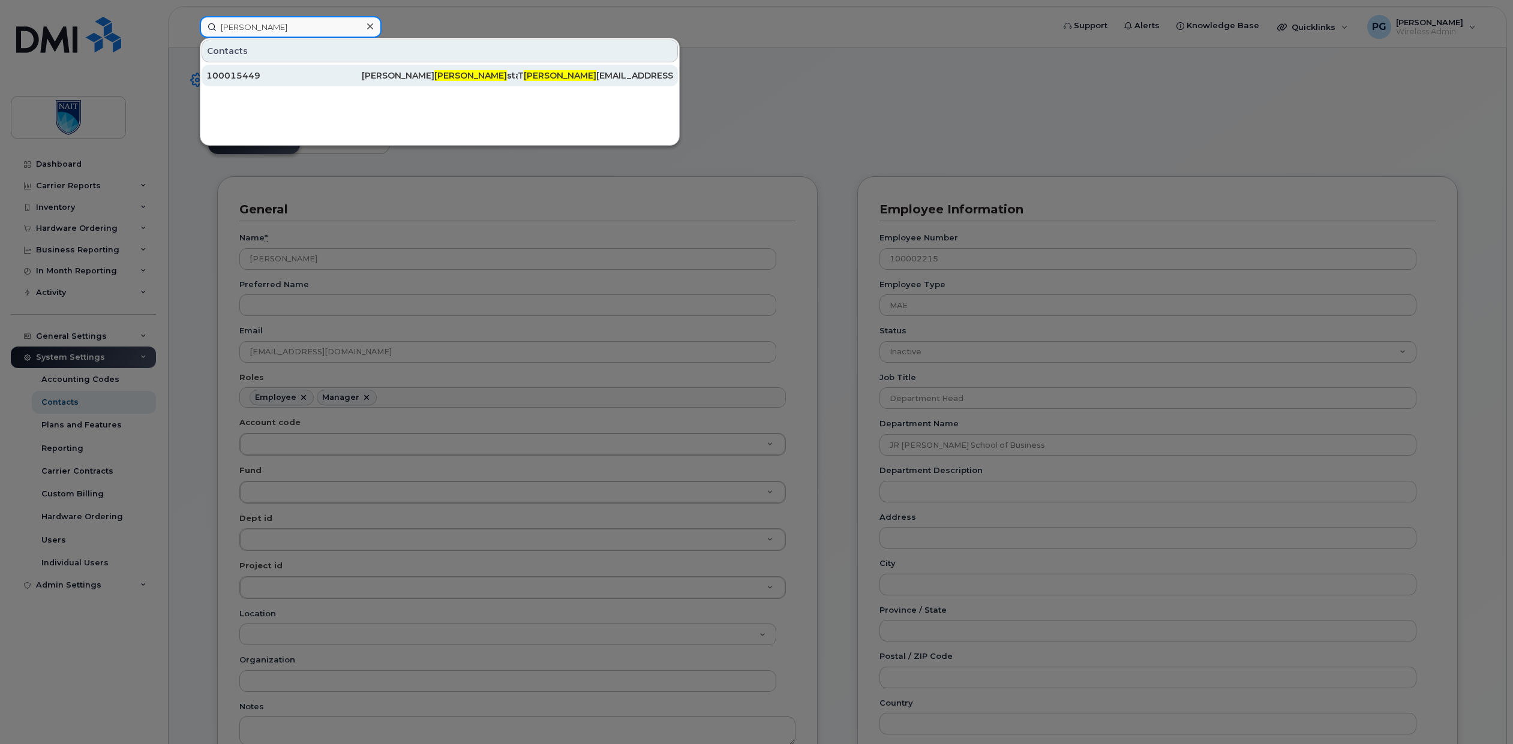
type input "Hovde"
click at [290, 74] on div "100015449" at bounding box center [283, 76] width 155 height 12
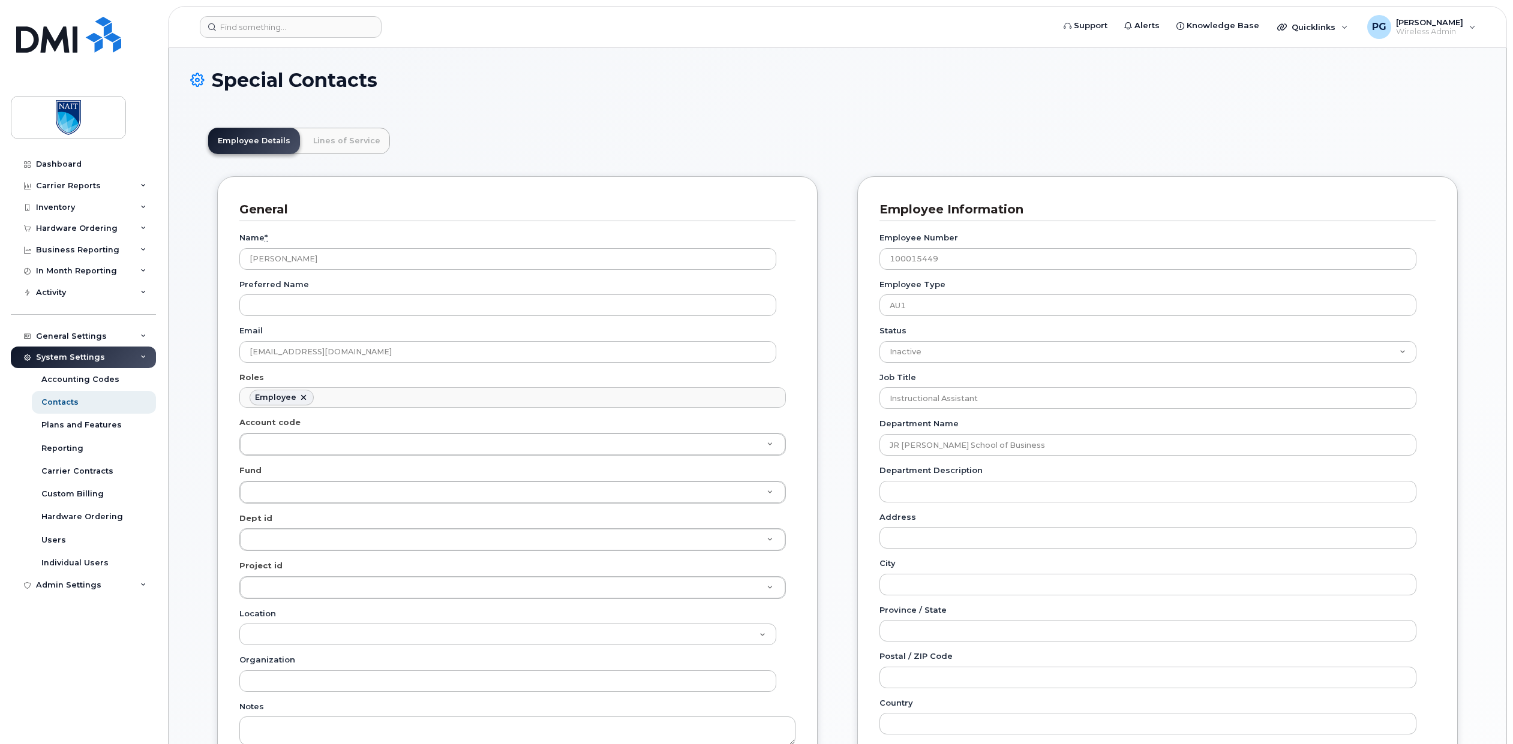
scroll to position [35, 0]
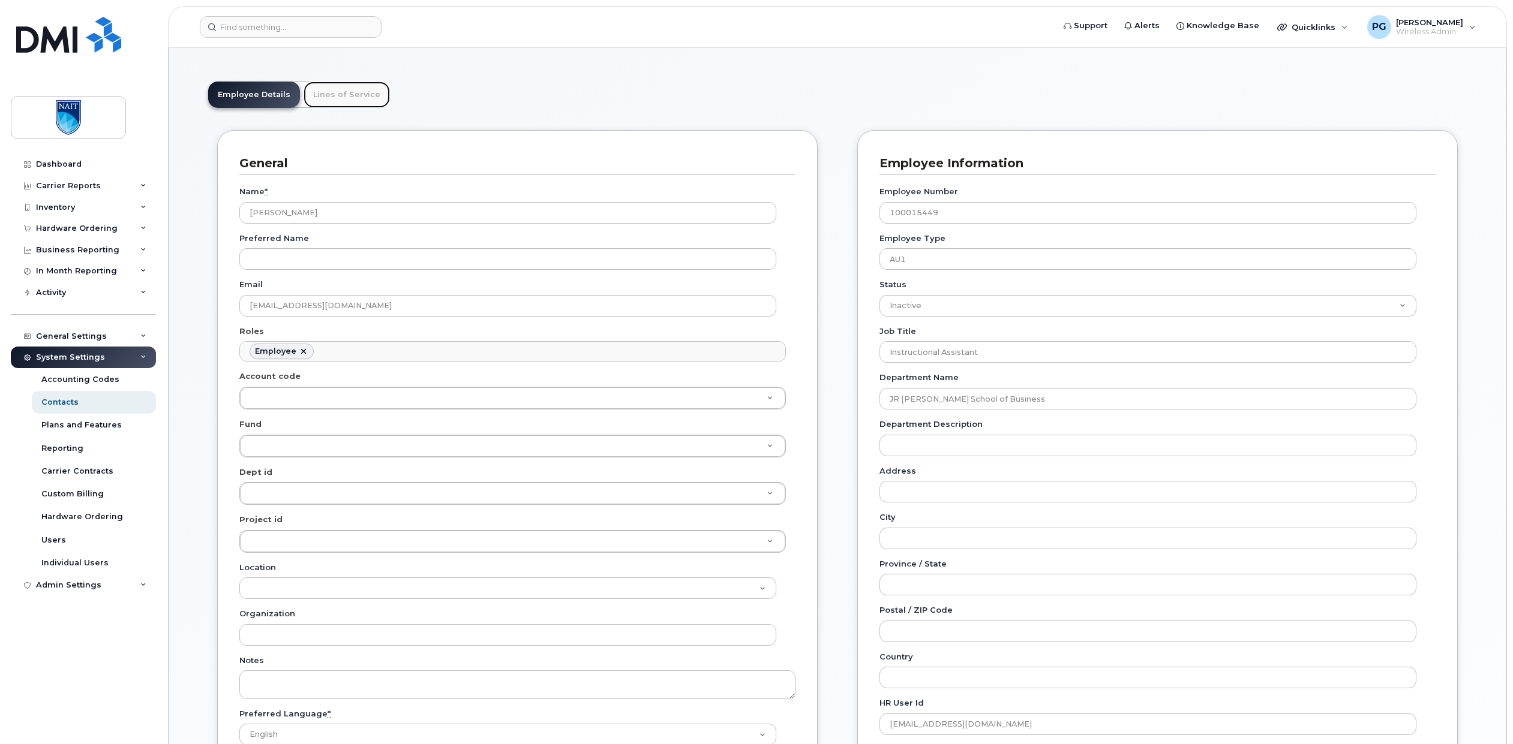
click at [332, 98] on link "Lines of Service" at bounding box center [347, 95] width 86 height 26
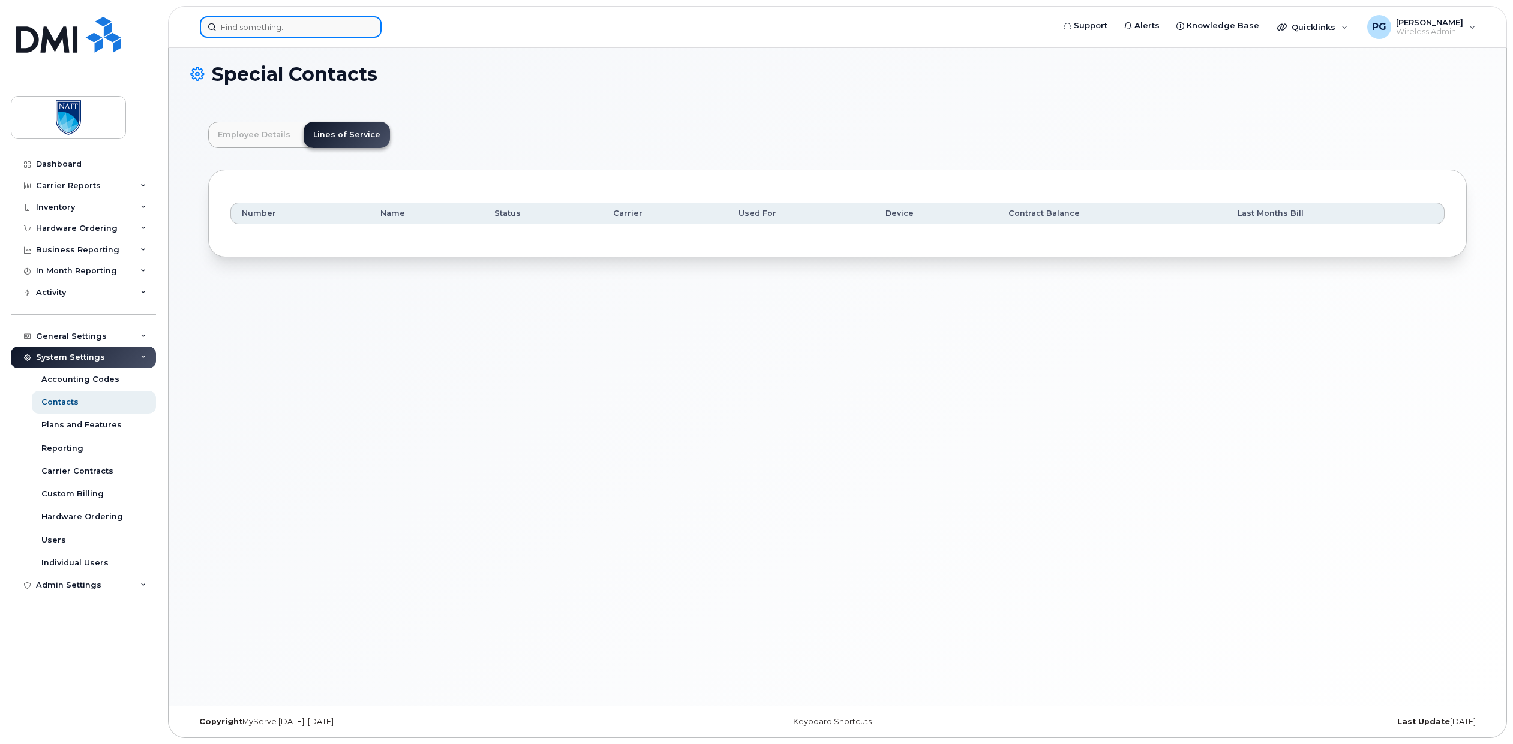
click at [344, 23] on input at bounding box center [291, 27] width 182 height 22
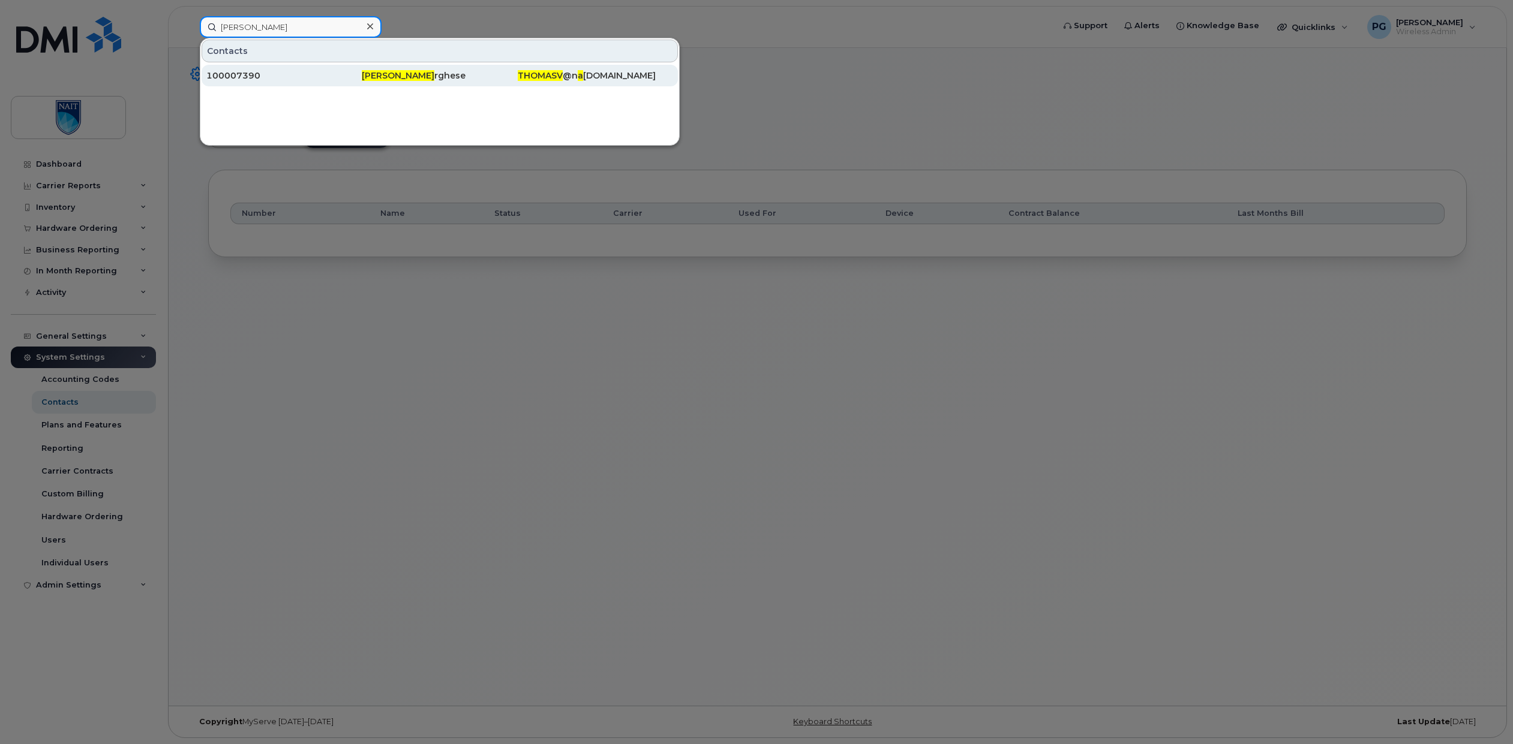
type input "[PERSON_NAME]"
click at [336, 74] on div "100007390" at bounding box center [283, 76] width 155 height 12
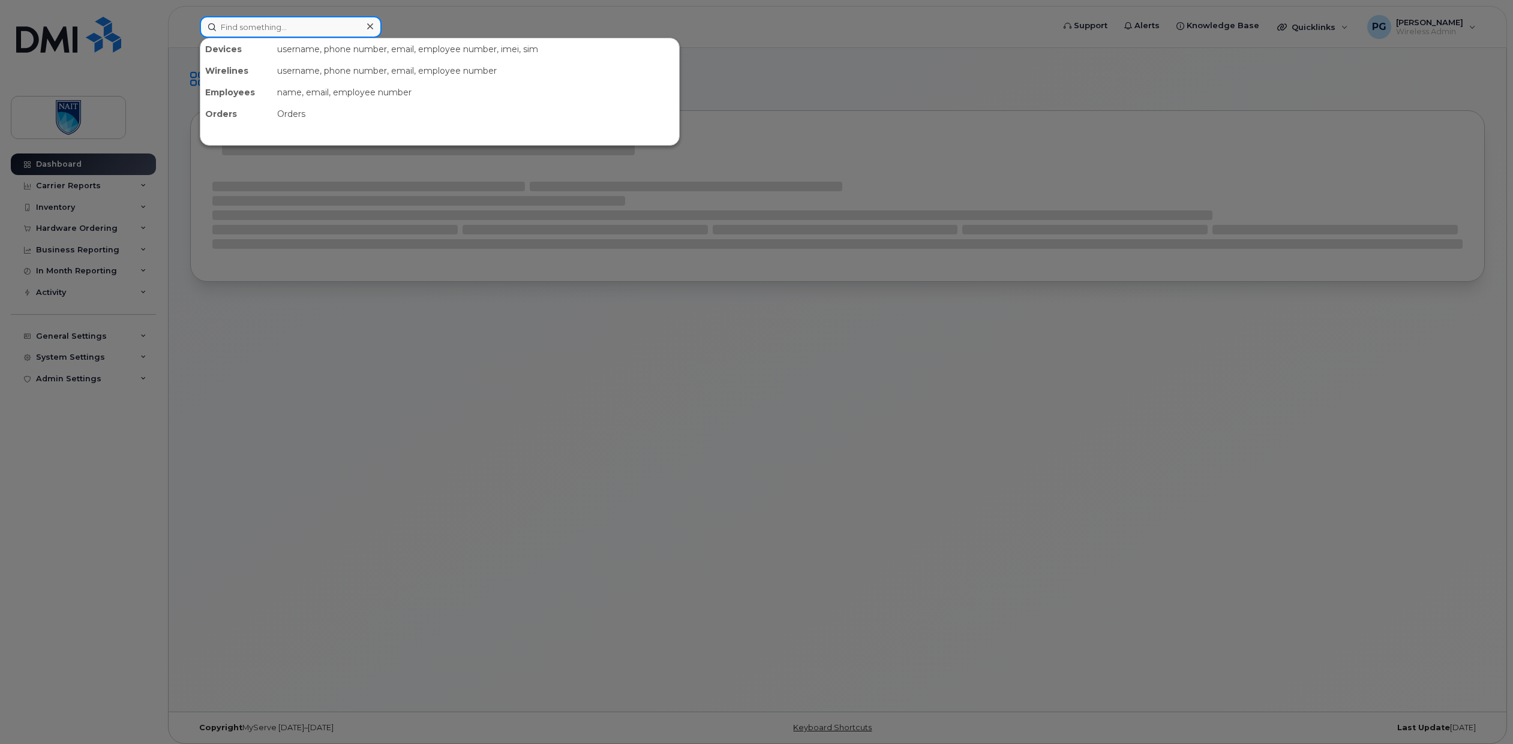
click at [252, 28] on input at bounding box center [291, 27] width 182 height 22
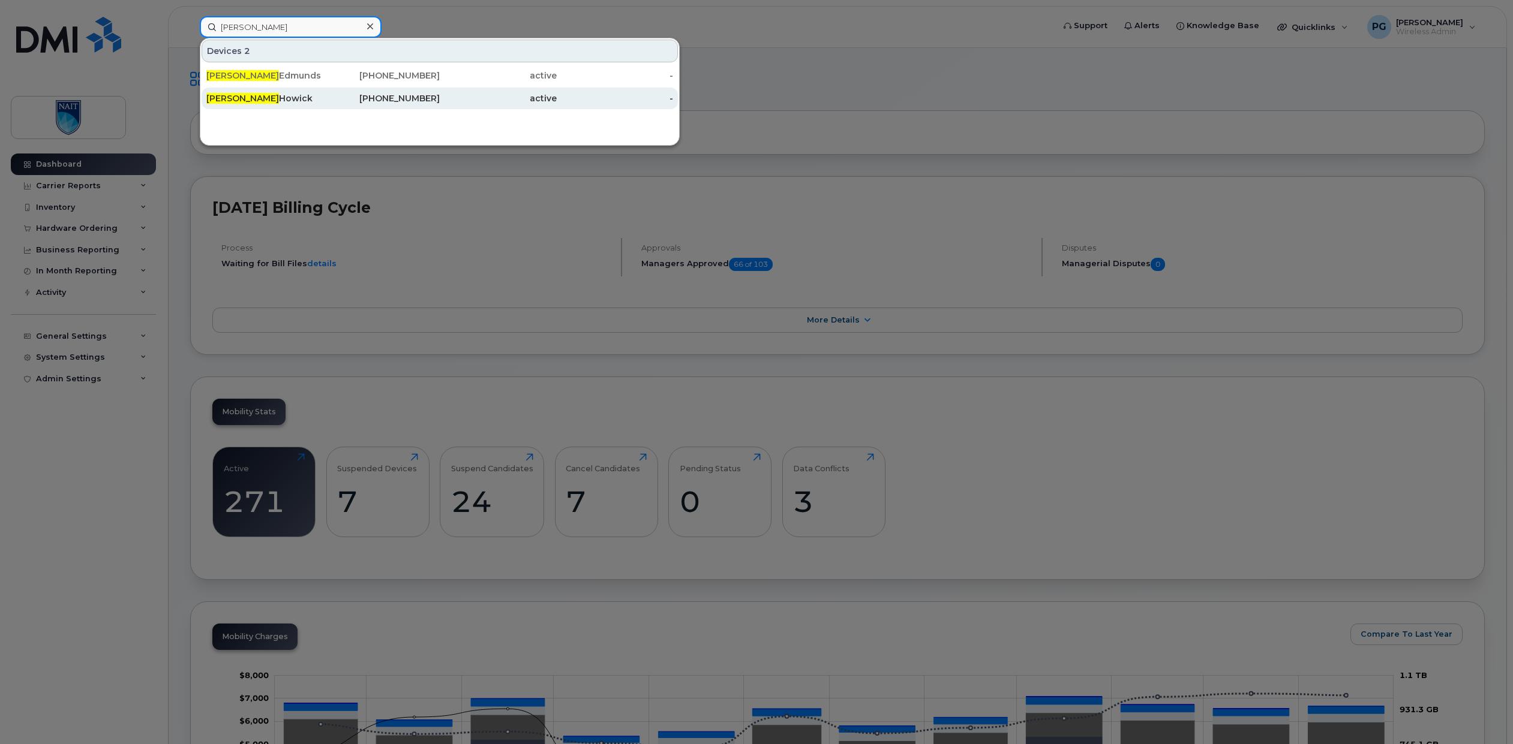
type input "jodi"
click at [316, 98] on div "Jodi Howick" at bounding box center [264, 98] width 117 height 12
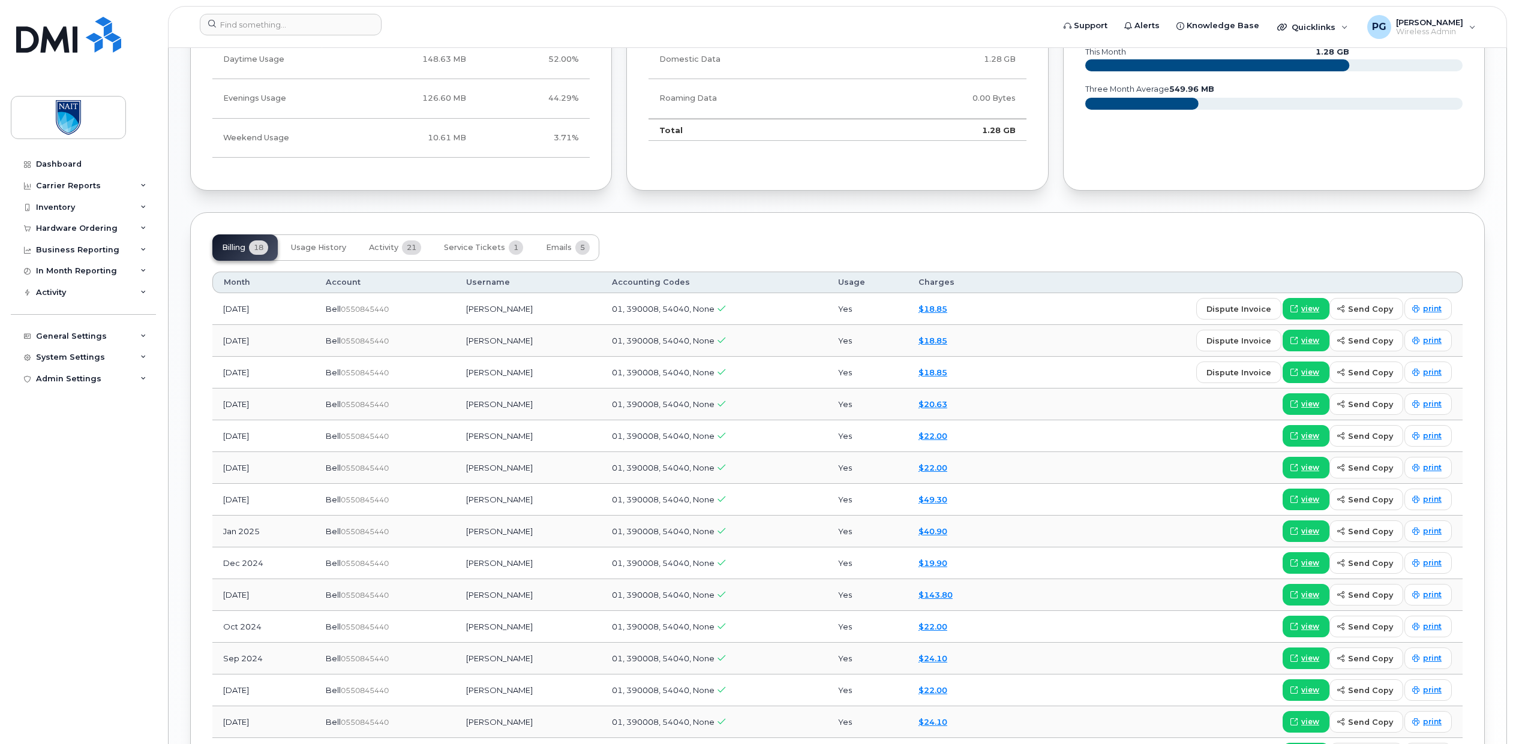
scroll to position [771, 0]
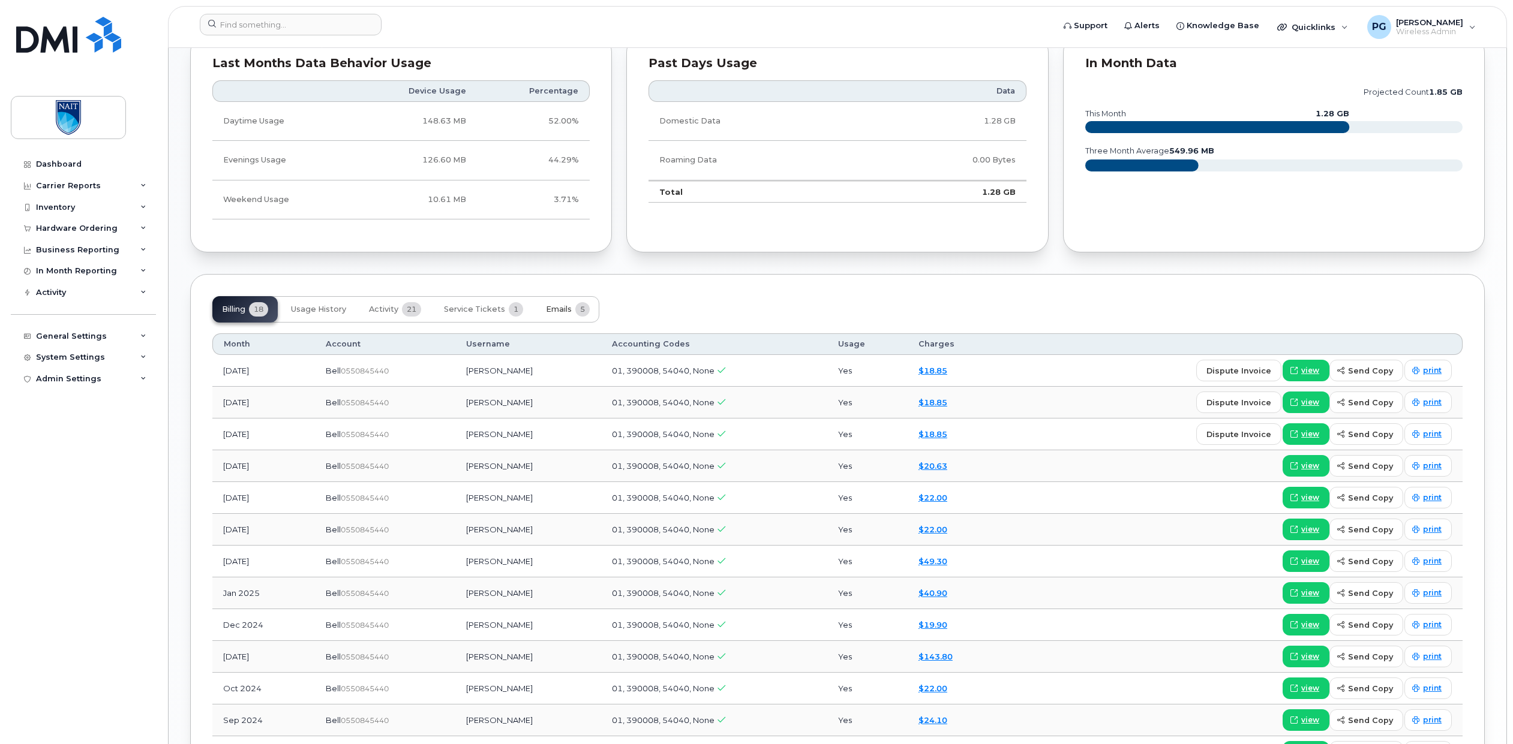
click at [558, 315] on button "Emails 5" at bounding box center [567, 309] width 63 height 26
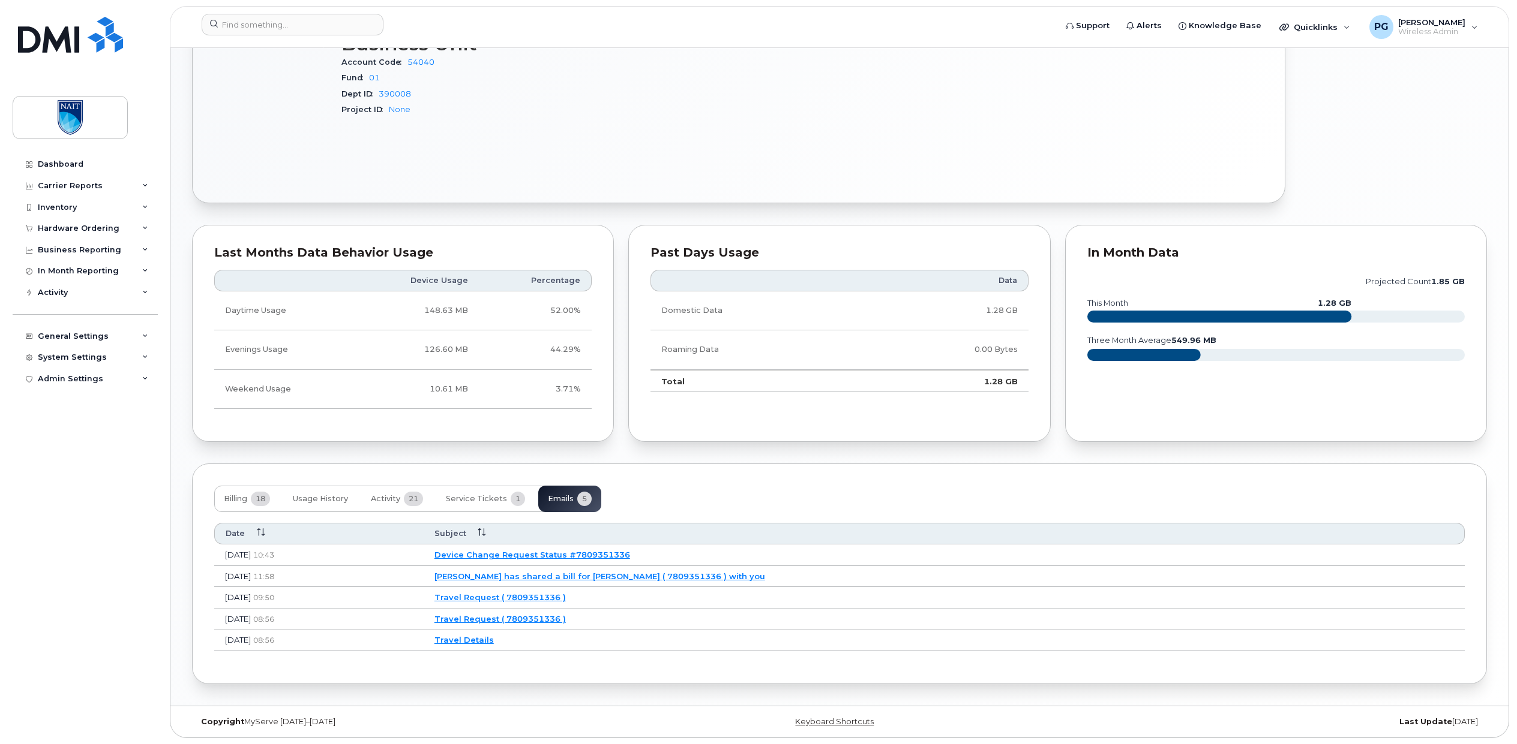
scroll to position [581, 0]
click at [548, 575] on link "Brandon Lam has shared a bill for Jodi Howick ( 7809351336 ) with you" at bounding box center [598, 577] width 331 height 10
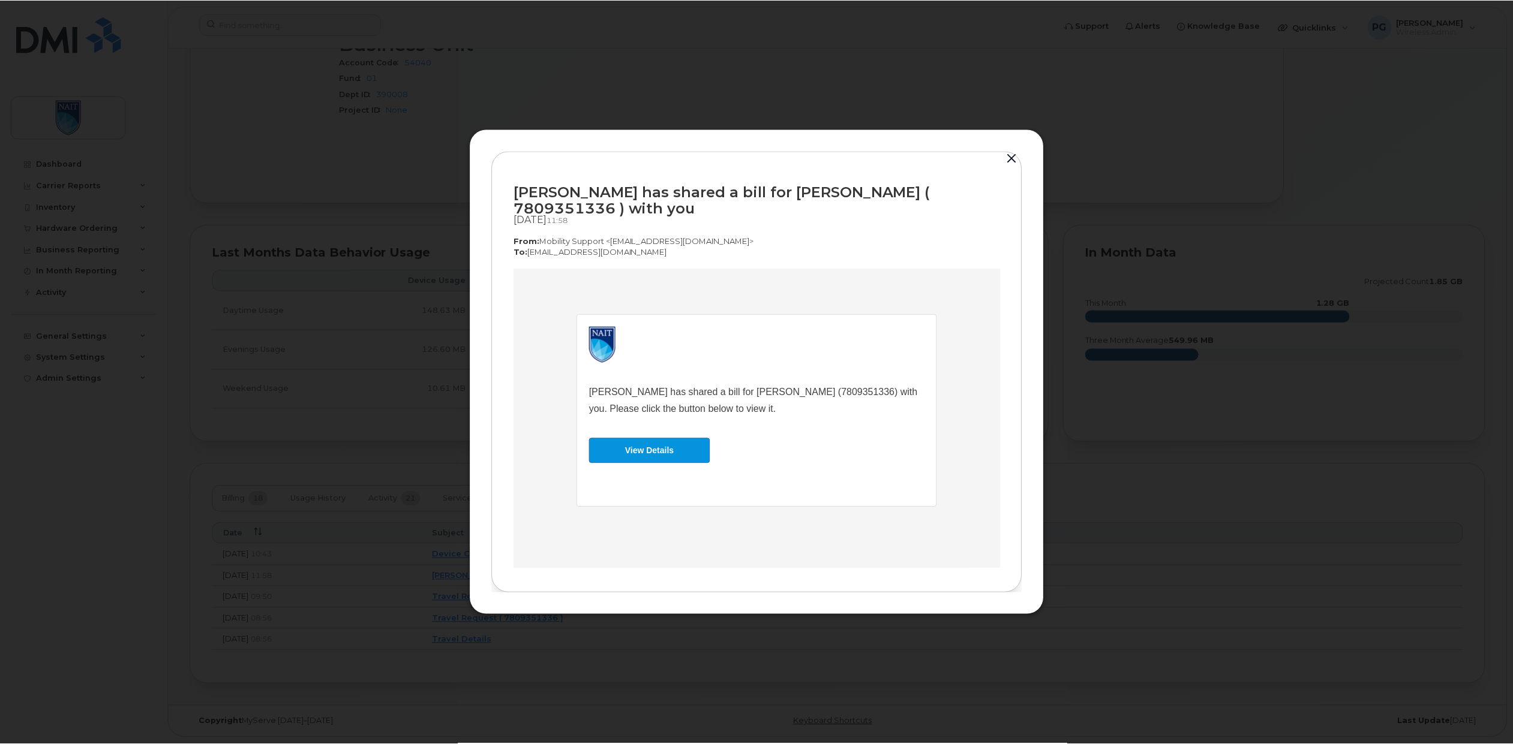
scroll to position [0, 0]
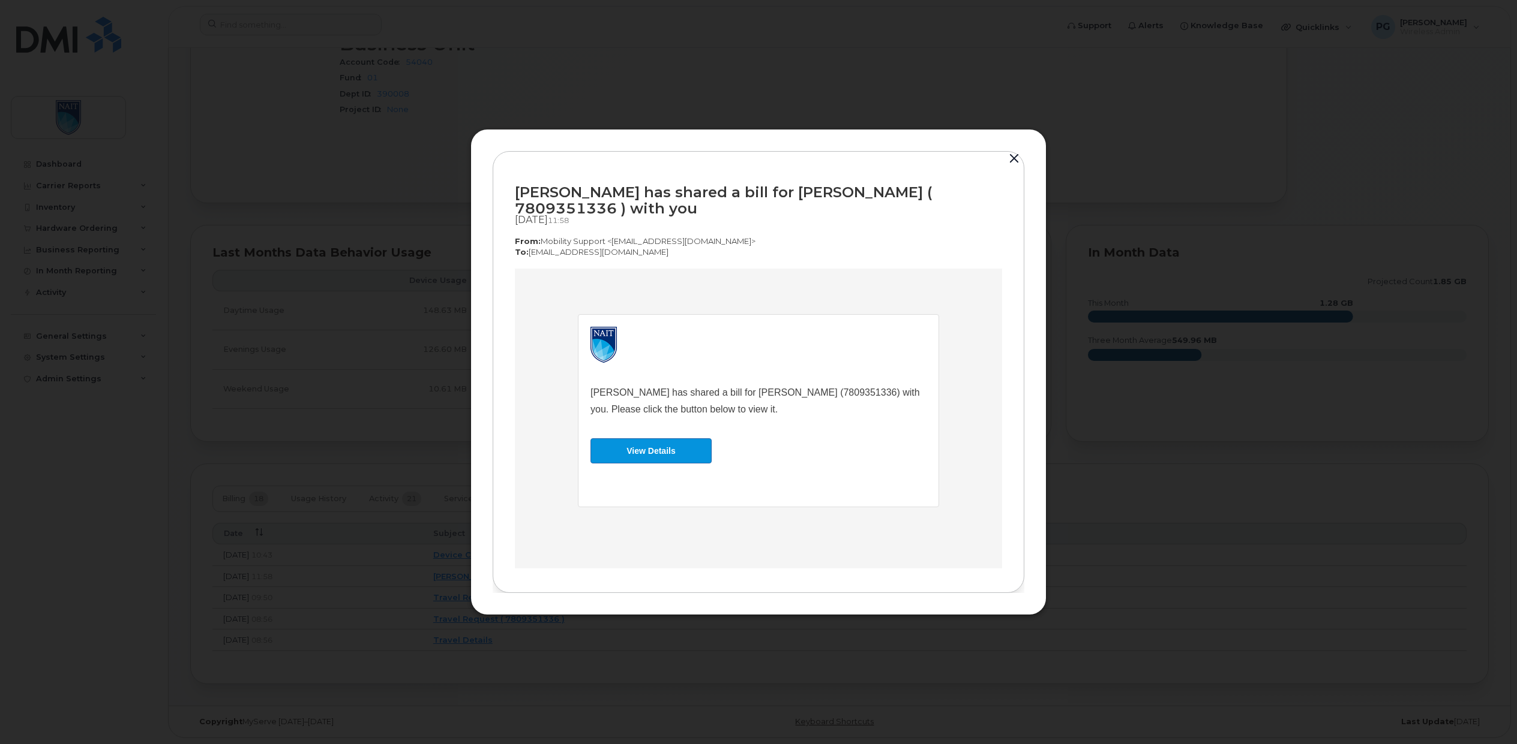
click at [1011, 160] on button "button" at bounding box center [1014, 159] width 18 height 17
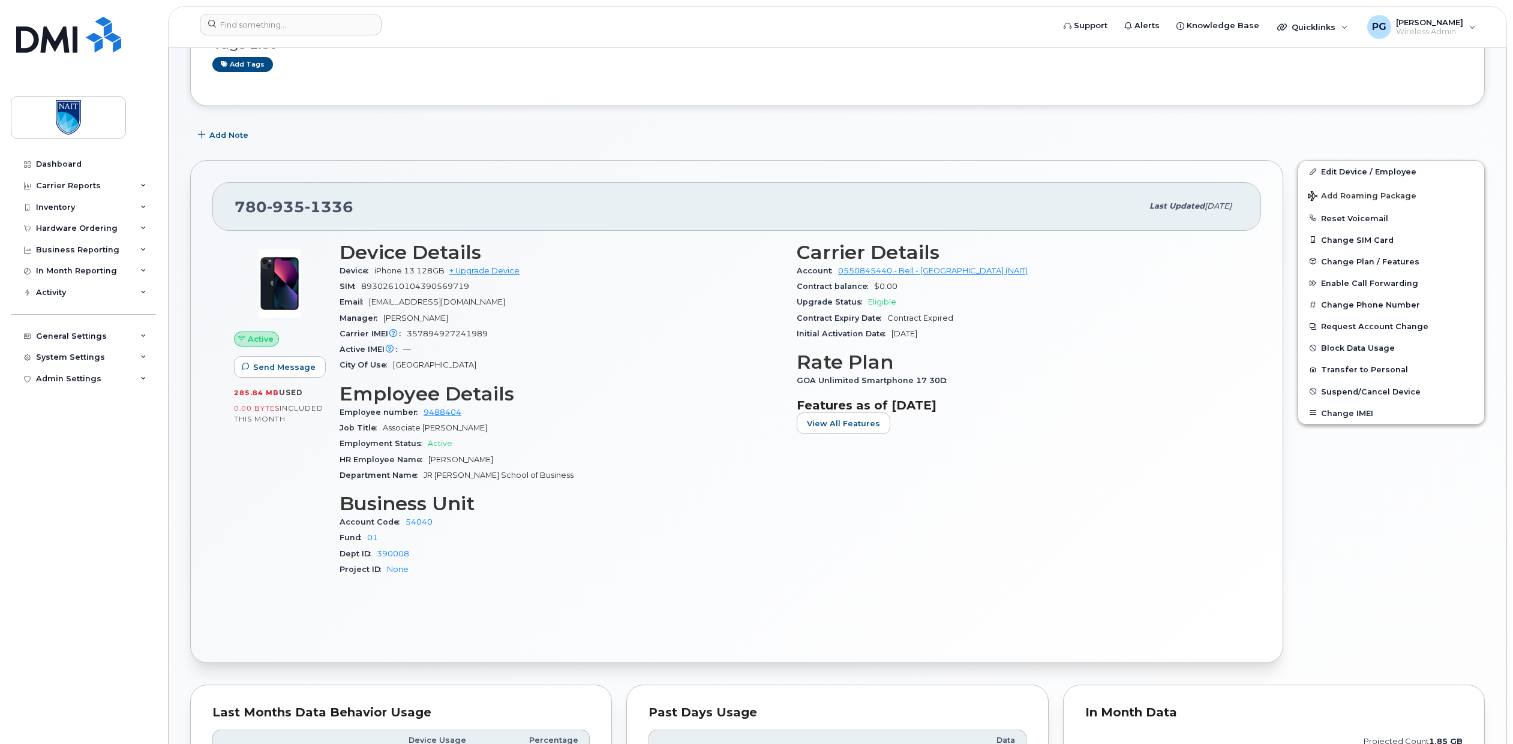
scroll to position [103, 0]
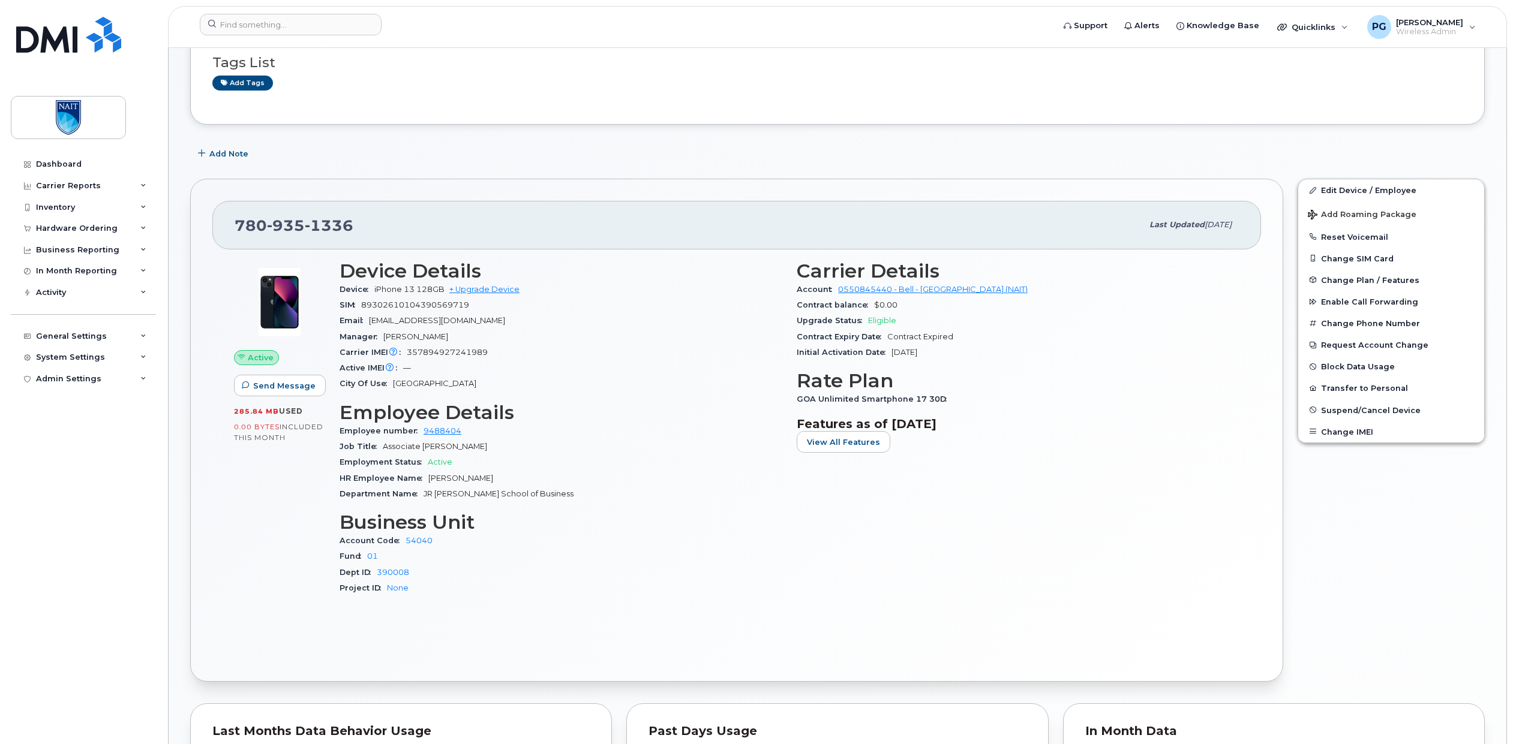
click at [610, 442] on div "Job Title Associate Dean" at bounding box center [561, 447] width 443 height 16
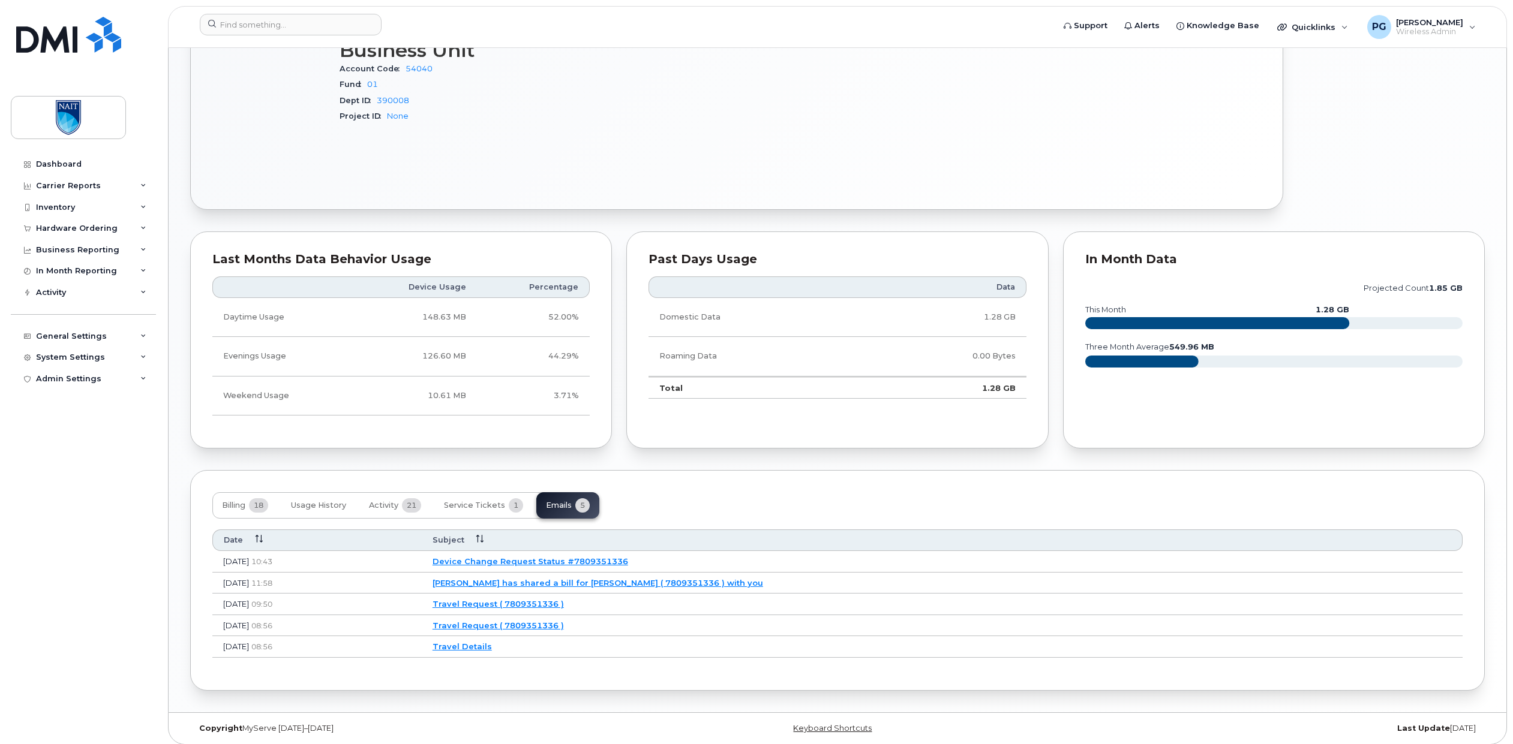
scroll to position [581, 0]
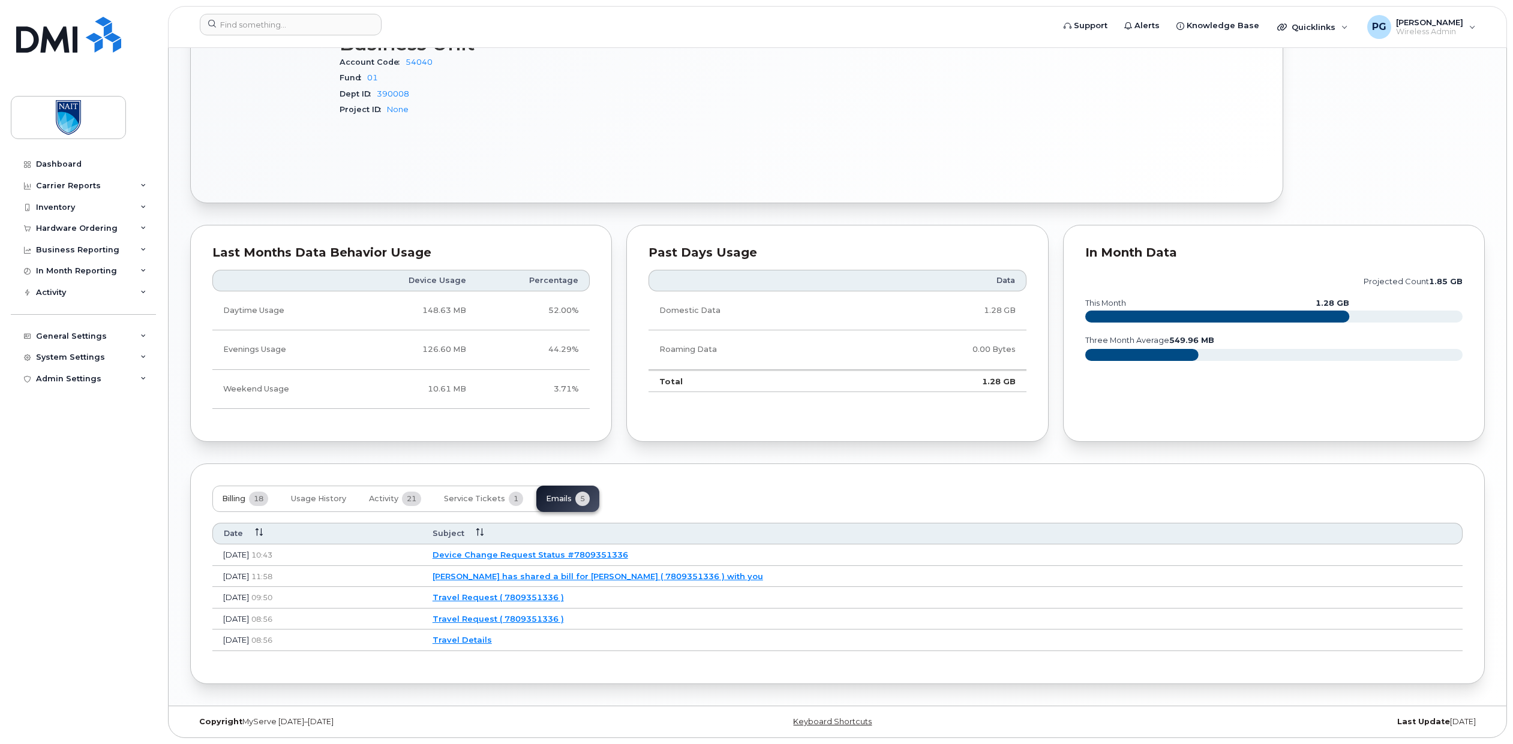
click at [242, 492] on button "Billing 18" at bounding box center [244, 499] width 65 height 26
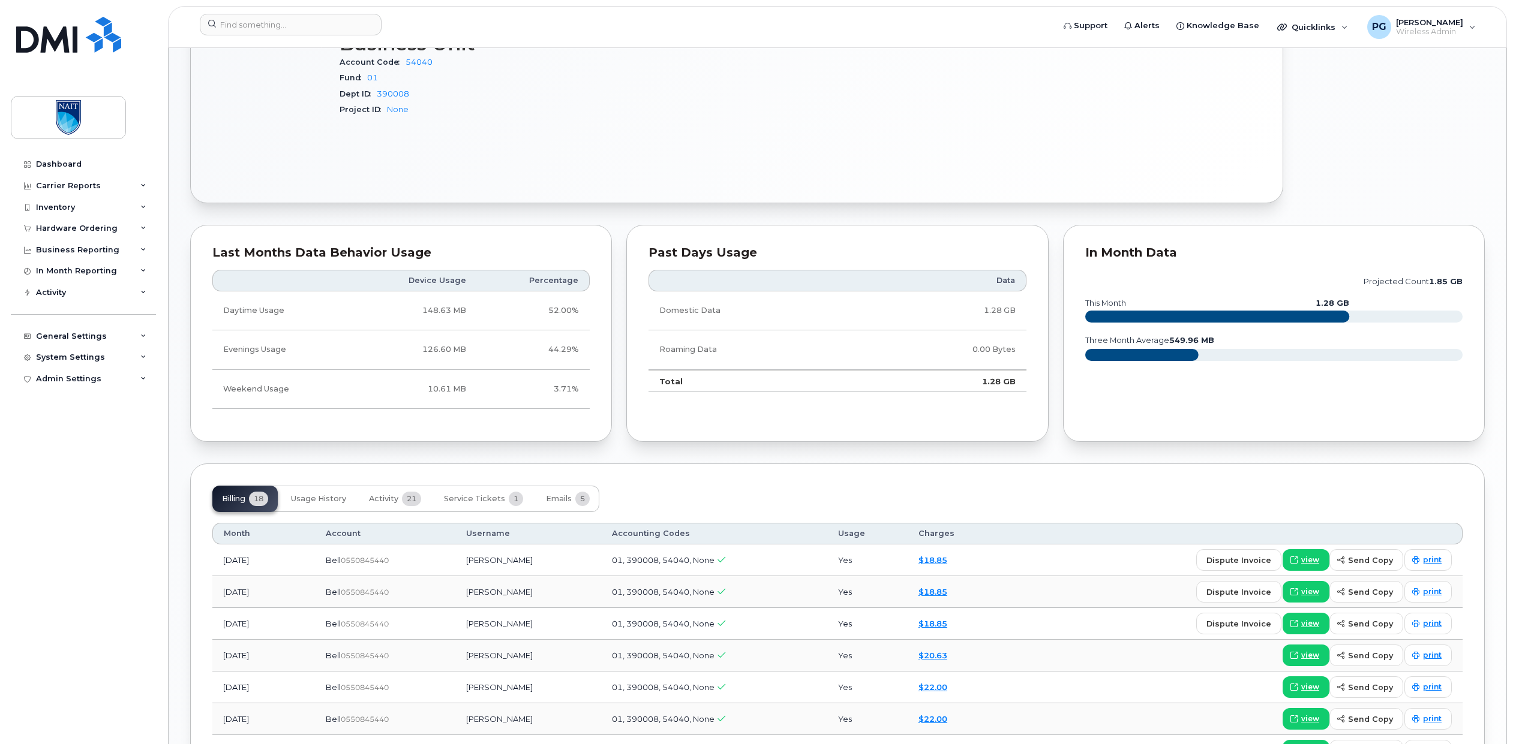
click at [627, 561] on span "01, 390008, 54040, None" at bounding box center [663, 561] width 103 height 10
click at [626, 562] on span "01, 390008, 54040, None" at bounding box center [663, 561] width 103 height 10
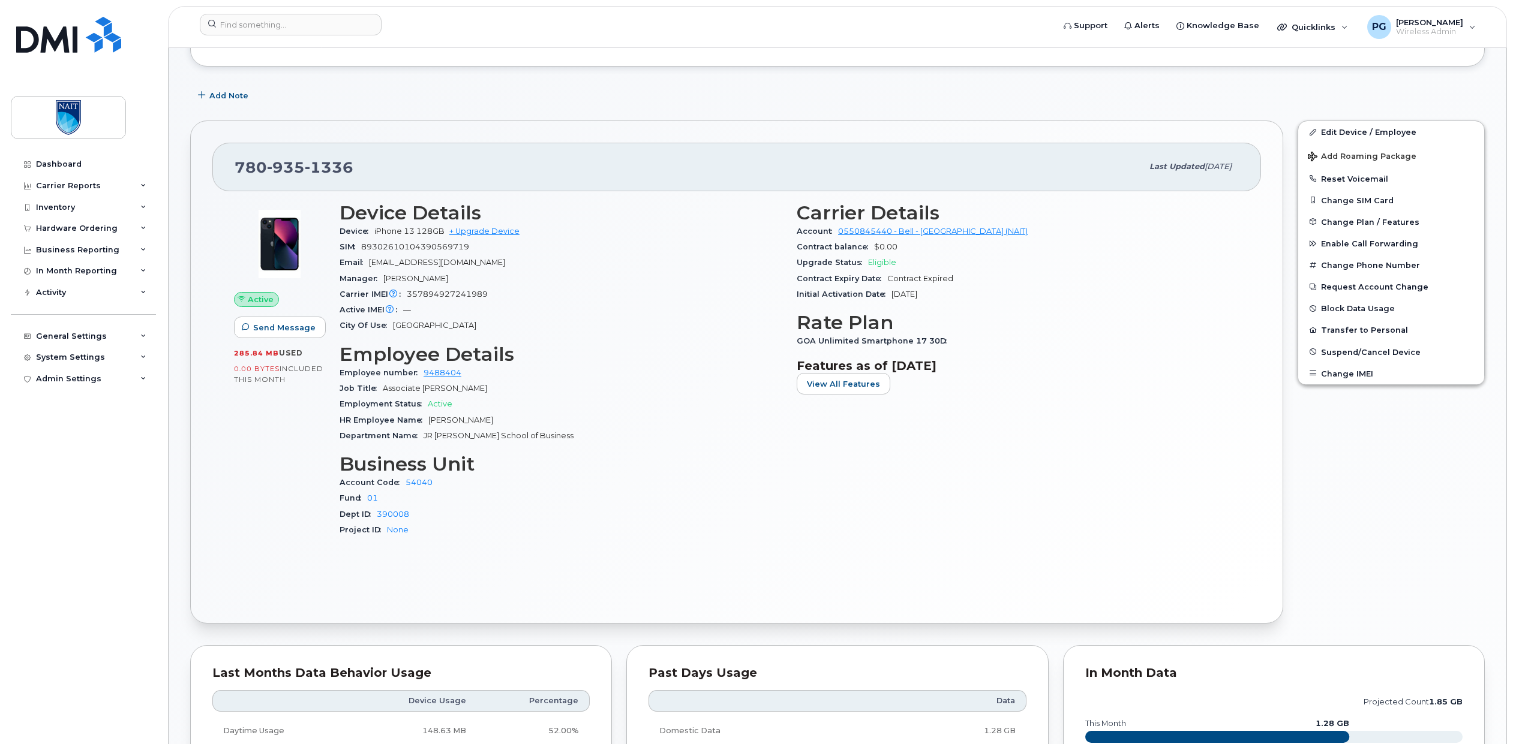
scroll to position [153, 0]
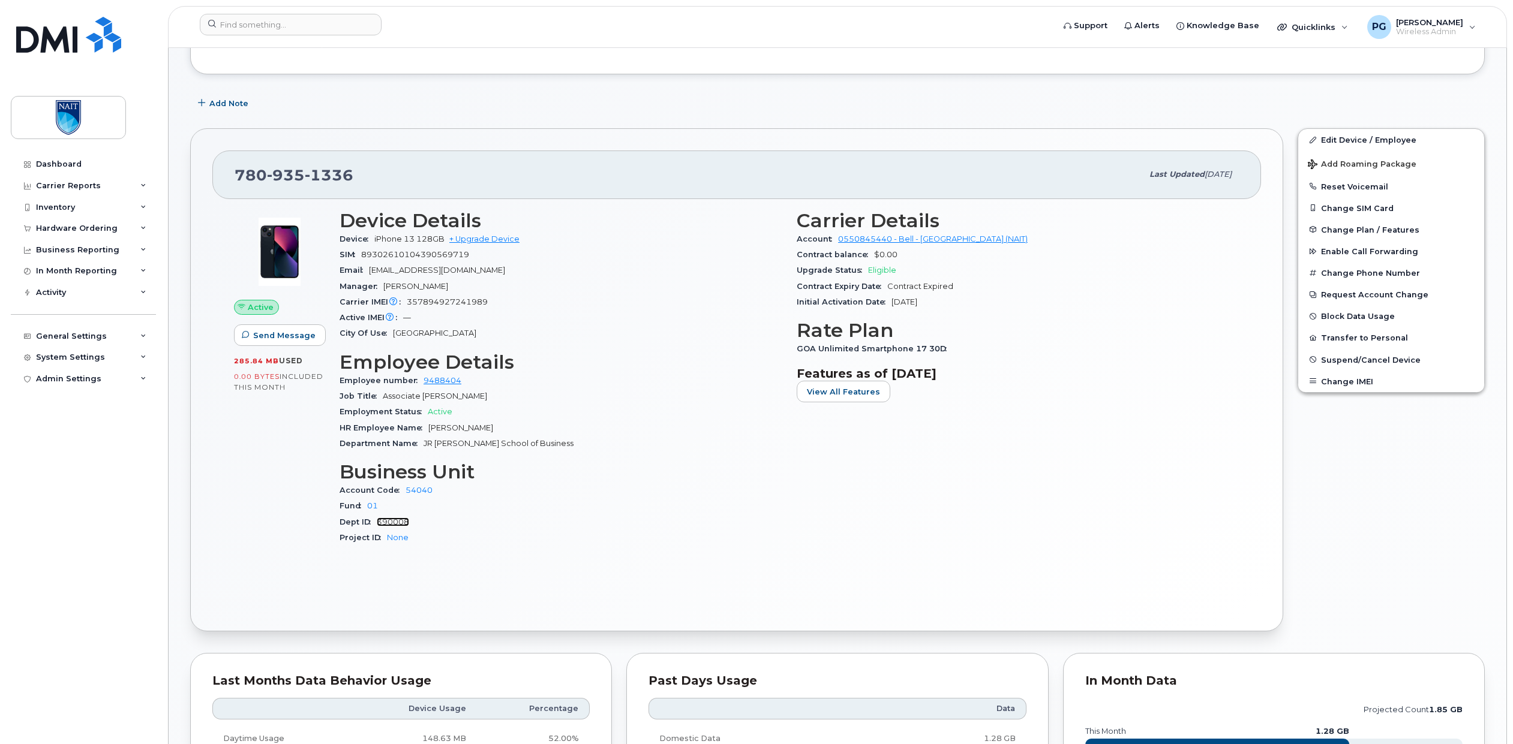
click at [395, 520] on link "390008" at bounding box center [393, 522] width 32 height 9
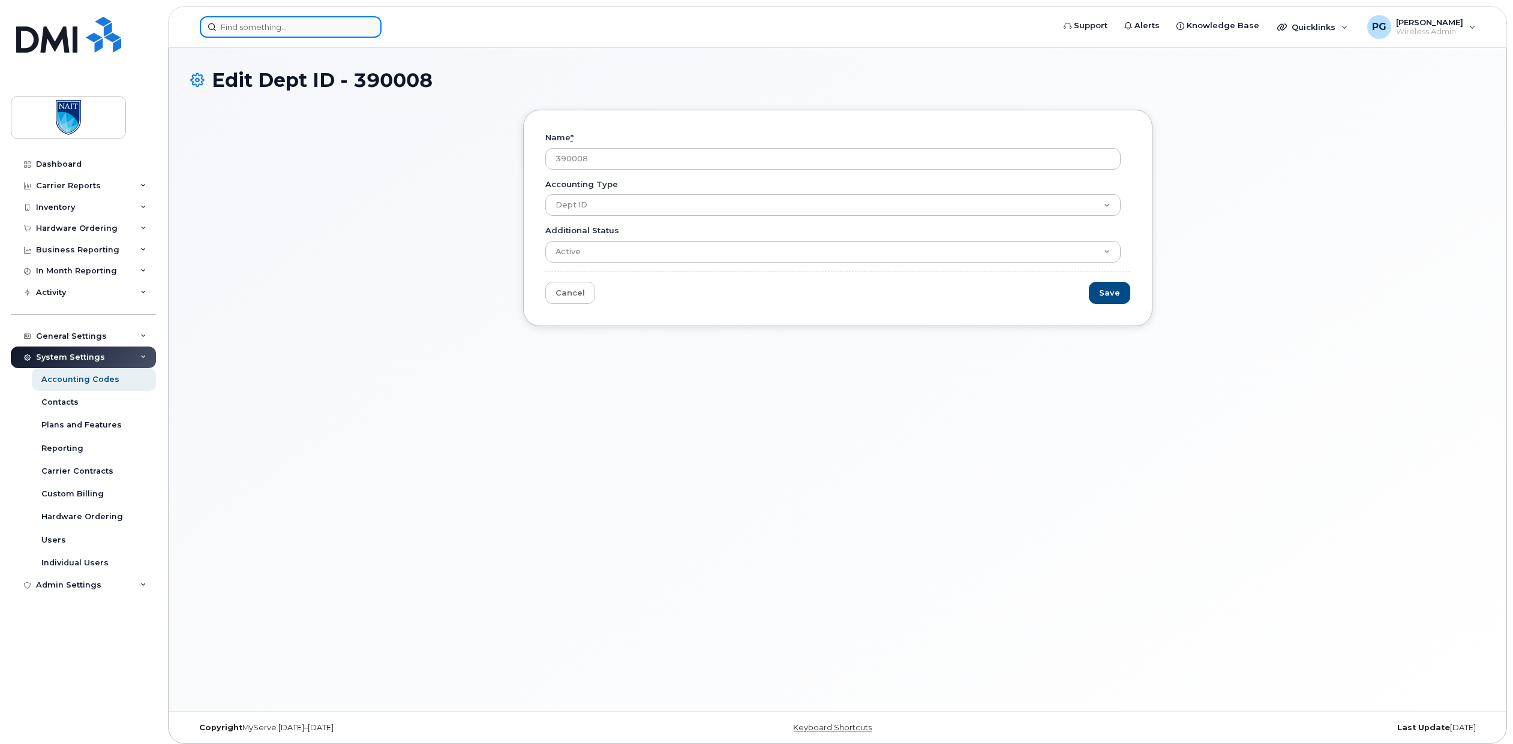
click at [365, 32] on div at bounding box center [291, 27] width 182 height 22
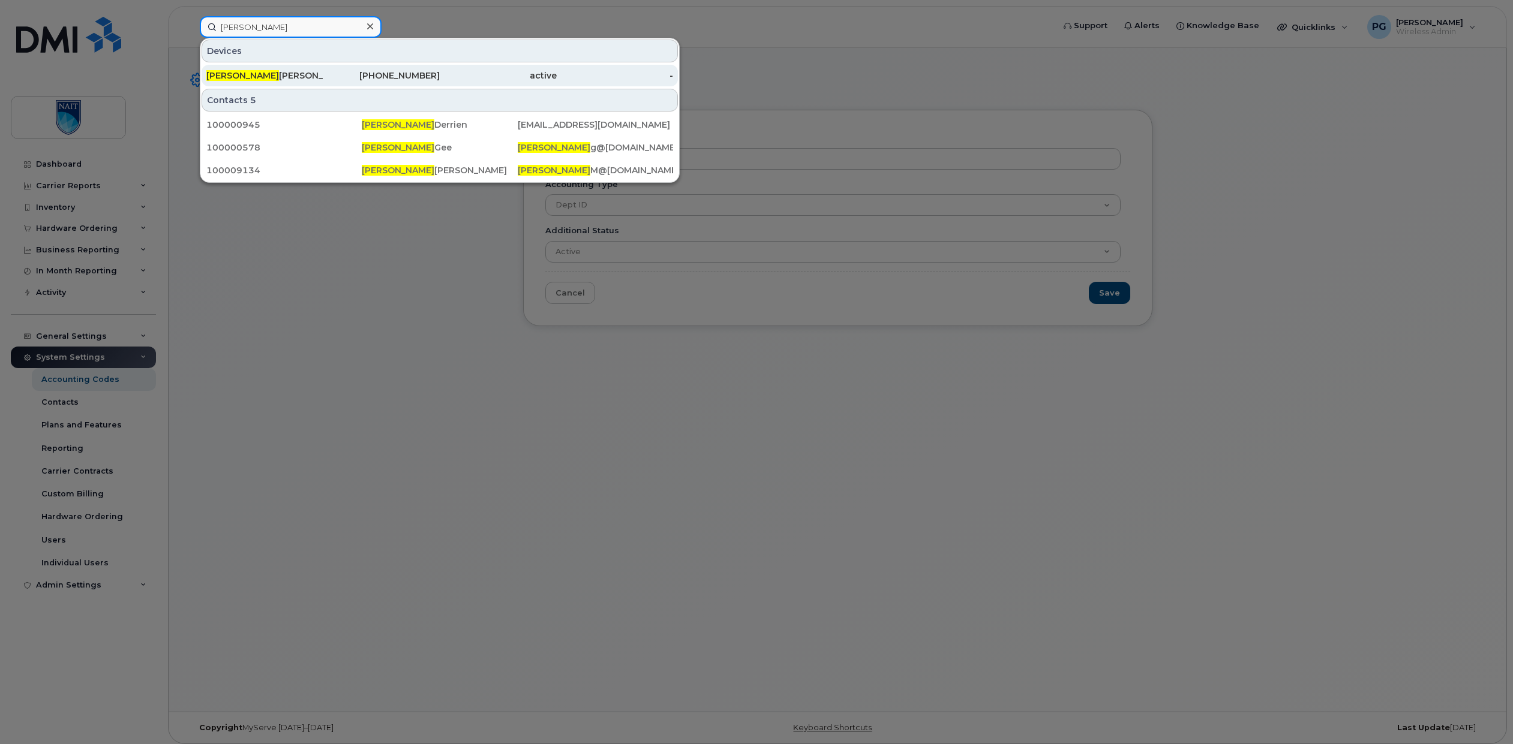
type input "[PERSON_NAME]"
click at [291, 80] on div "[PERSON_NAME]" at bounding box center [264, 76] width 117 height 12
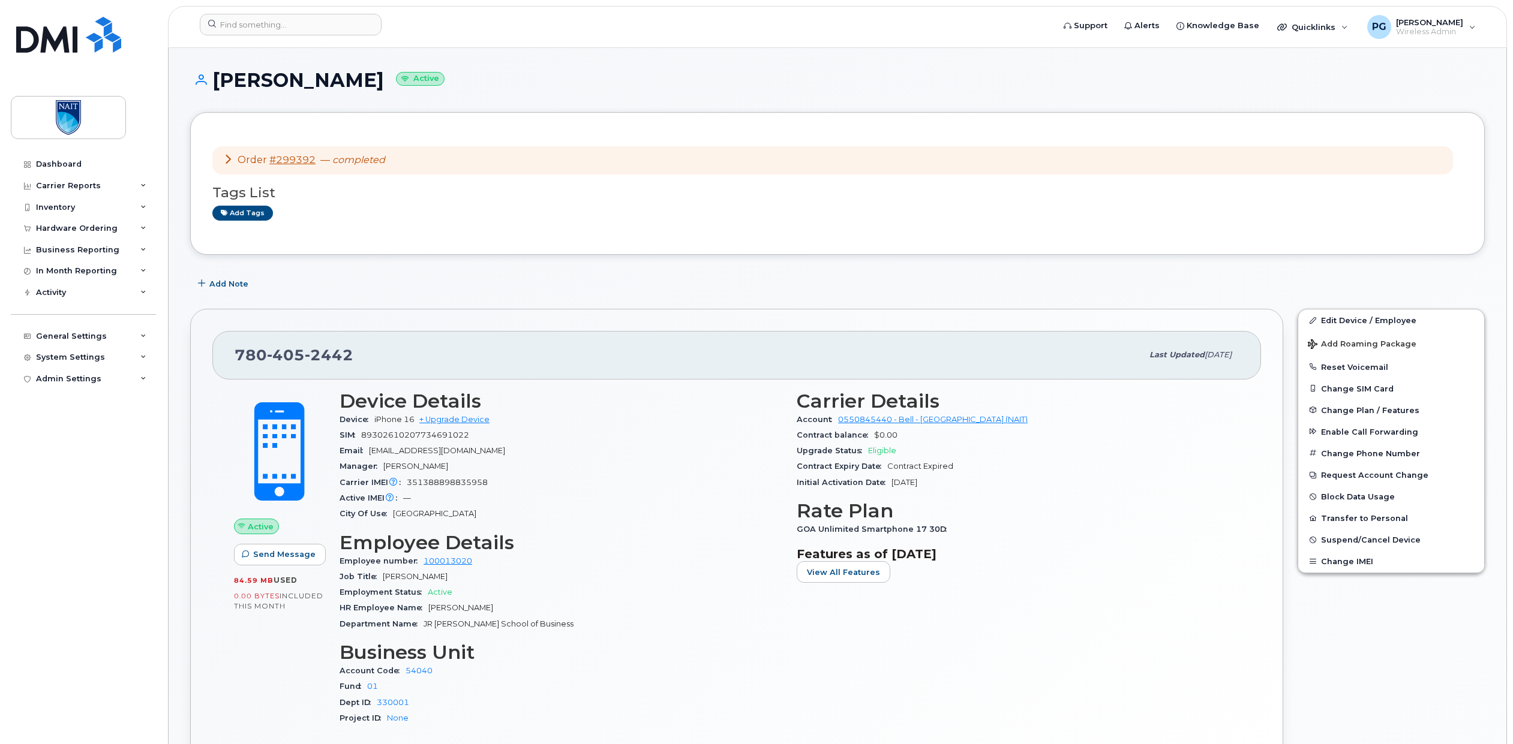
click at [227, 156] on icon at bounding box center [228, 159] width 10 height 10
